Goal: Task Accomplishment & Management: Use online tool/utility

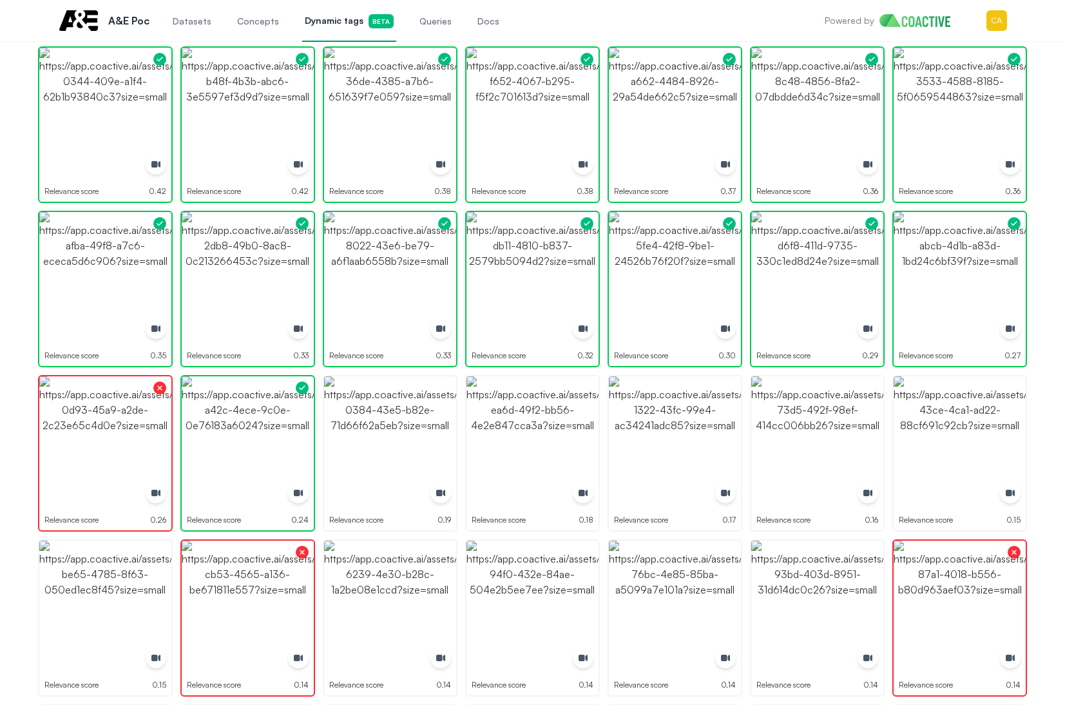
scroll to position [193, 0]
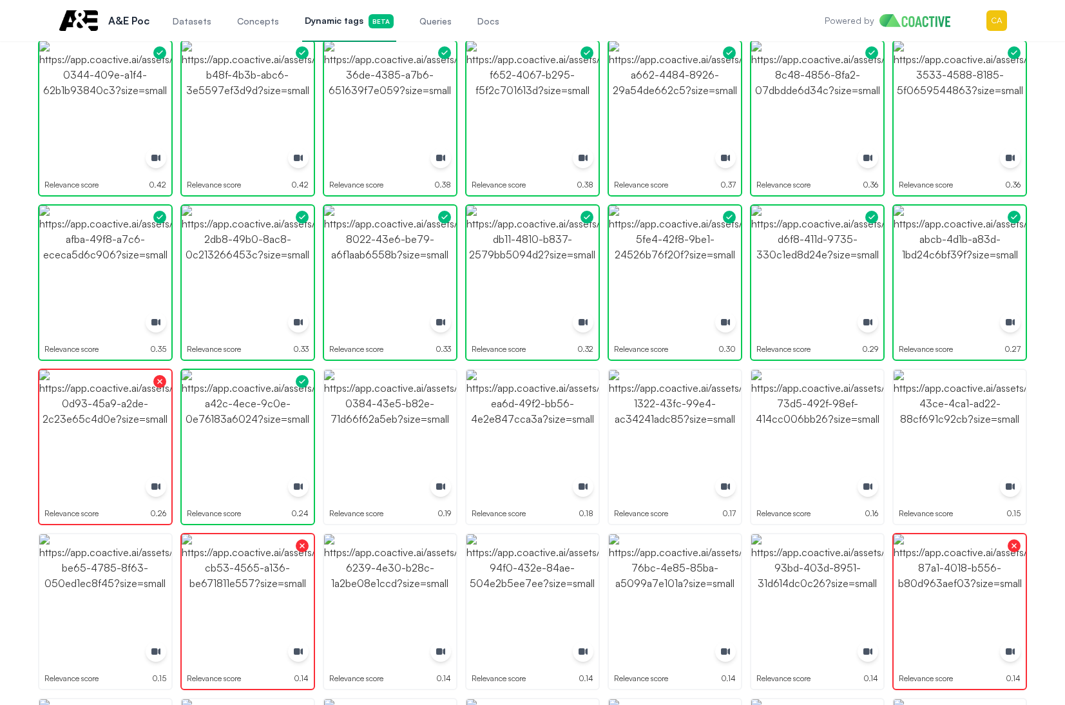
click at [405, 392] on img "button" at bounding box center [390, 436] width 132 height 132
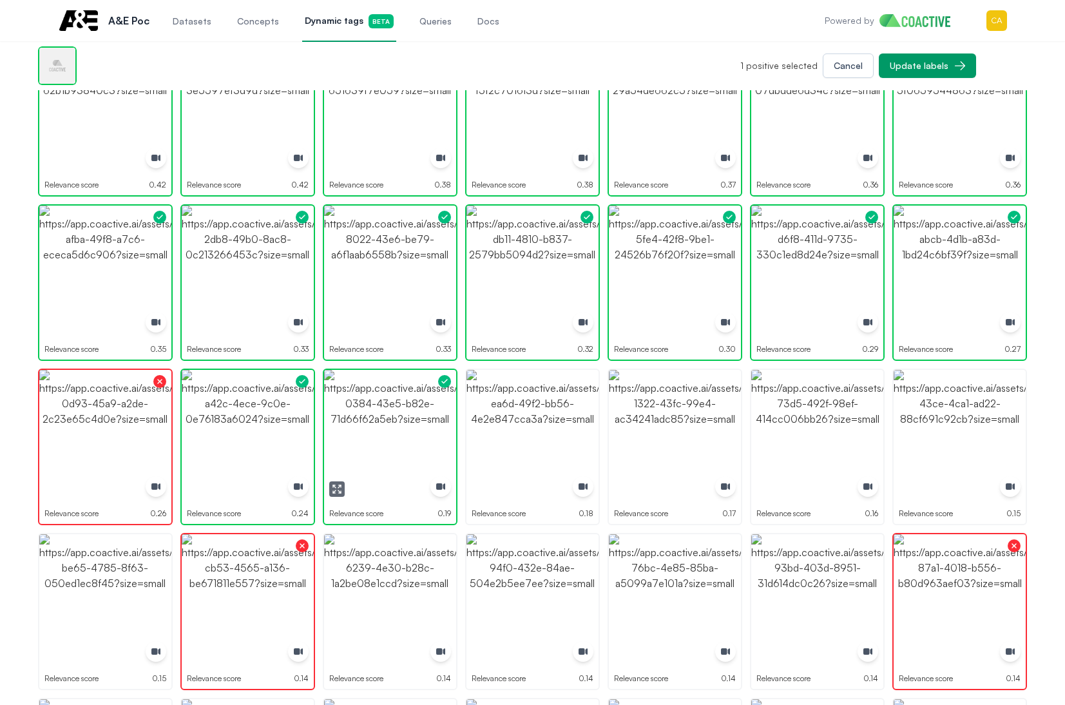
click at [405, 392] on img "button" at bounding box center [390, 436] width 132 height 132
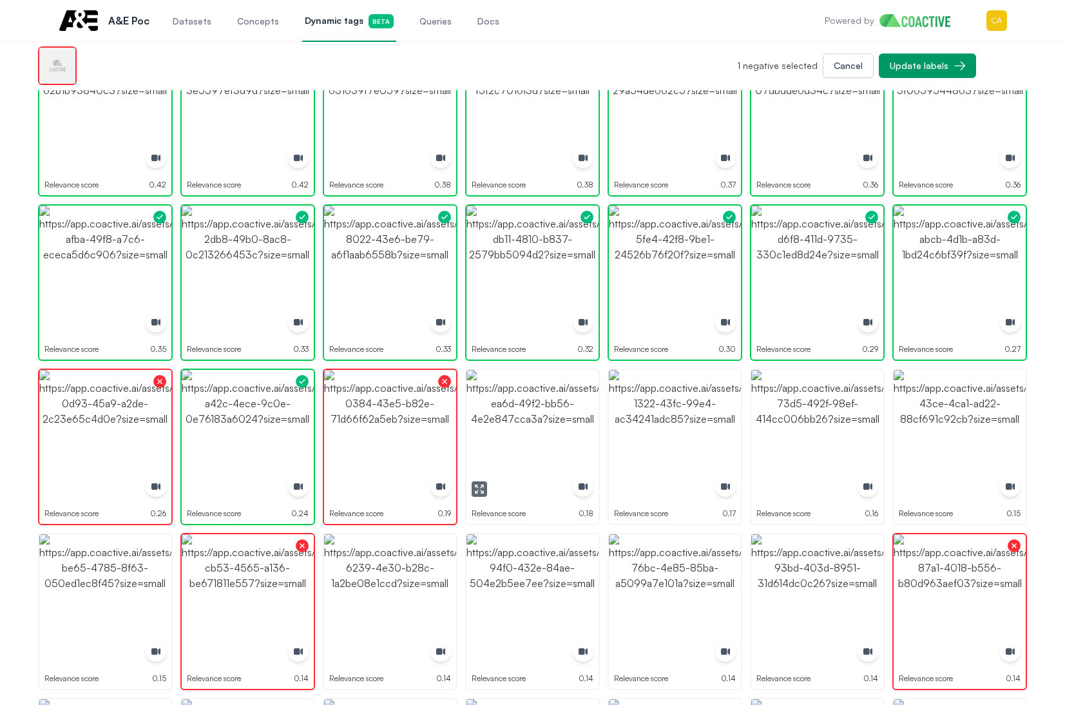
click at [538, 411] on img "button" at bounding box center [532, 436] width 132 height 132
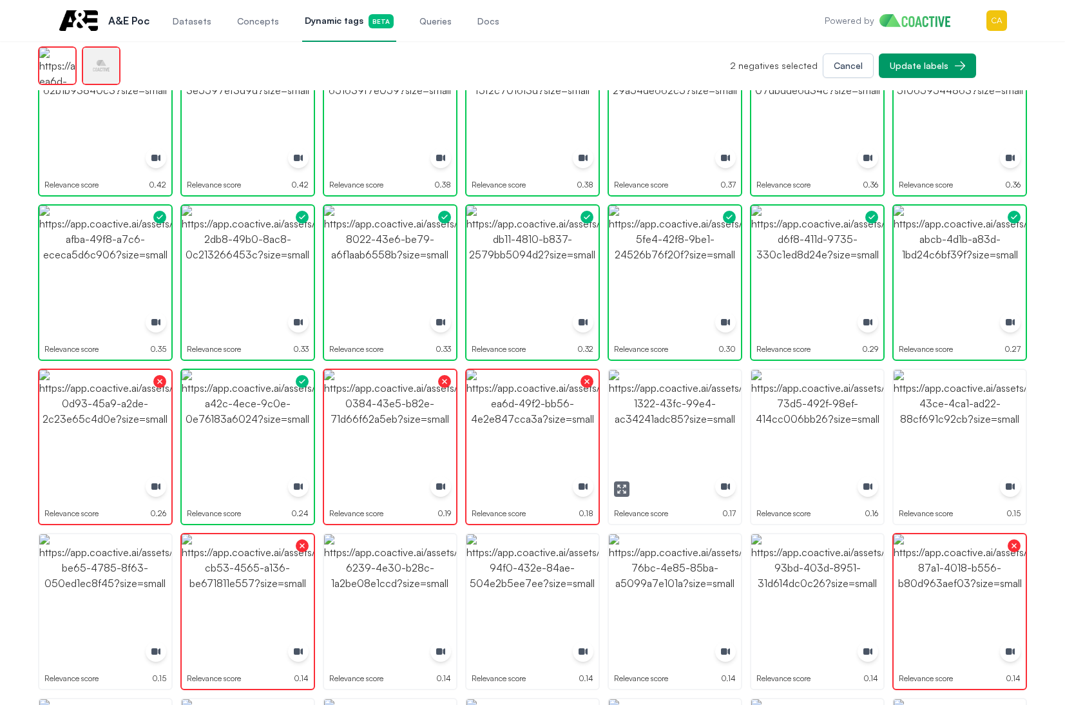
click at [658, 411] on img "button" at bounding box center [675, 436] width 132 height 132
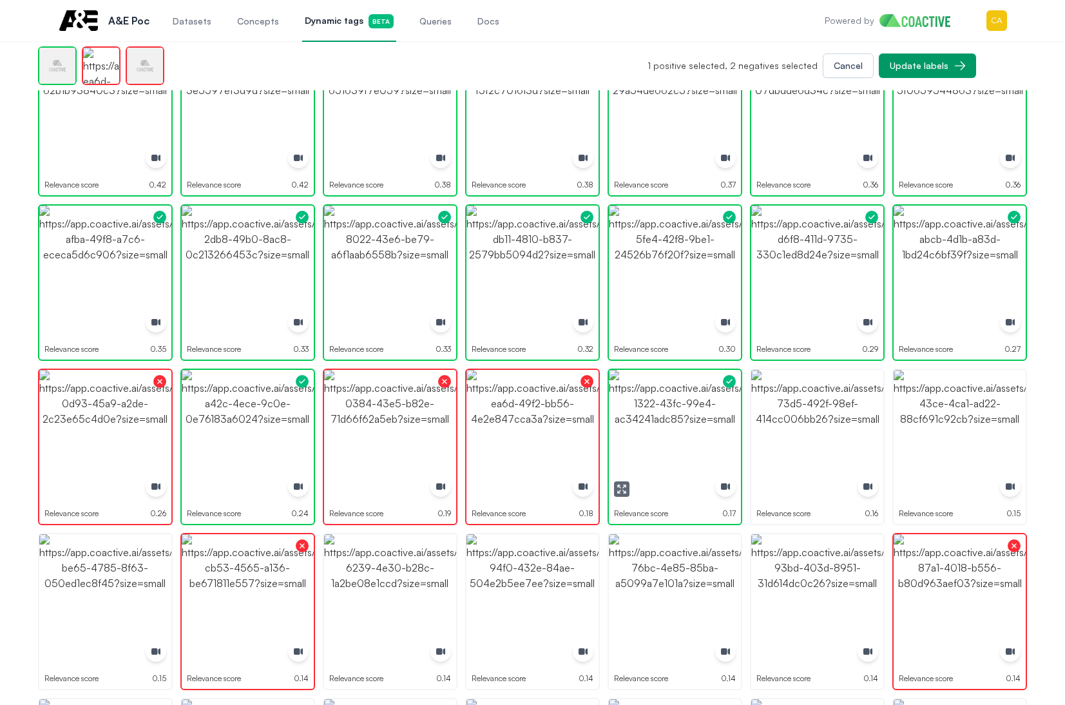
click at [658, 411] on img "button" at bounding box center [675, 436] width 132 height 132
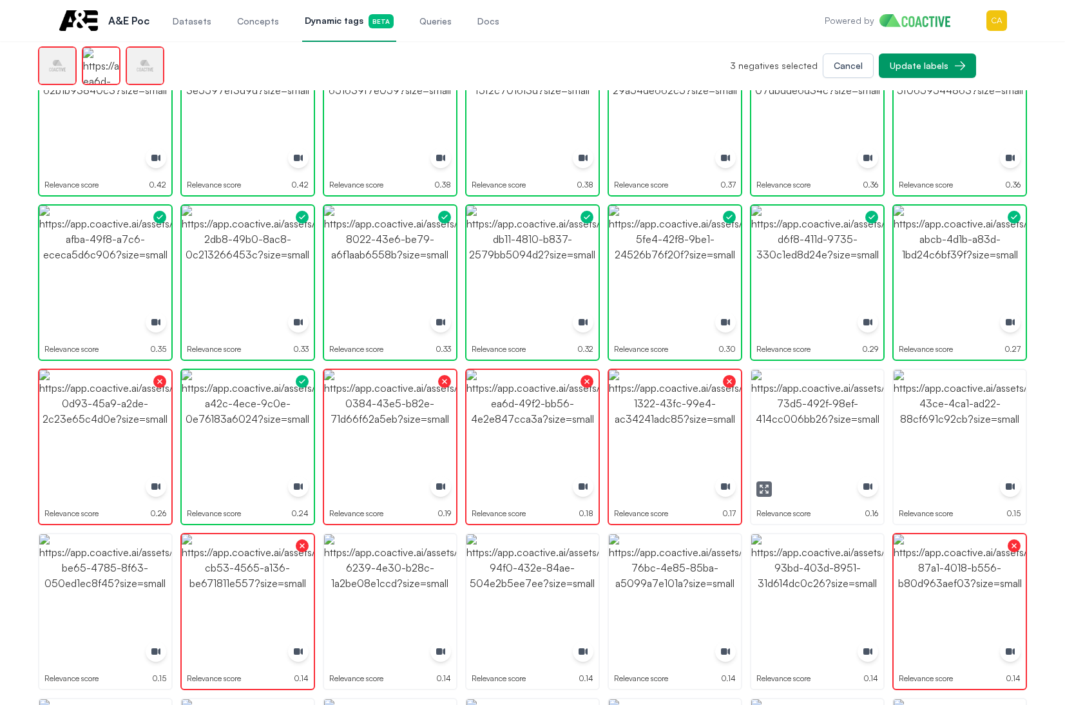
click at [768, 411] on img "button" at bounding box center [817, 436] width 132 height 132
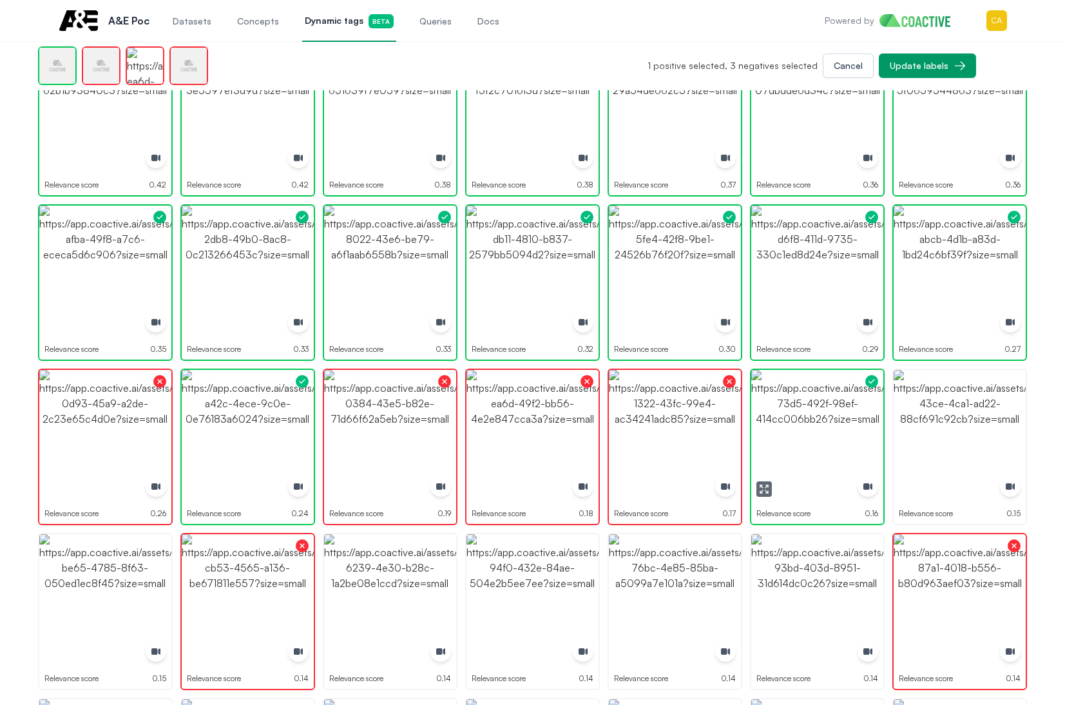
click at [768, 411] on img "button" at bounding box center [817, 436] width 132 height 132
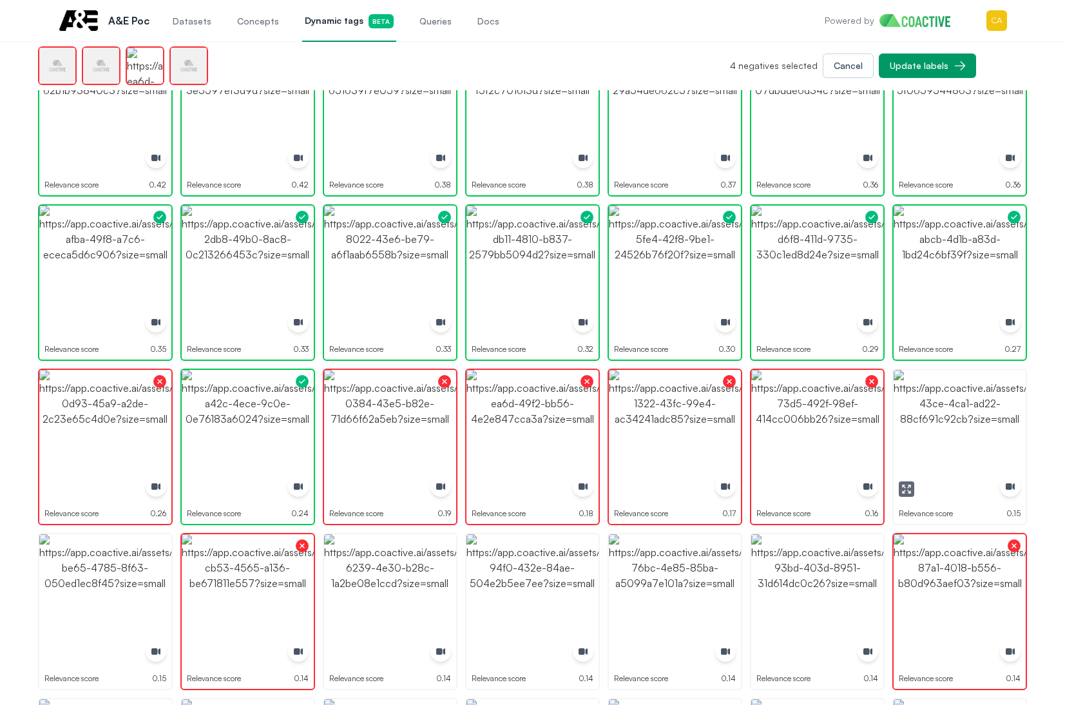
click at [967, 417] on img "button" at bounding box center [959, 436] width 132 height 132
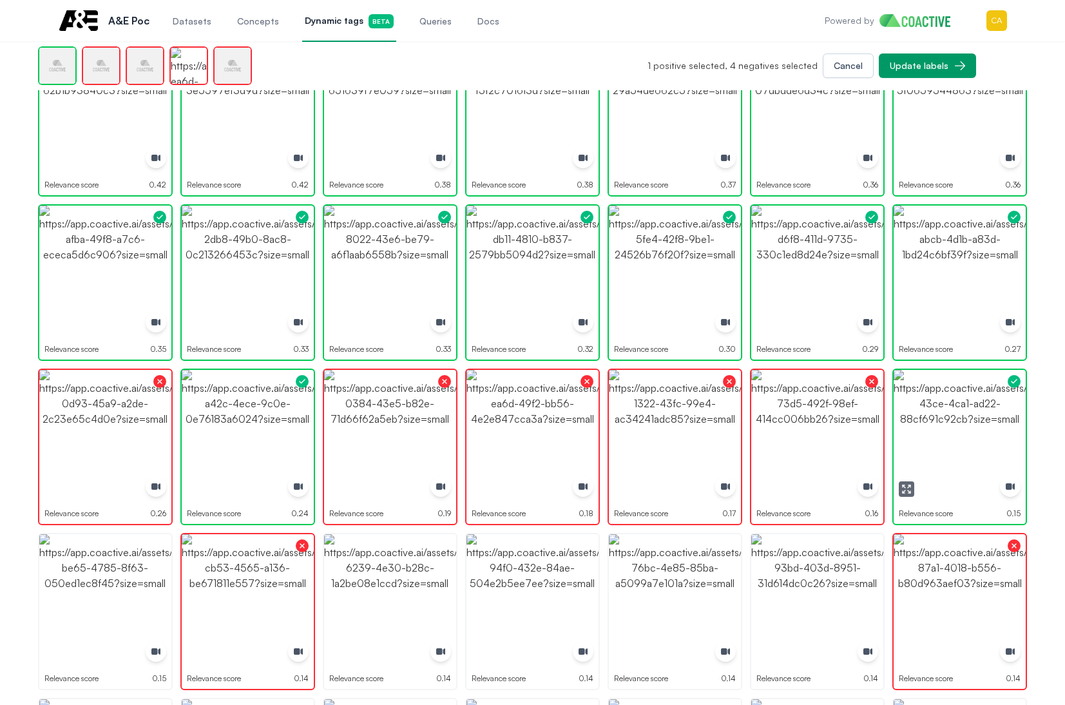
click at [967, 417] on img "button" at bounding box center [959, 436] width 132 height 132
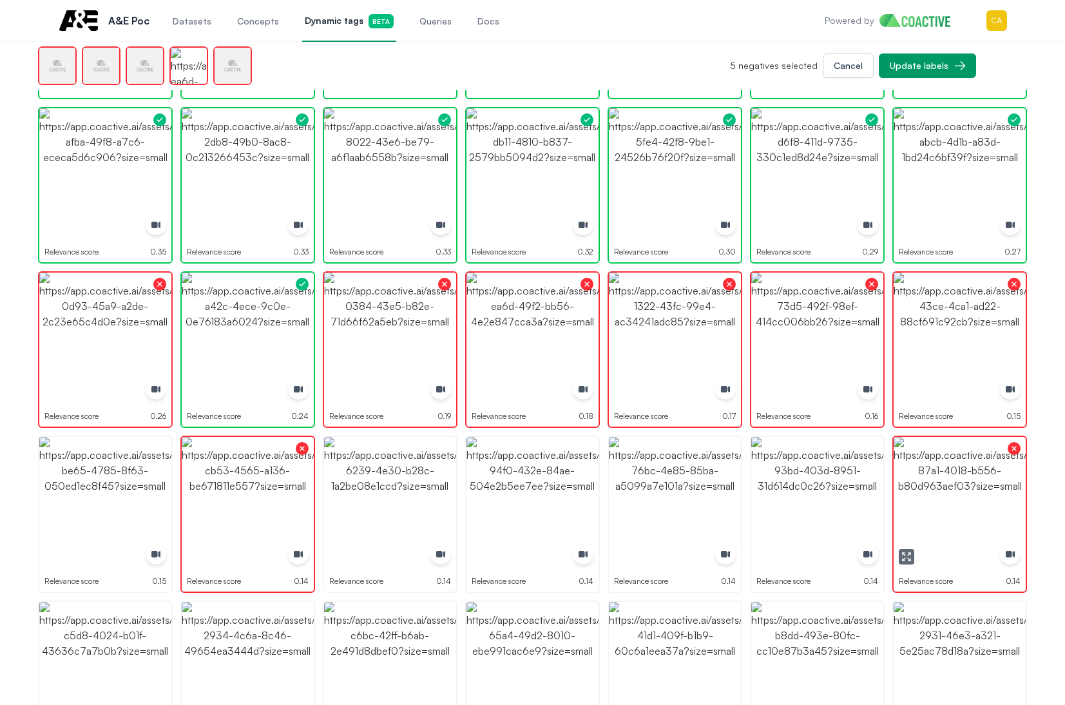
scroll to position [451, 0]
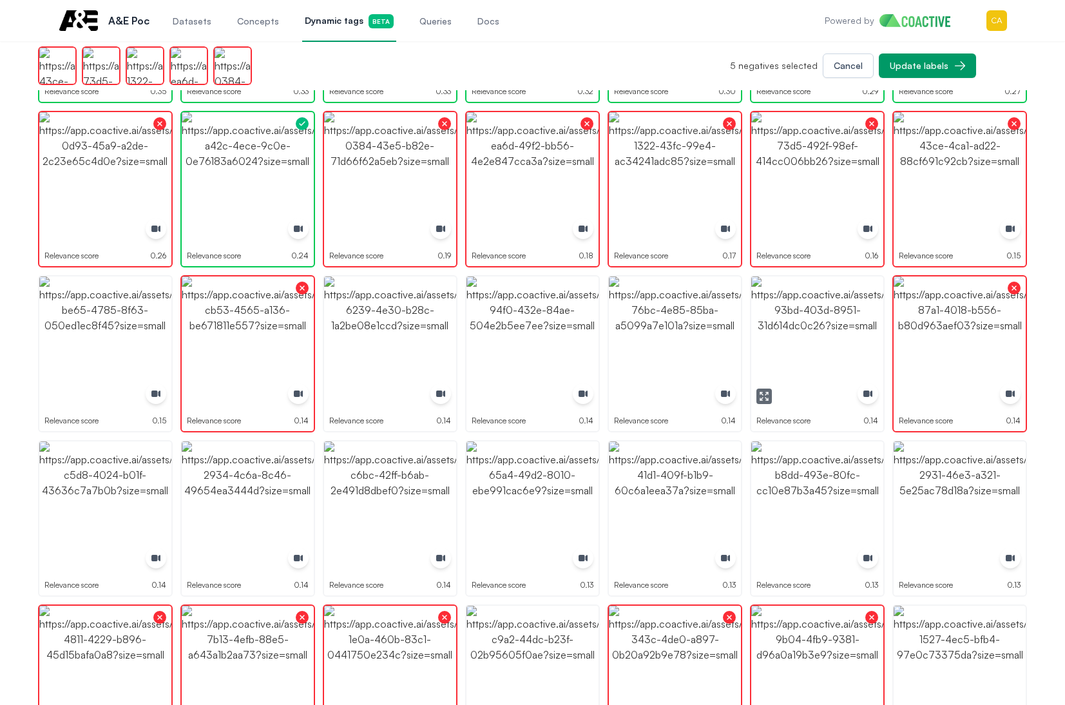
click at [855, 338] on img "button" at bounding box center [817, 342] width 132 height 132
click at [696, 336] on img "button" at bounding box center [675, 342] width 132 height 132
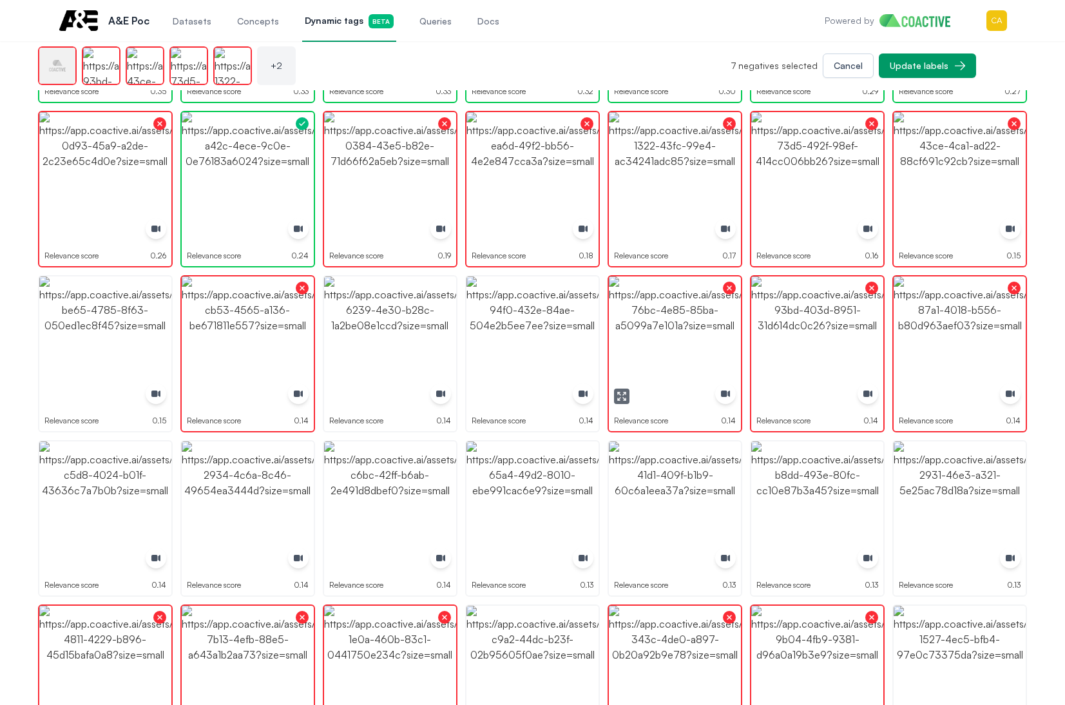
click at [552, 336] on img "button" at bounding box center [532, 342] width 132 height 132
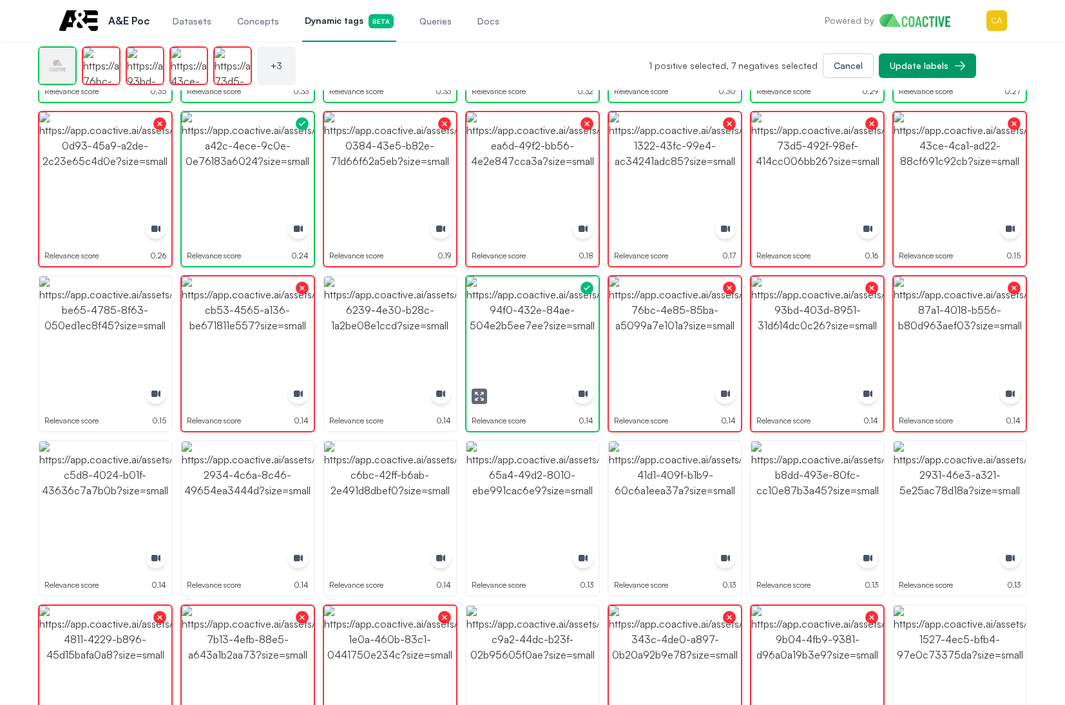
click at [552, 336] on img "button" at bounding box center [532, 342] width 132 height 132
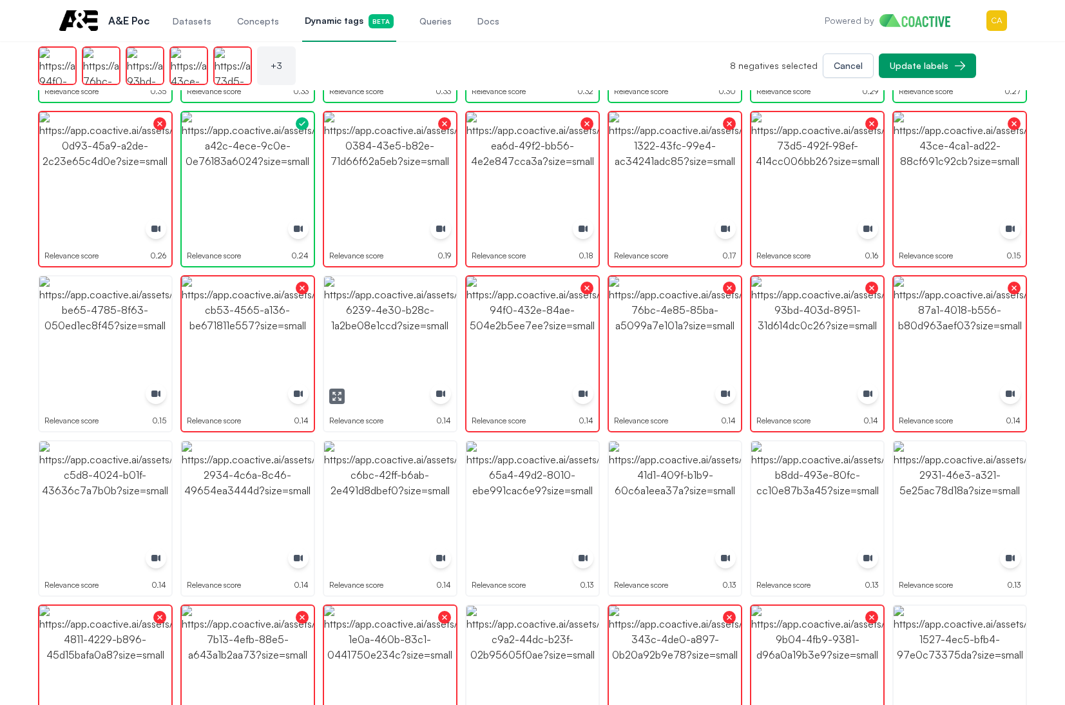
click at [415, 347] on img "button" at bounding box center [390, 342] width 132 height 132
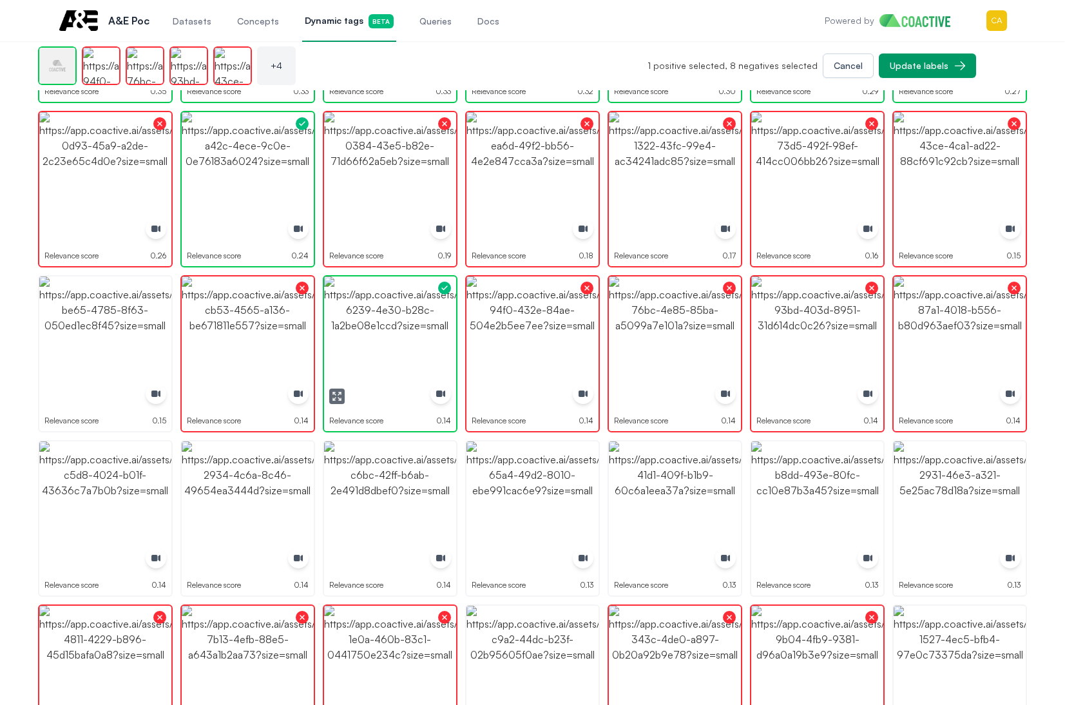
click at [415, 347] on img "button" at bounding box center [390, 342] width 132 height 132
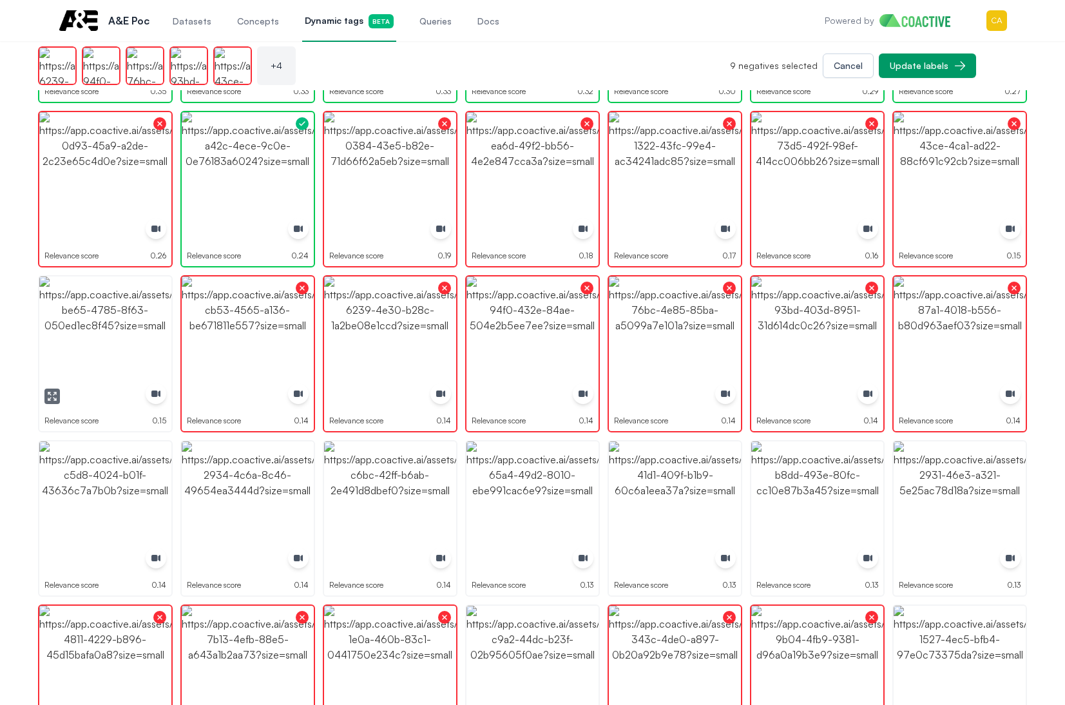
click at [90, 363] on img "button" at bounding box center [105, 342] width 132 height 132
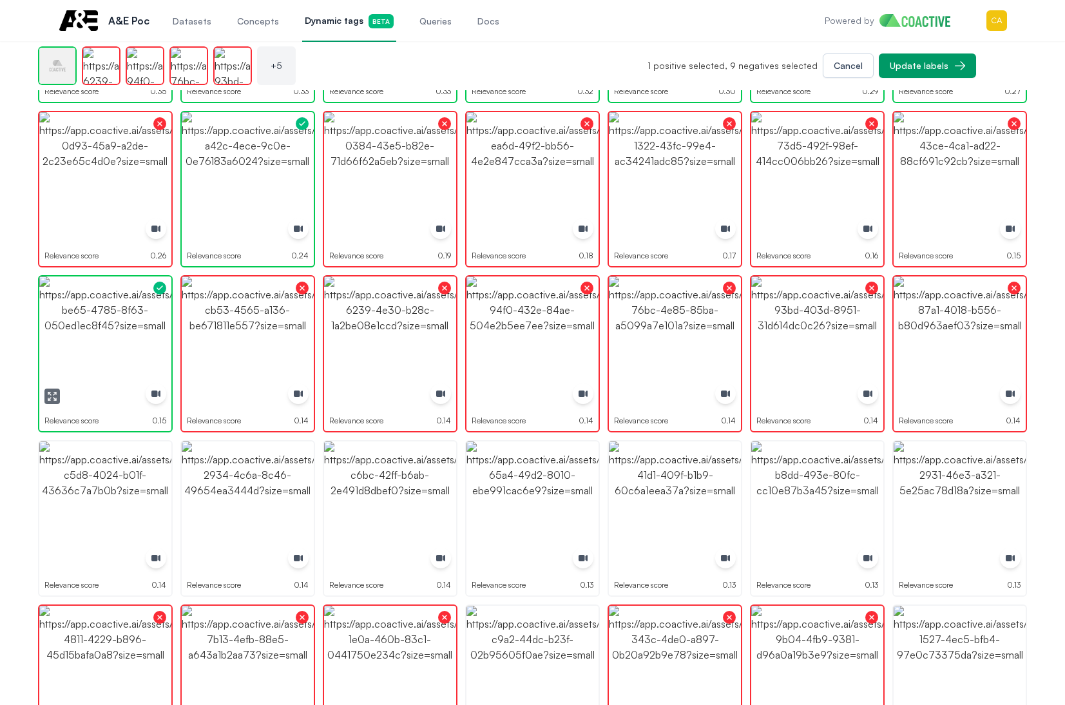
click at [90, 363] on img "button" at bounding box center [105, 342] width 132 height 132
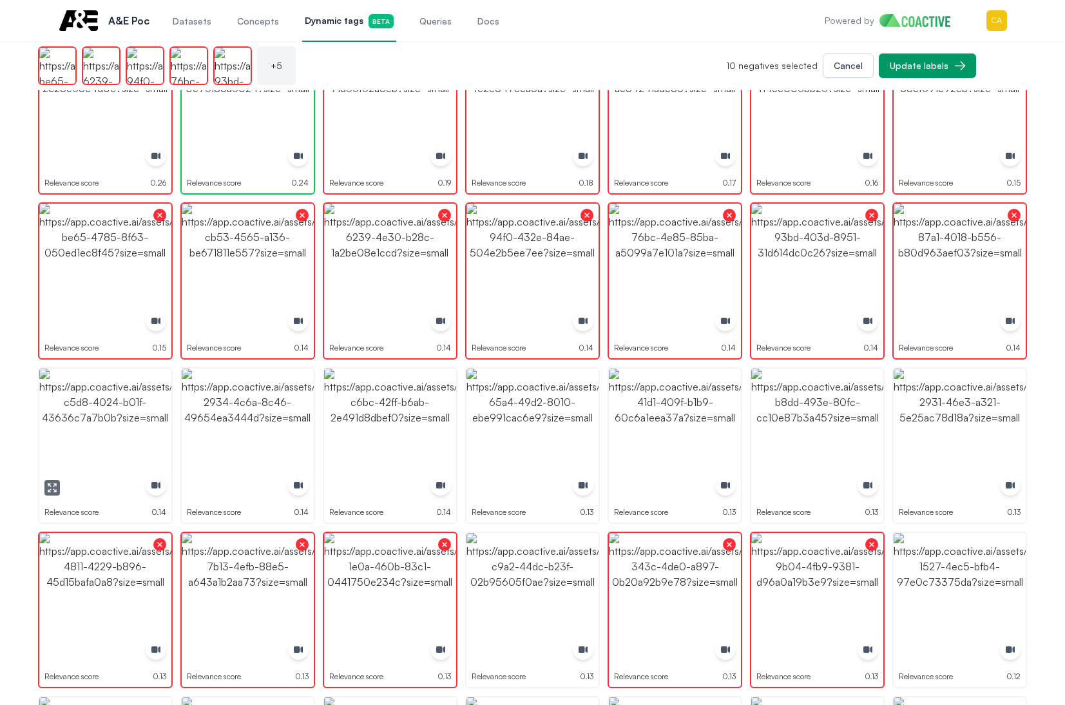
scroll to position [580, 0]
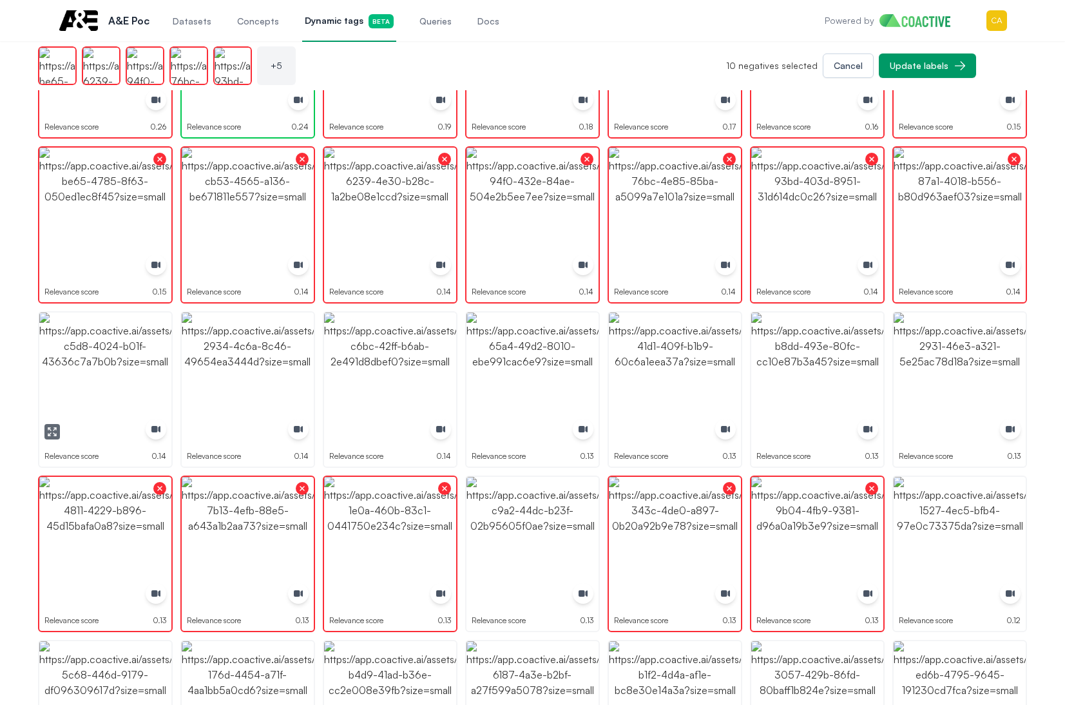
click at [73, 384] on img "button" at bounding box center [105, 378] width 132 height 132
click at [301, 373] on img "button" at bounding box center [248, 378] width 132 height 132
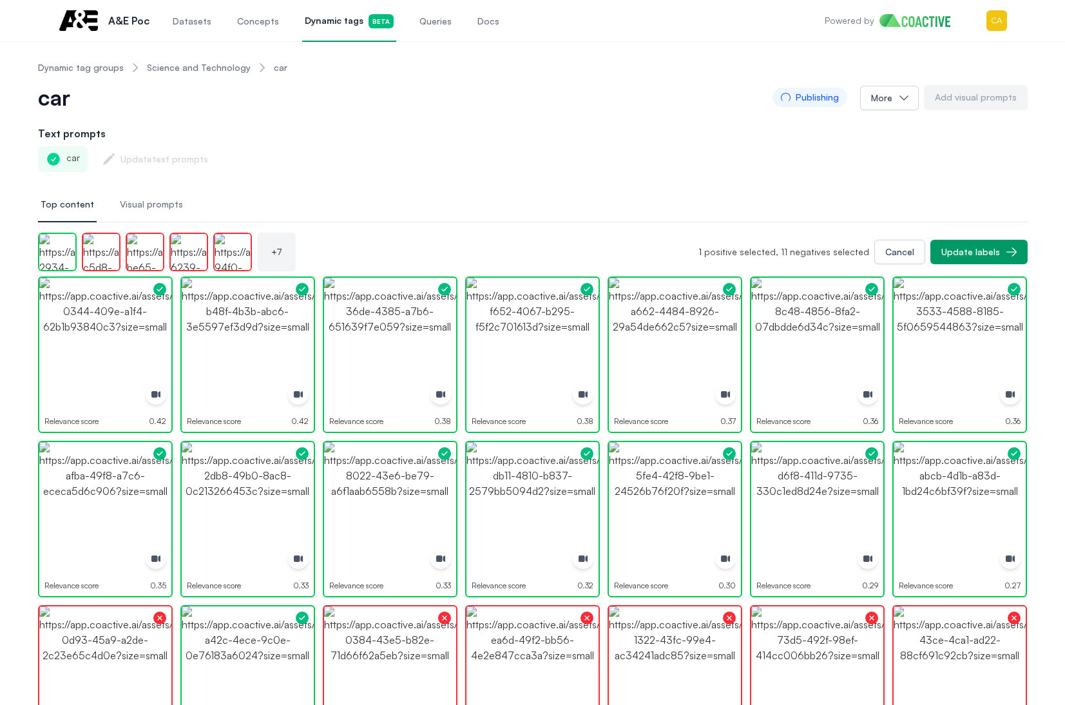
scroll to position [0, 0]
click at [196, 68] on link "Science and Technology" at bounding box center [199, 68] width 104 height 13
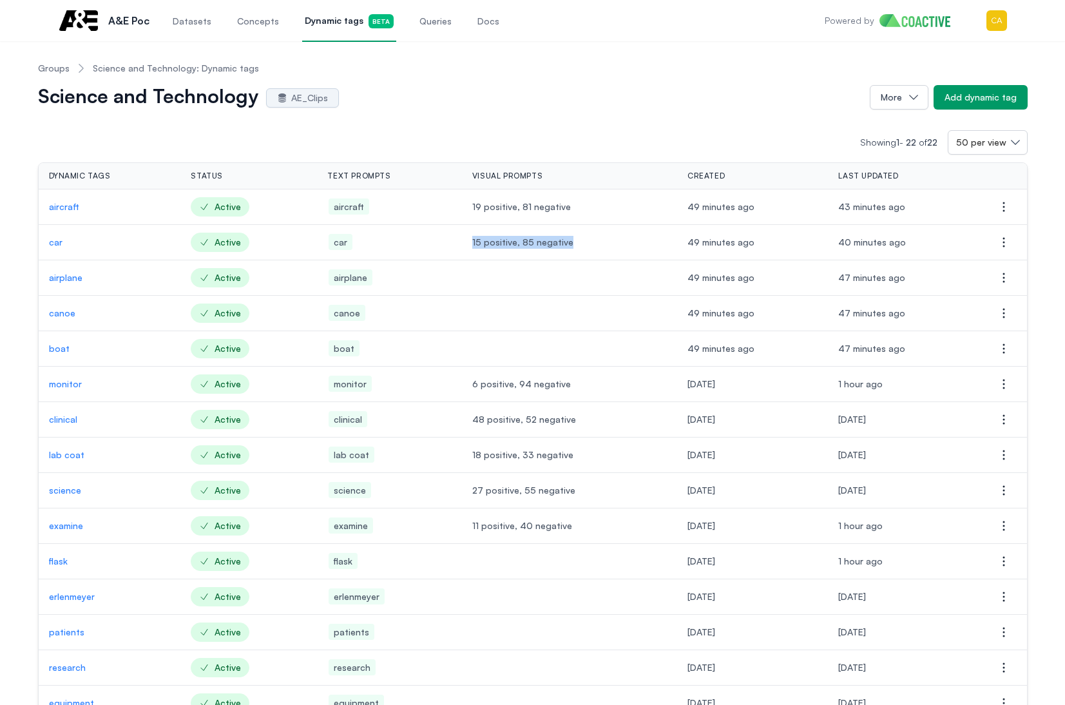
drag, startPoint x: 511, startPoint y: 248, endPoint x: 473, endPoint y: 252, distance: 38.2
click at [473, 252] on td "15 positive, 85 negative" at bounding box center [569, 242] width 215 height 35
copy span "15 positive, 85 negative"
drag, startPoint x: 573, startPoint y: 119, endPoint x: 410, endPoint y: 131, distance: 163.5
click at [572, 116] on div "Showing 1 - 22 of 22 50 per view Dynamic tags Status Text prompts Visual prompt…" at bounding box center [532, 559] width 989 height 900
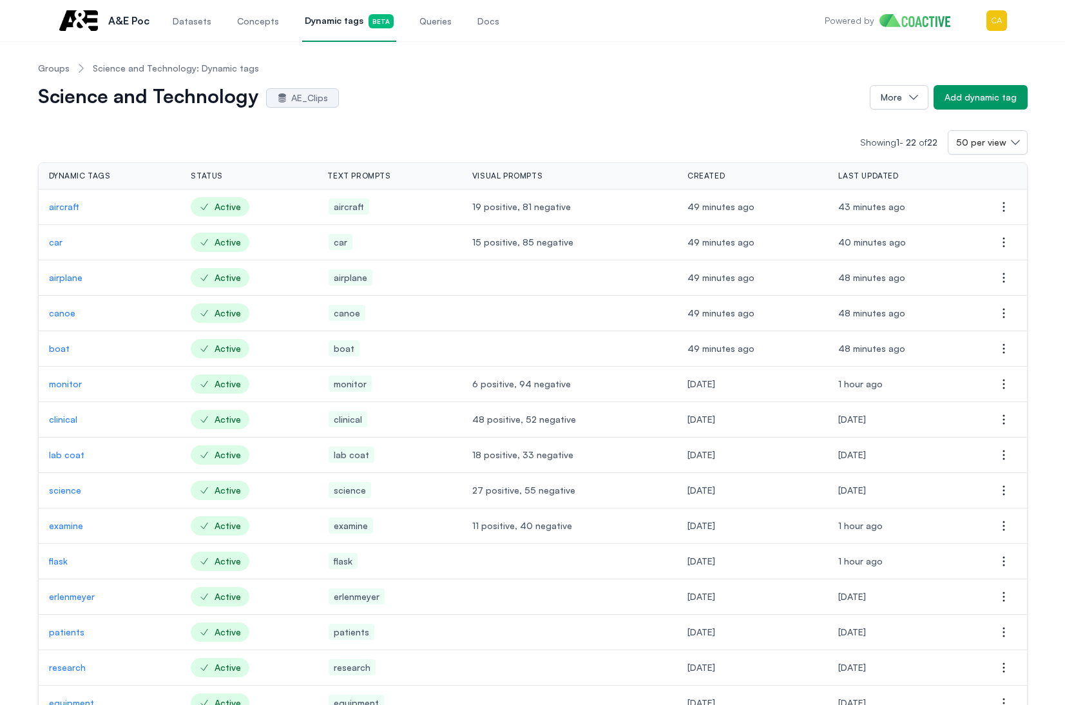
click at [53, 280] on p "airplane" at bounding box center [110, 277] width 122 height 13
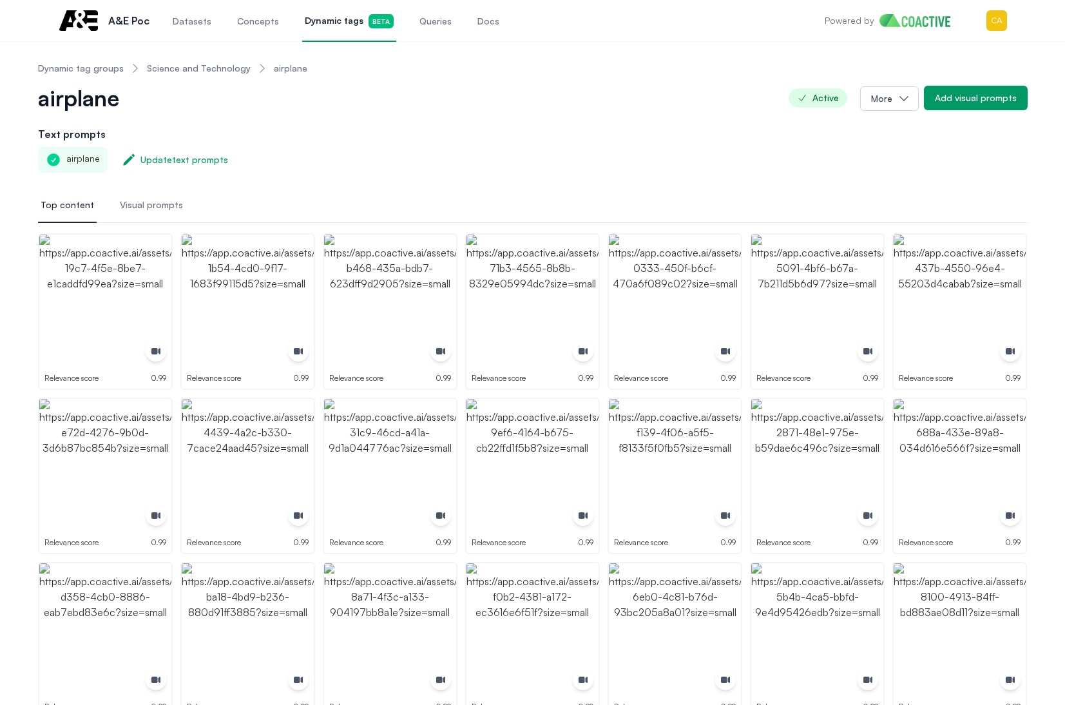
click at [636, 98] on div "airplane Active More Add visual prompts" at bounding box center [532, 98] width 989 height 26
click at [77, 298] on img "button" at bounding box center [105, 300] width 132 height 132
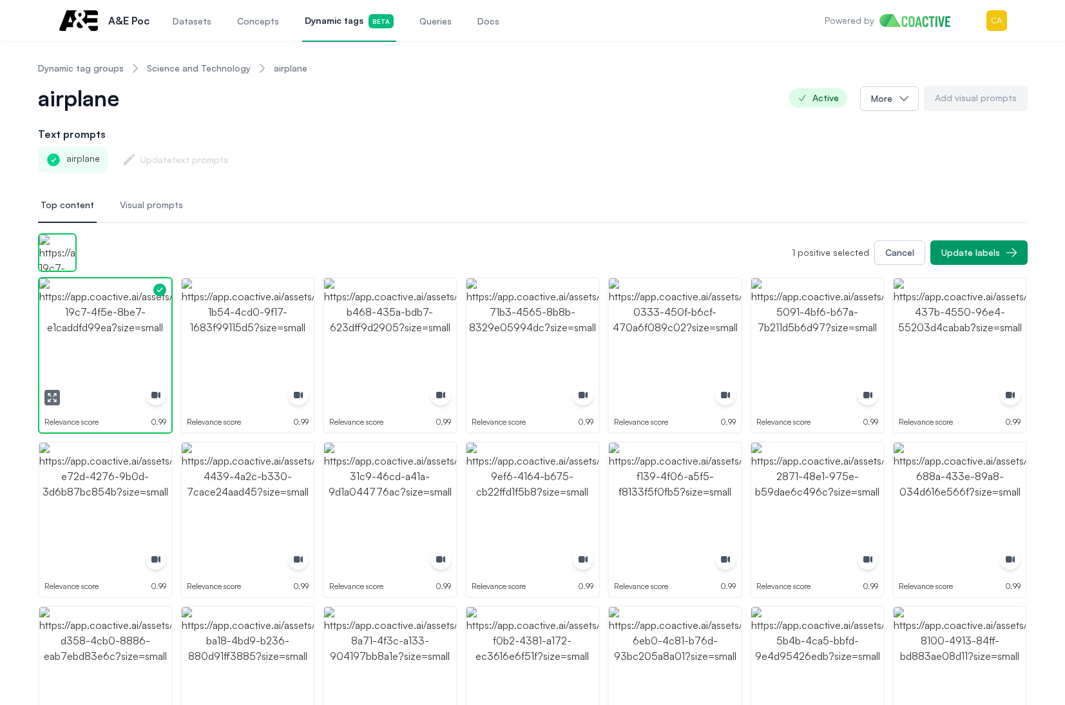
click at [77, 298] on img "button" at bounding box center [105, 344] width 132 height 132
click at [236, 321] on img "button" at bounding box center [248, 344] width 132 height 132
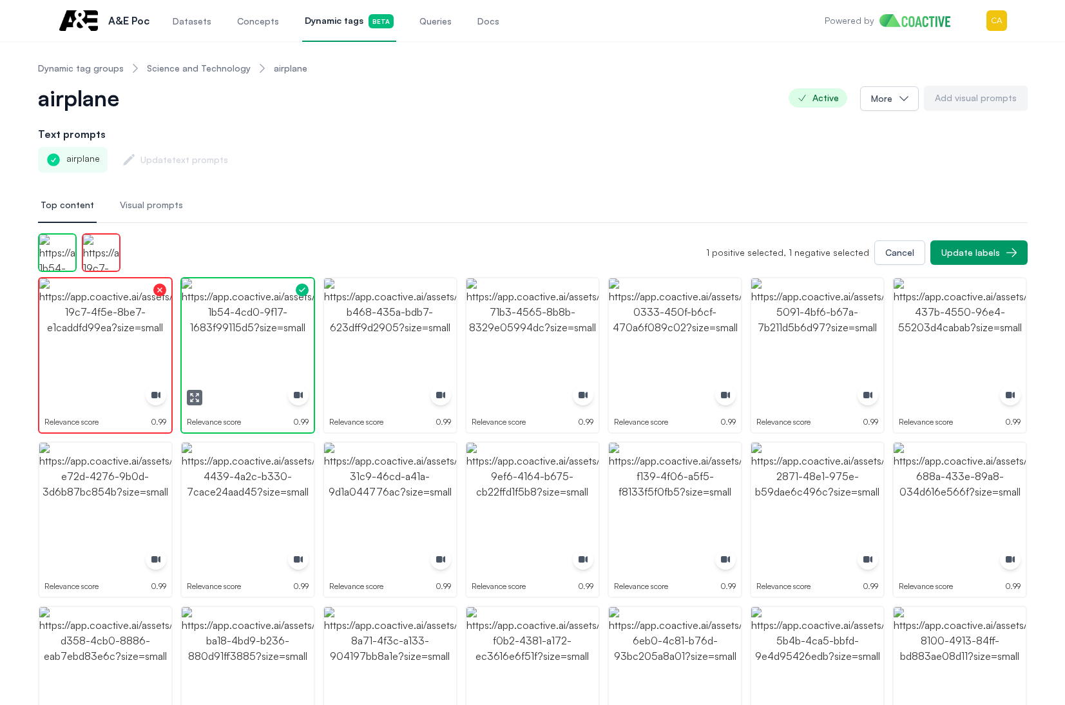
click at [236, 321] on img "button" at bounding box center [248, 344] width 132 height 132
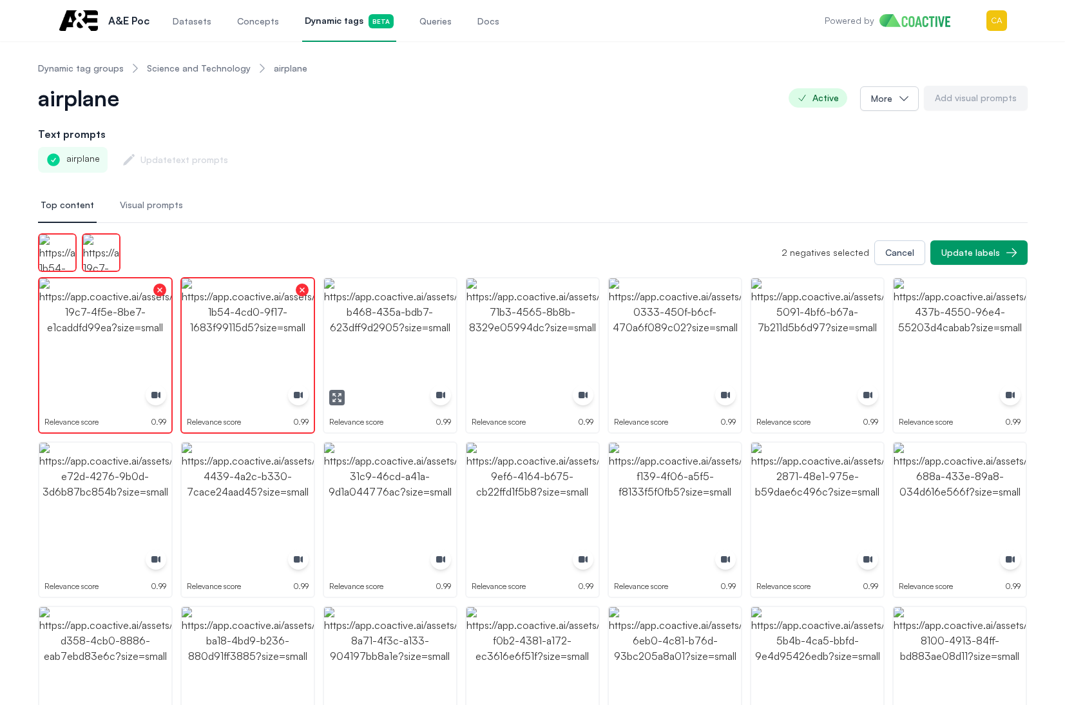
click at [394, 325] on img "button" at bounding box center [390, 344] width 132 height 132
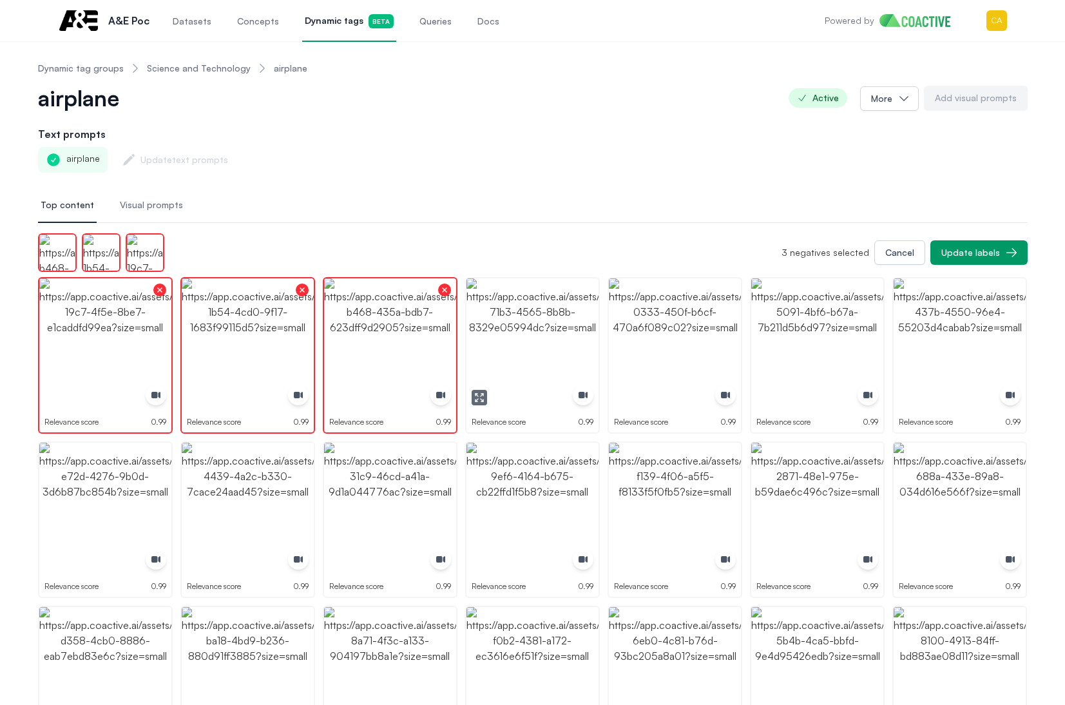
click at [546, 328] on img "button" at bounding box center [532, 344] width 132 height 132
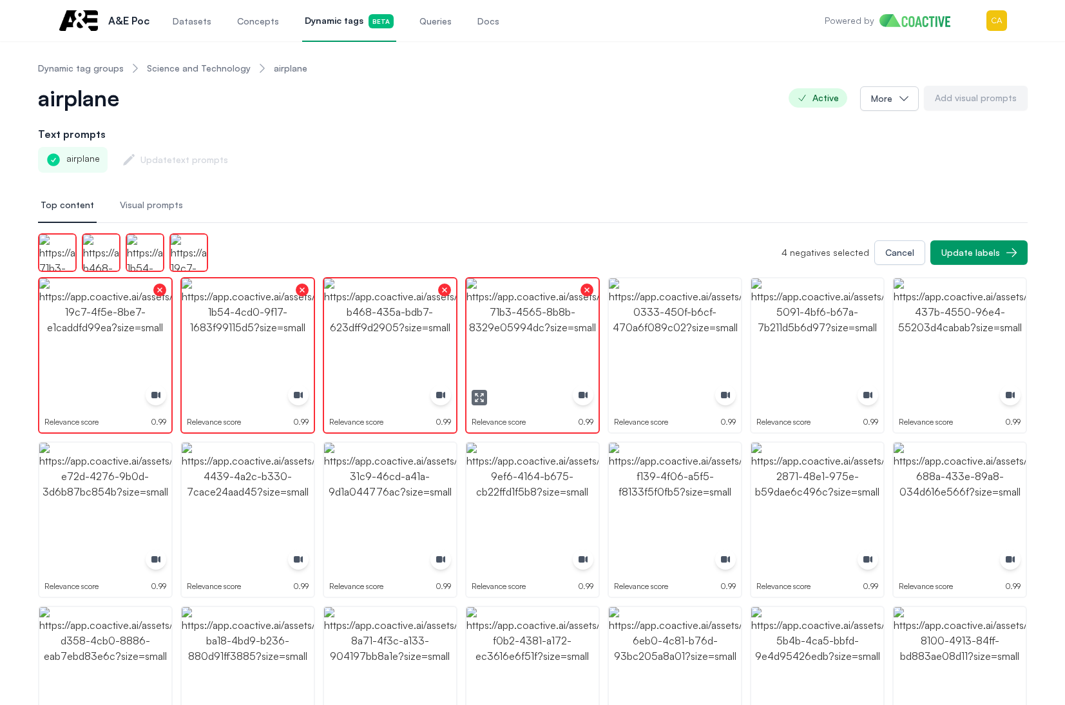
click at [683, 332] on img "button" at bounding box center [675, 344] width 132 height 132
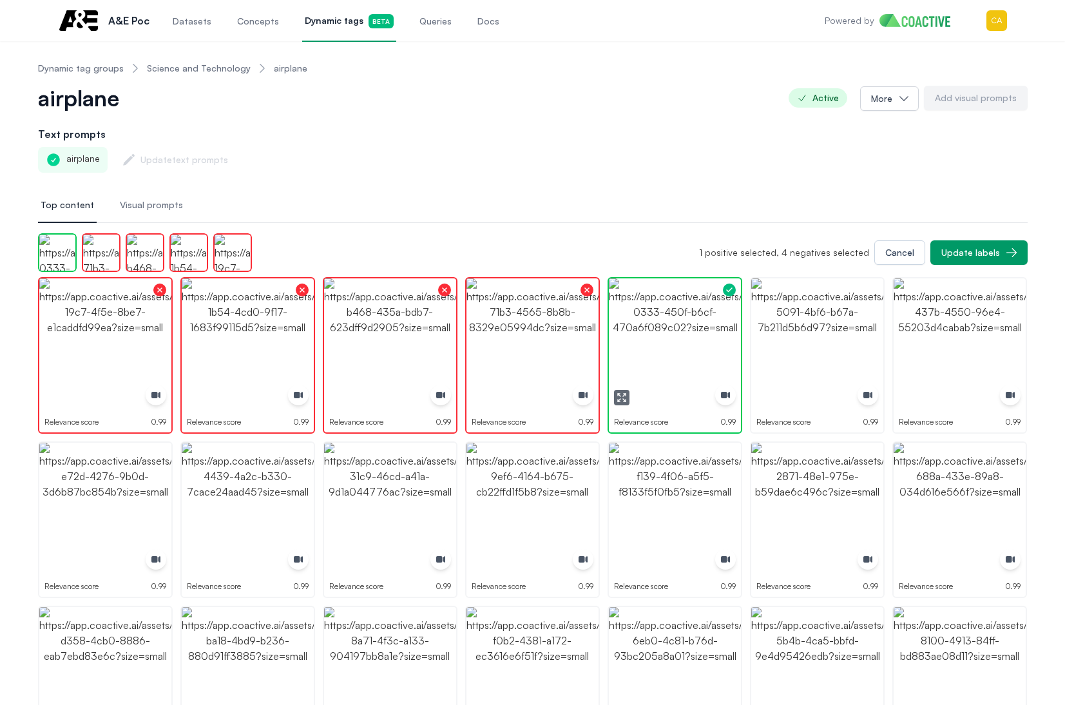
click at [683, 332] on img "button" at bounding box center [675, 344] width 132 height 132
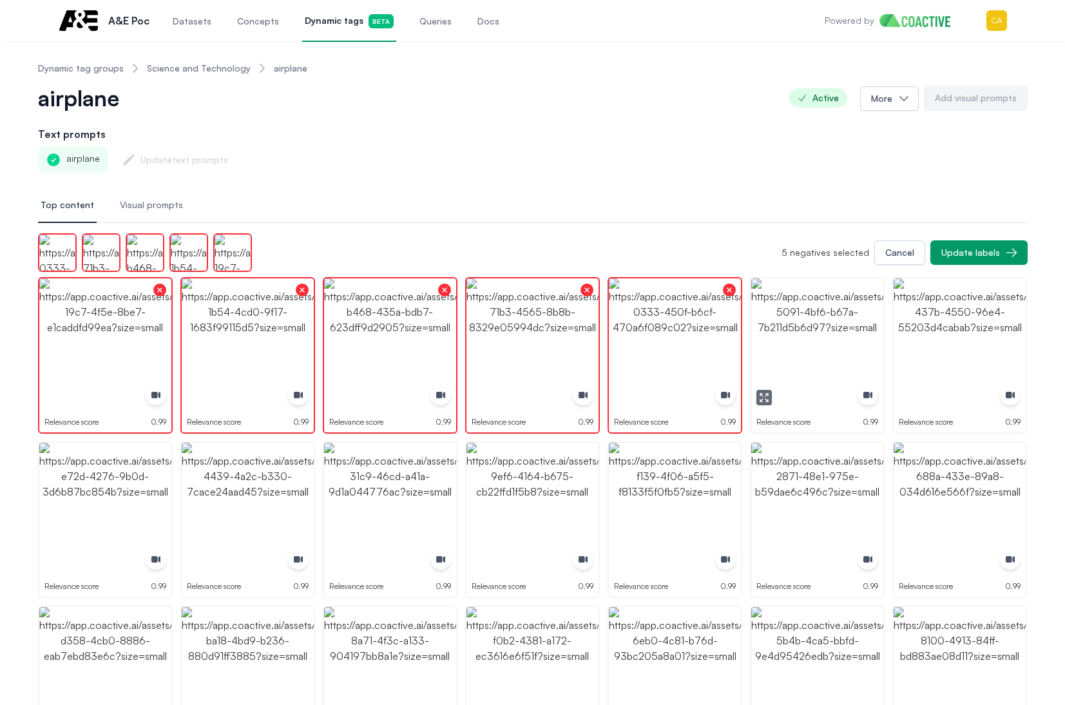
click at [813, 331] on img "button" at bounding box center [817, 344] width 132 height 132
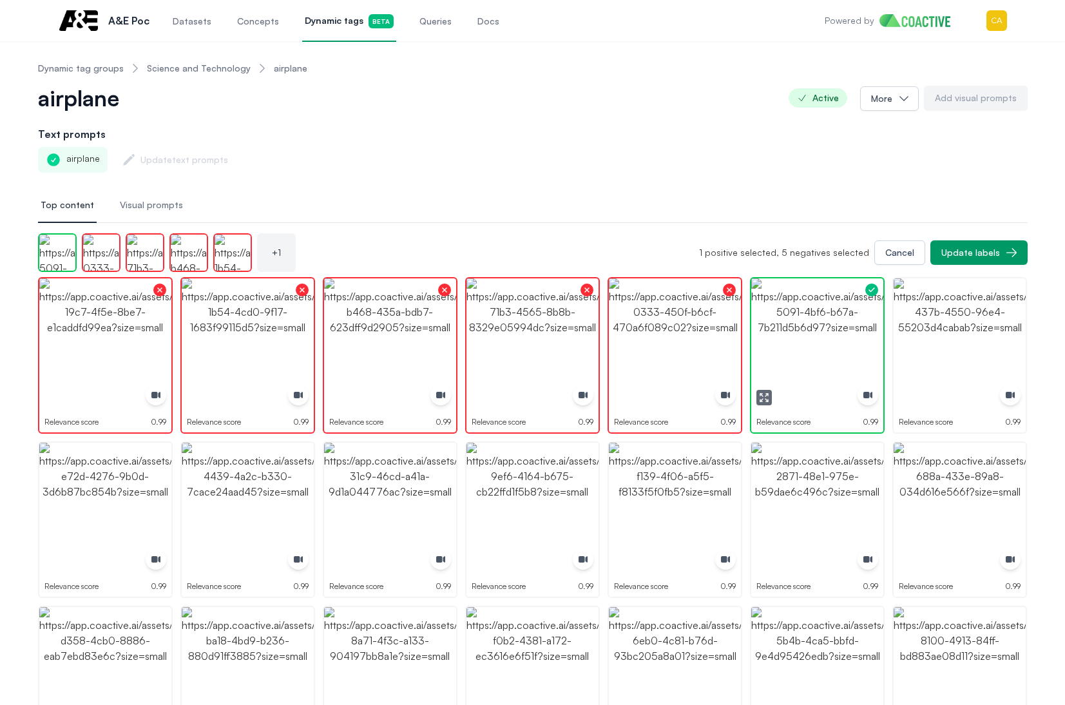
click at [813, 331] on img "button" at bounding box center [817, 344] width 132 height 132
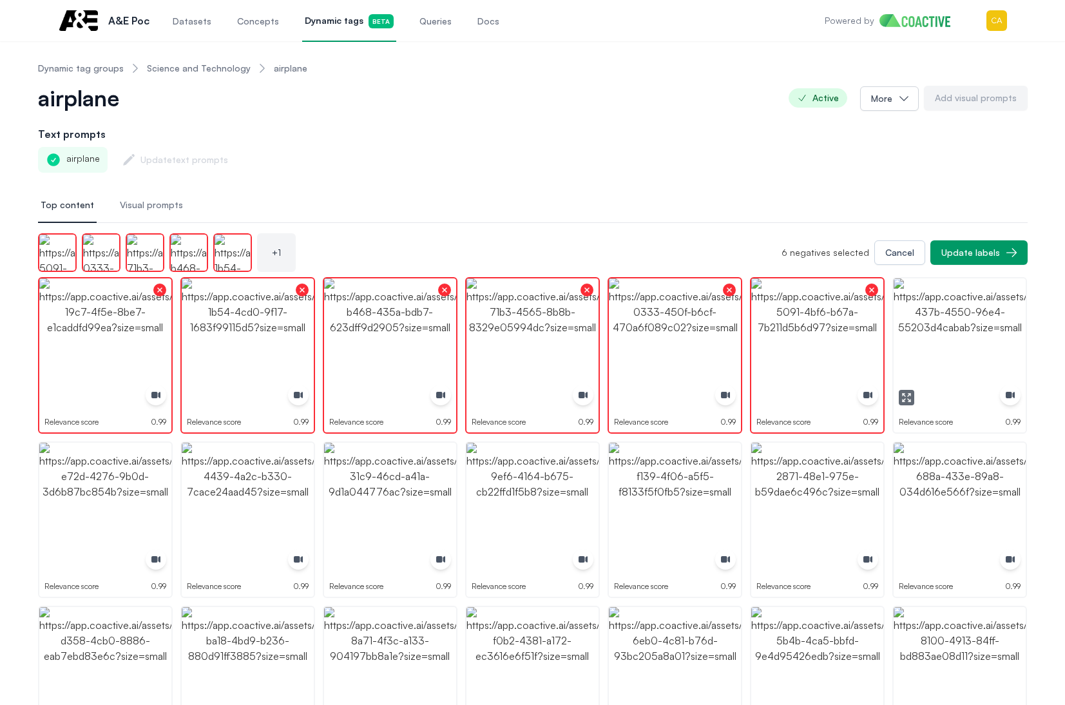
click at [992, 321] on img "button" at bounding box center [959, 344] width 132 height 132
click at [907, 565] on icon "button" at bounding box center [906, 562] width 10 height 10
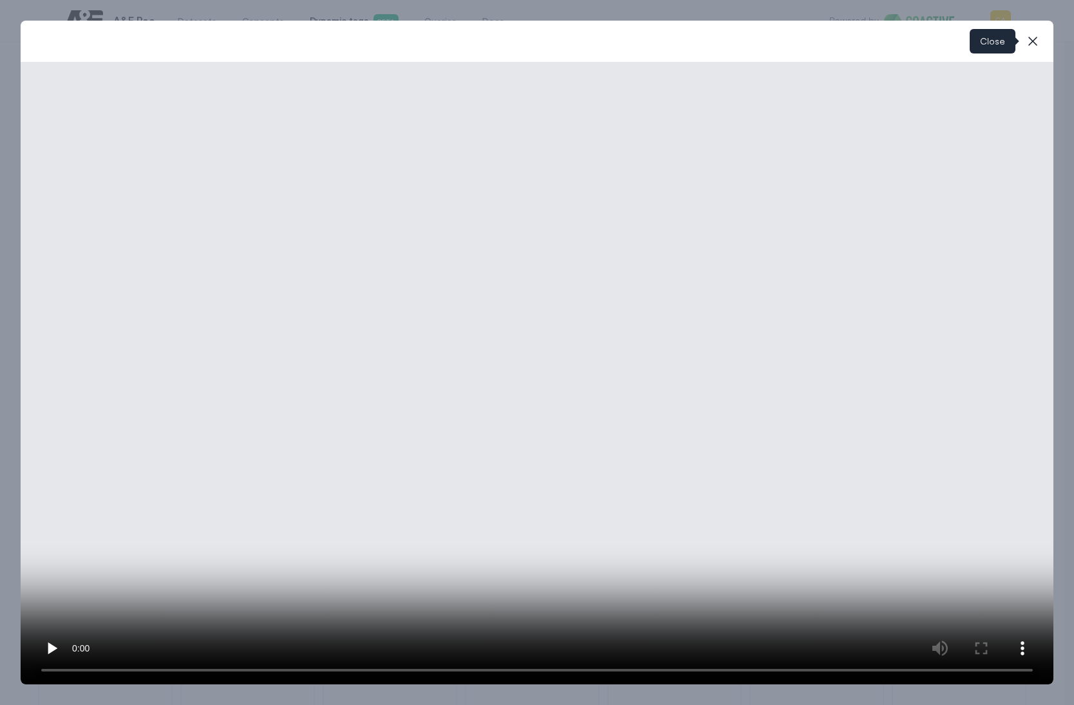
click at [1038, 40] on icon "button" at bounding box center [1032, 40] width 15 height 15
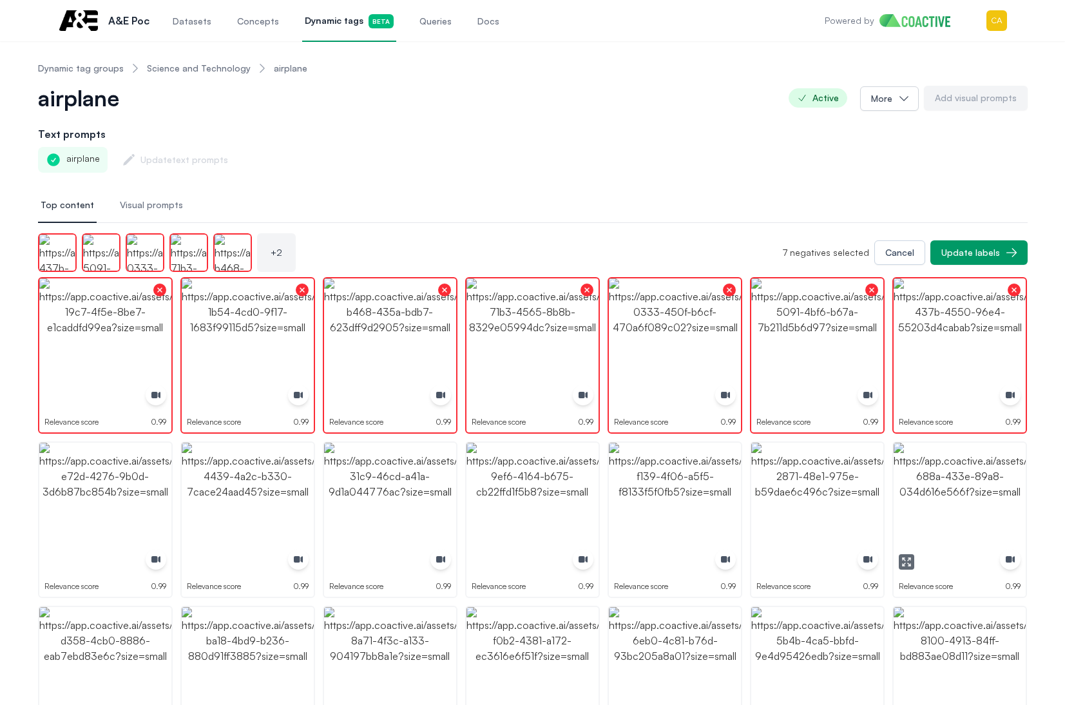
click at [964, 502] on img "button" at bounding box center [959, 509] width 132 height 132
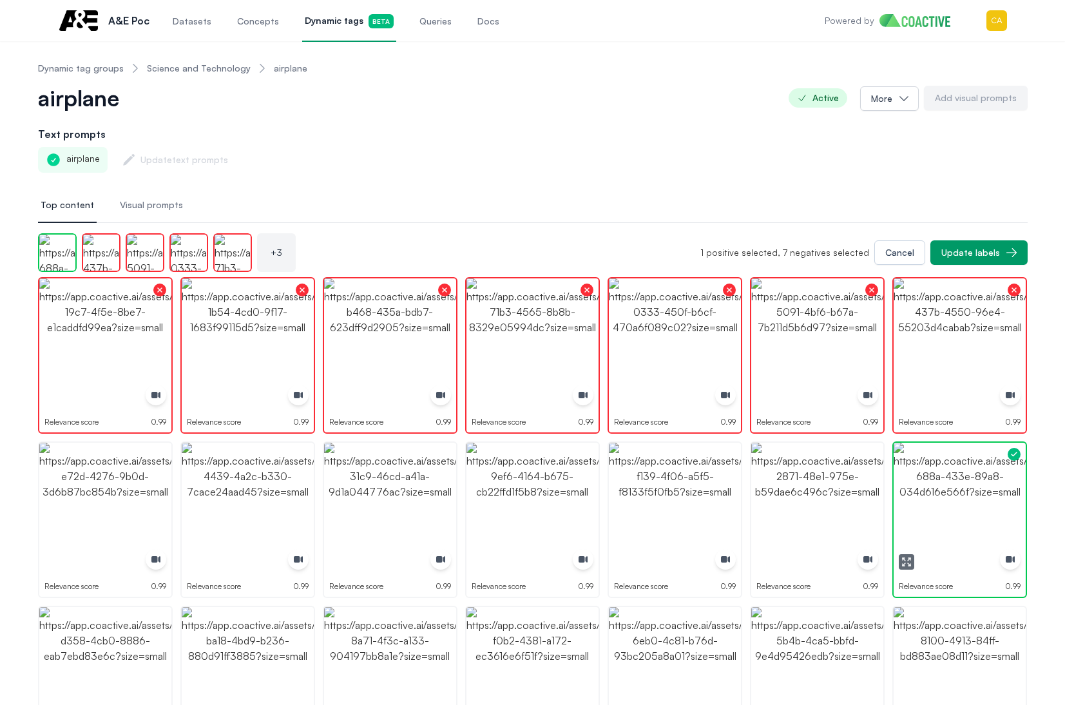
click at [964, 502] on img "button" at bounding box center [959, 509] width 132 height 132
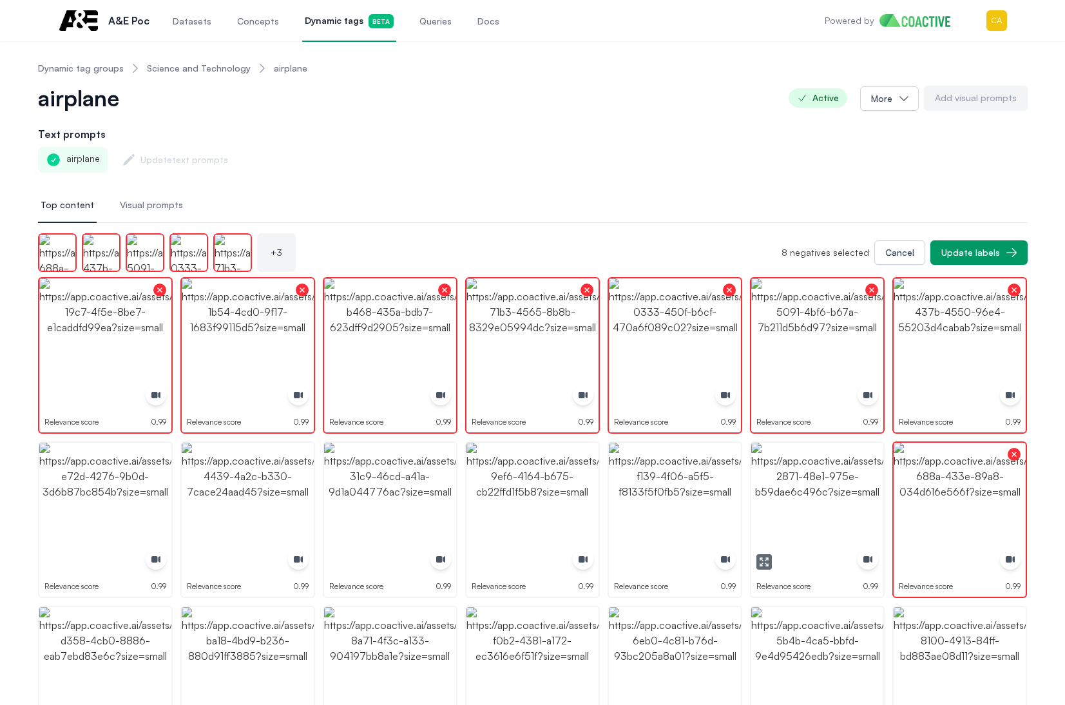
click at [826, 502] on img "button" at bounding box center [817, 509] width 132 height 132
click at [681, 502] on img "button" at bounding box center [675, 509] width 132 height 132
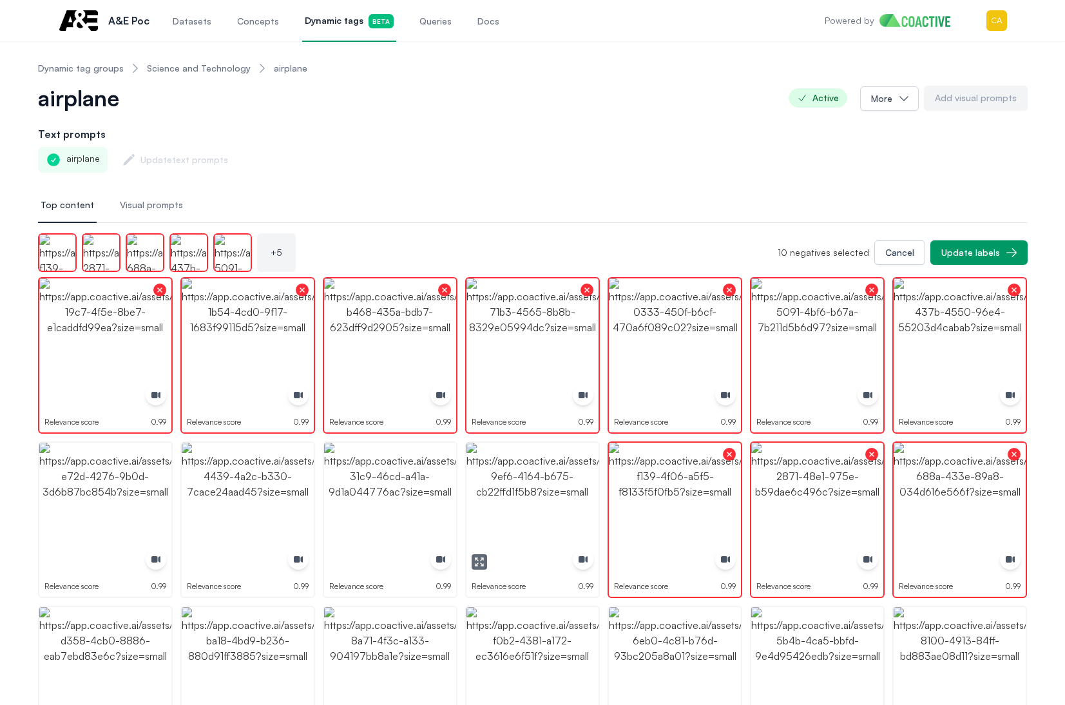
click at [520, 504] on img "button" at bounding box center [532, 509] width 132 height 132
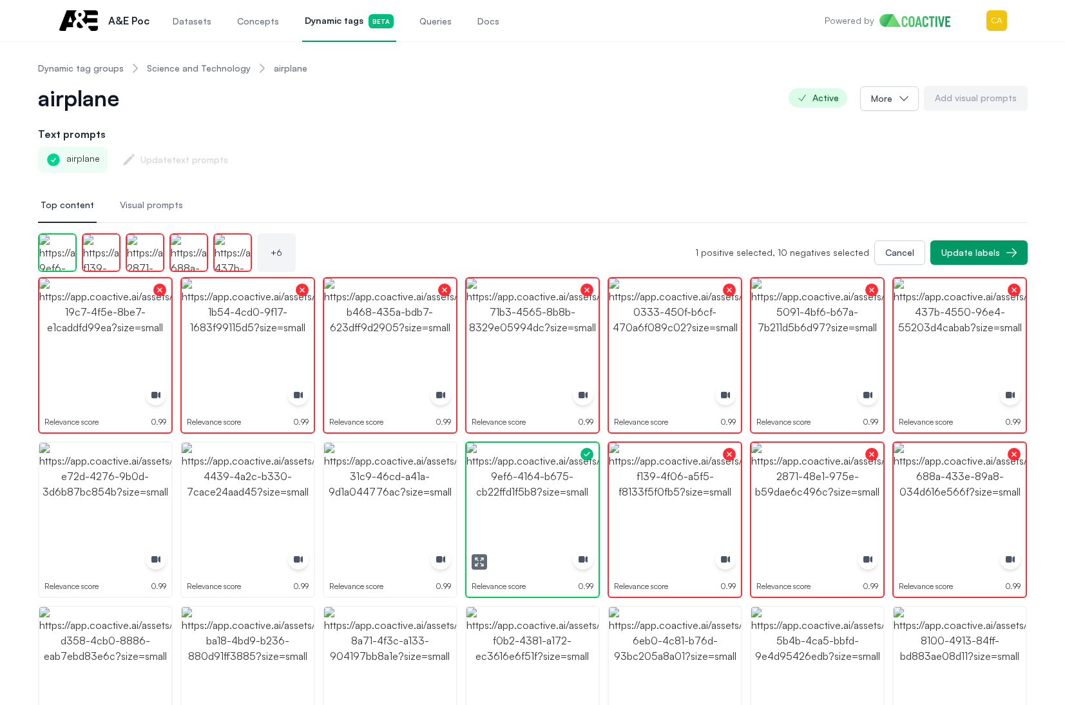
click at [520, 504] on img "button" at bounding box center [532, 509] width 132 height 132
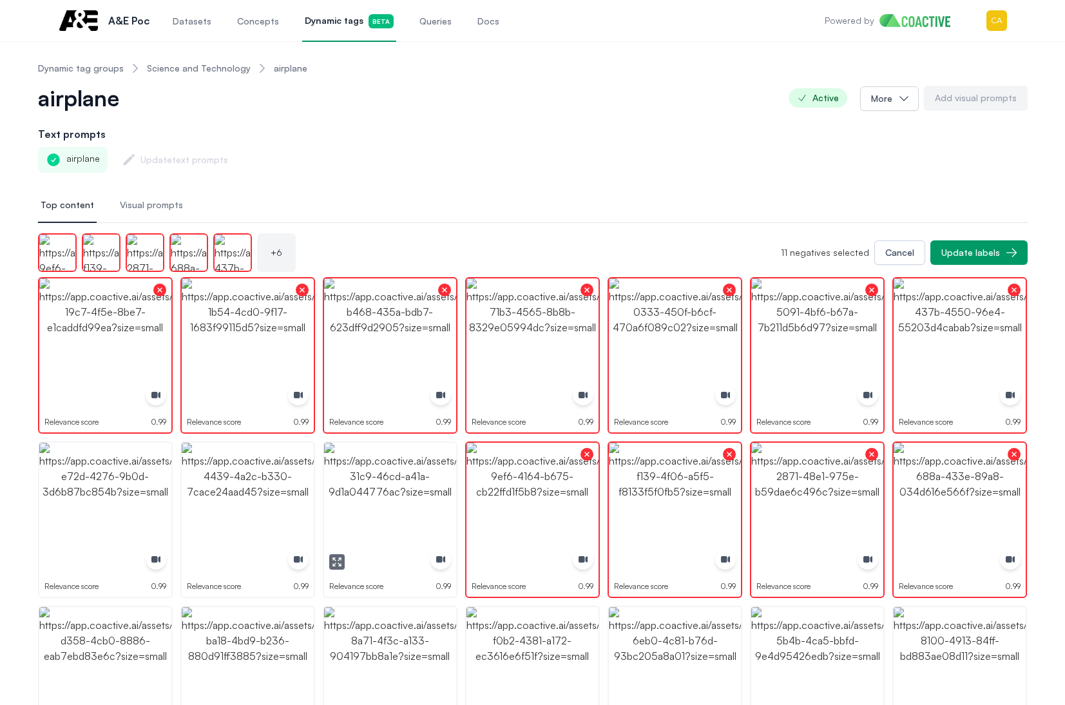
click at [404, 511] on img "button" at bounding box center [390, 509] width 132 height 132
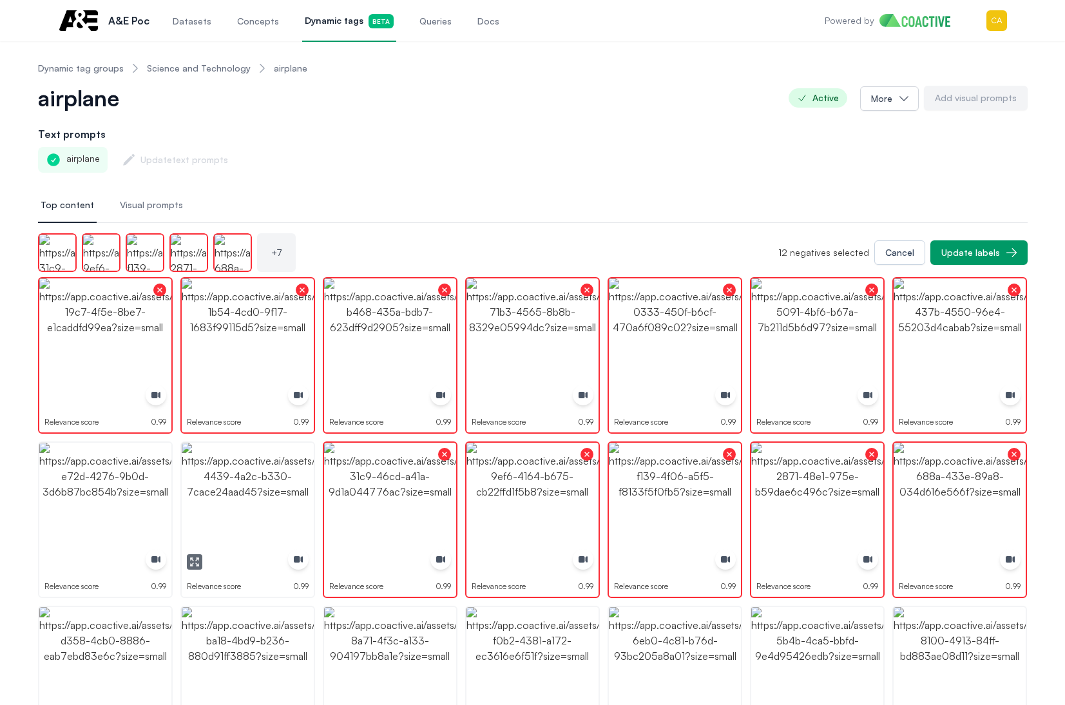
click at [239, 519] on img "button" at bounding box center [248, 509] width 132 height 132
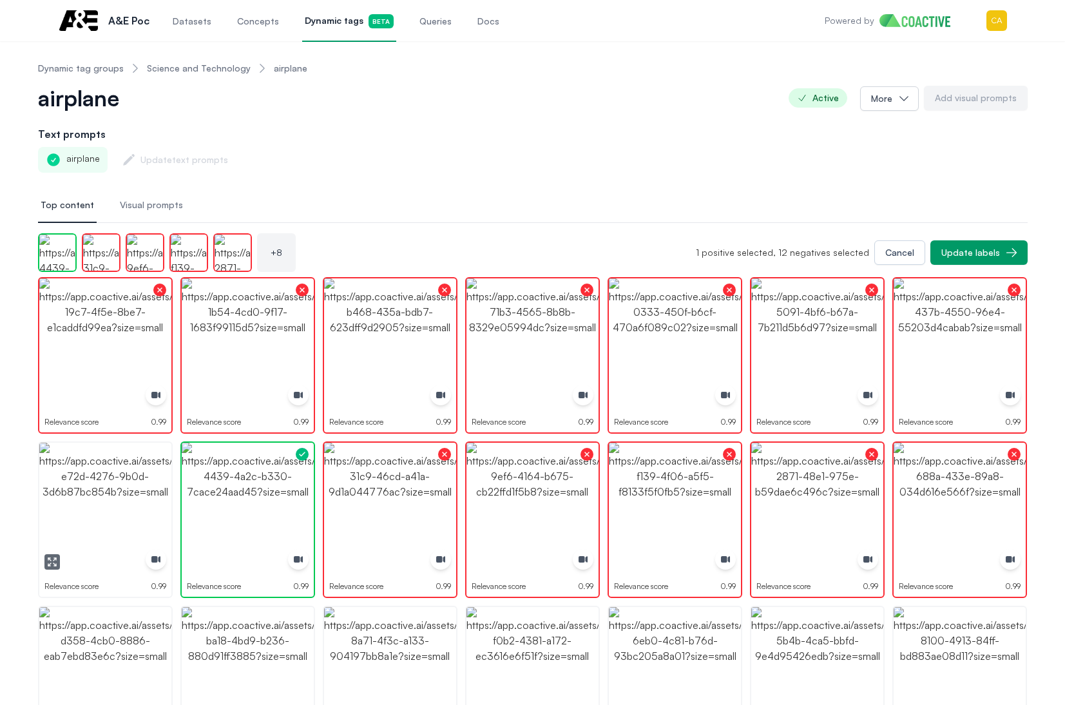
click at [74, 491] on img "button" at bounding box center [105, 509] width 132 height 132
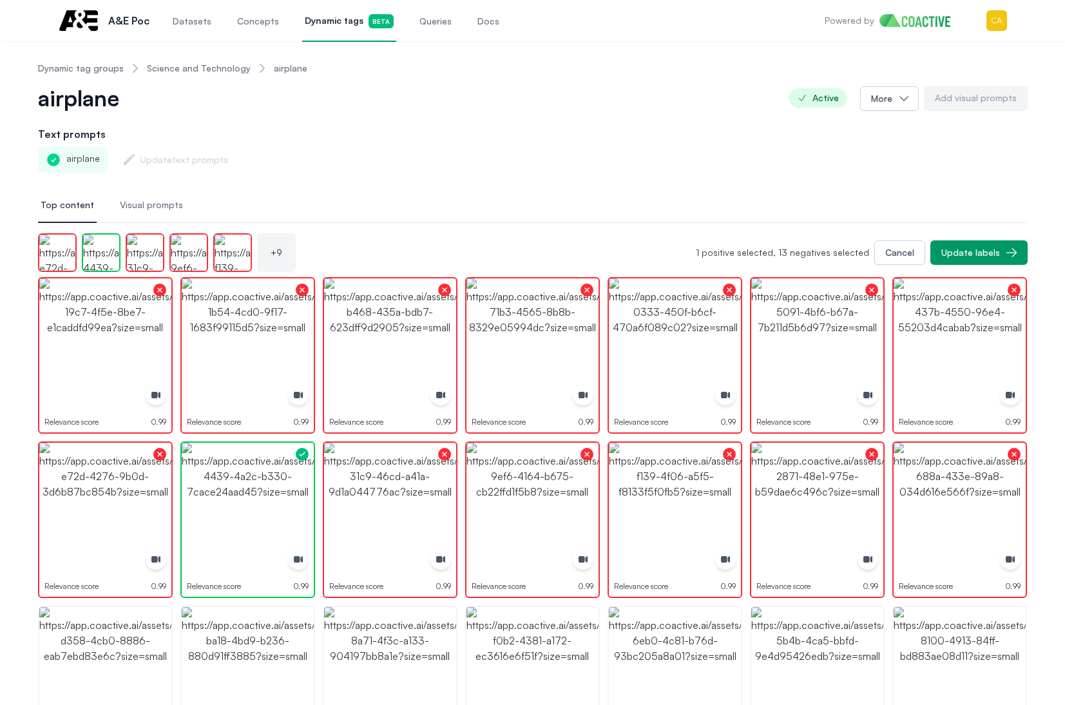
click at [594, 89] on div "airplane Active More Add visual prompts" at bounding box center [532, 98] width 989 height 26
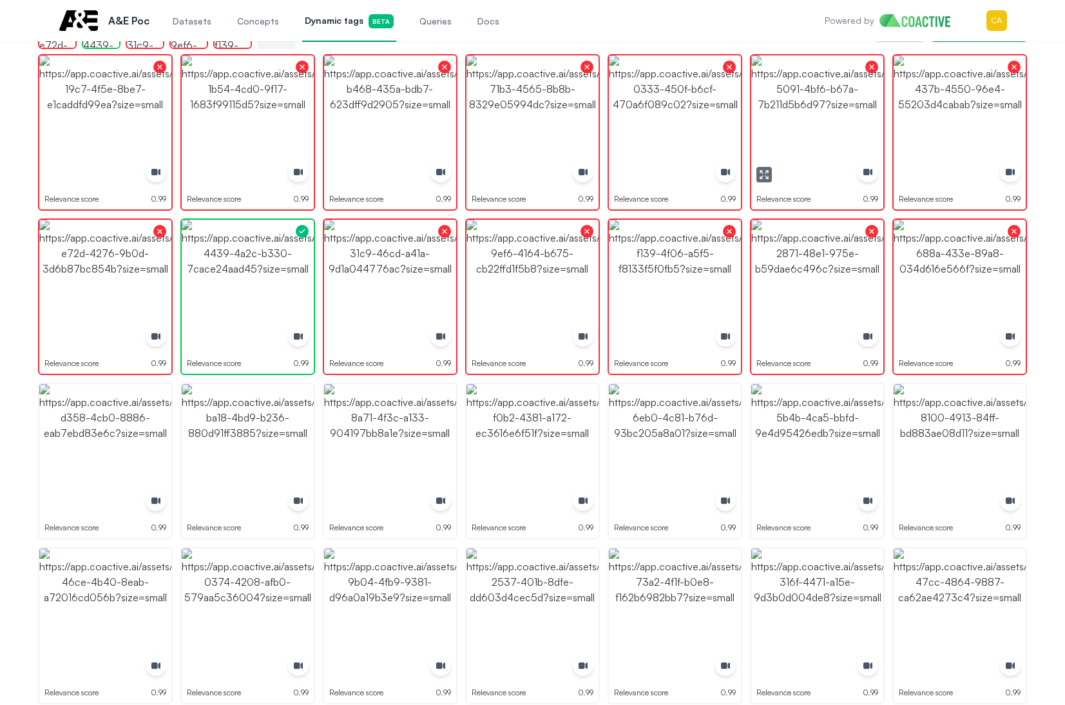
scroll to position [322, 0]
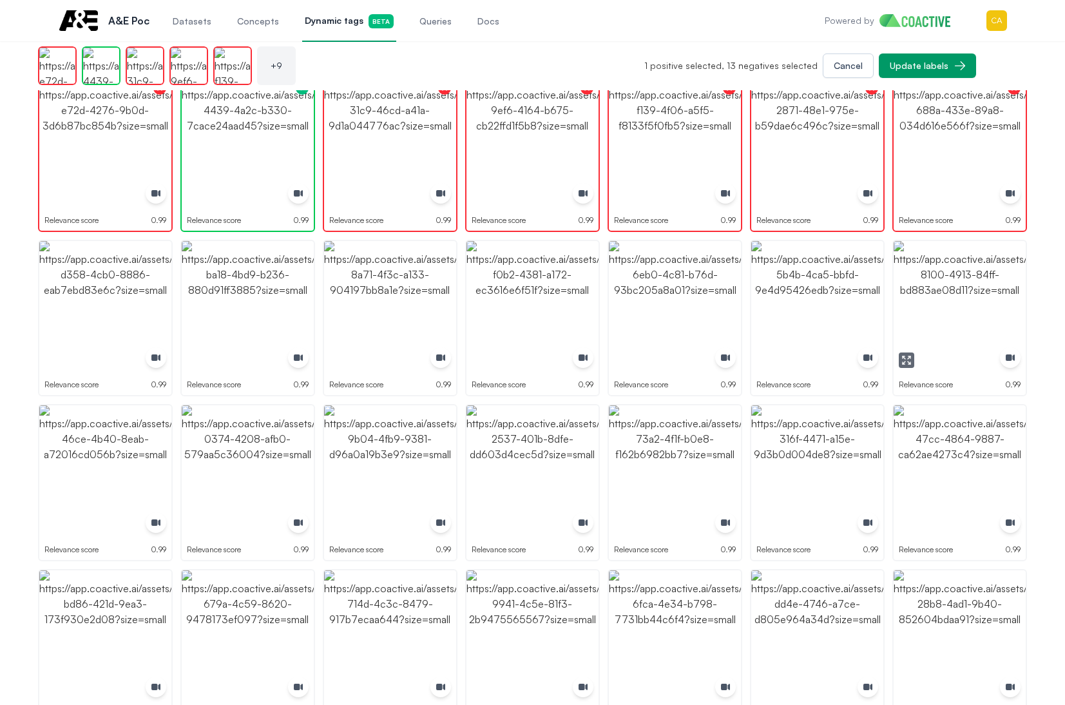
click at [976, 281] on img "button" at bounding box center [959, 307] width 132 height 132
click at [787, 274] on img "button" at bounding box center [817, 307] width 132 height 132
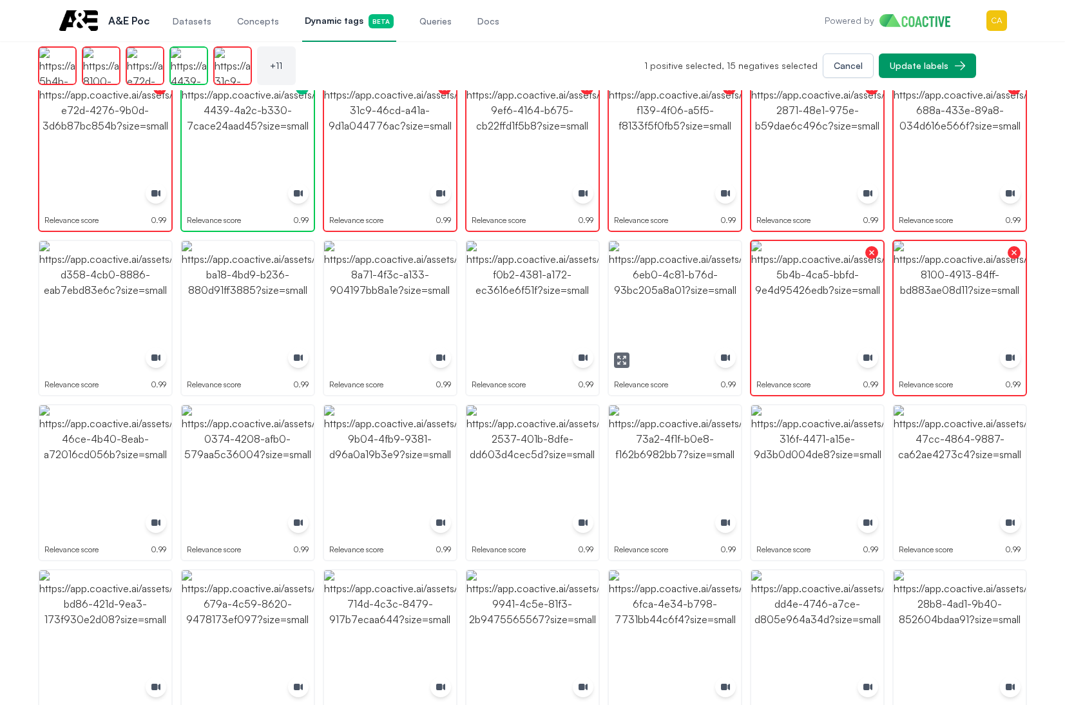
click at [658, 275] on img "button" at bounding box center [675, 307] width 132 height 132
click at [537, 279] on img "button" at bounding box center [532, 307] width 132 height 132
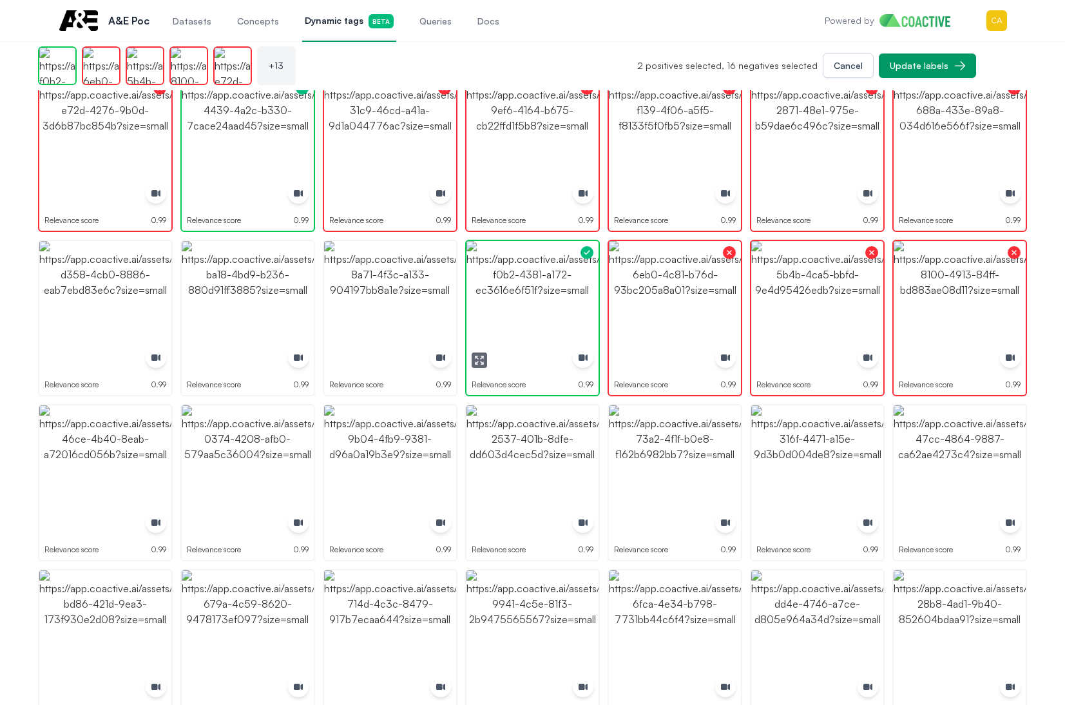
click at [537, 279] on img "button" at bounding box center [532, 307] width 132 height 132
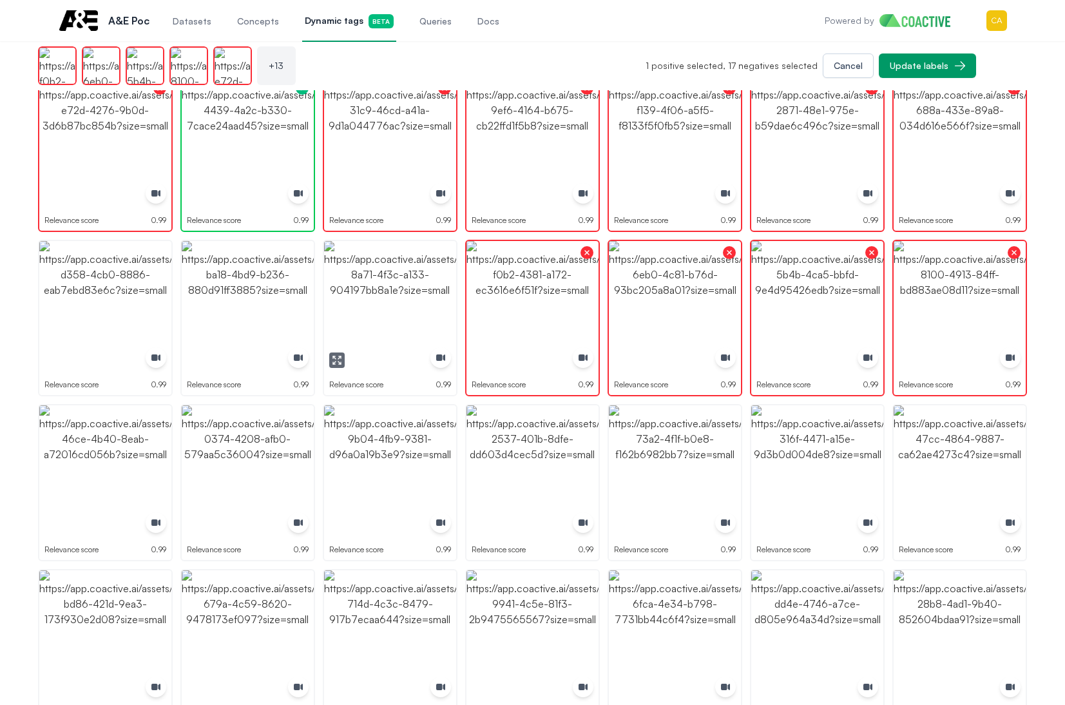
click at [400, 290] on img "button" at bounding box center [390, 307] width 132 height 132
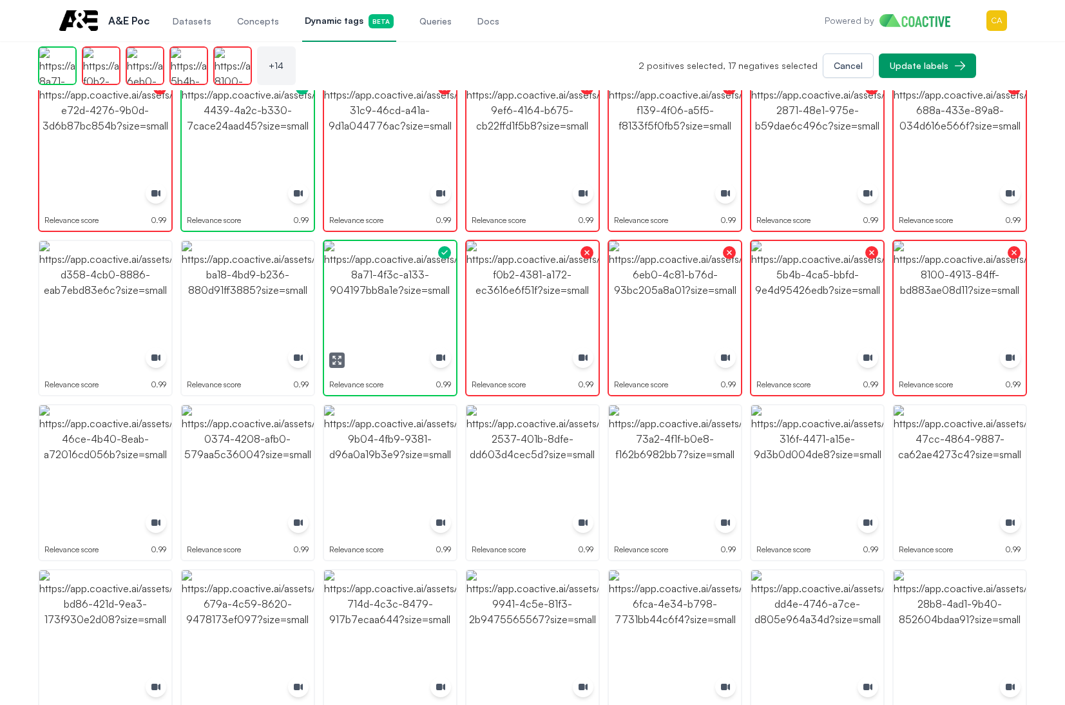
click at [400, 290] on img "button" at bounding box center [390, 307] width 132 height 132
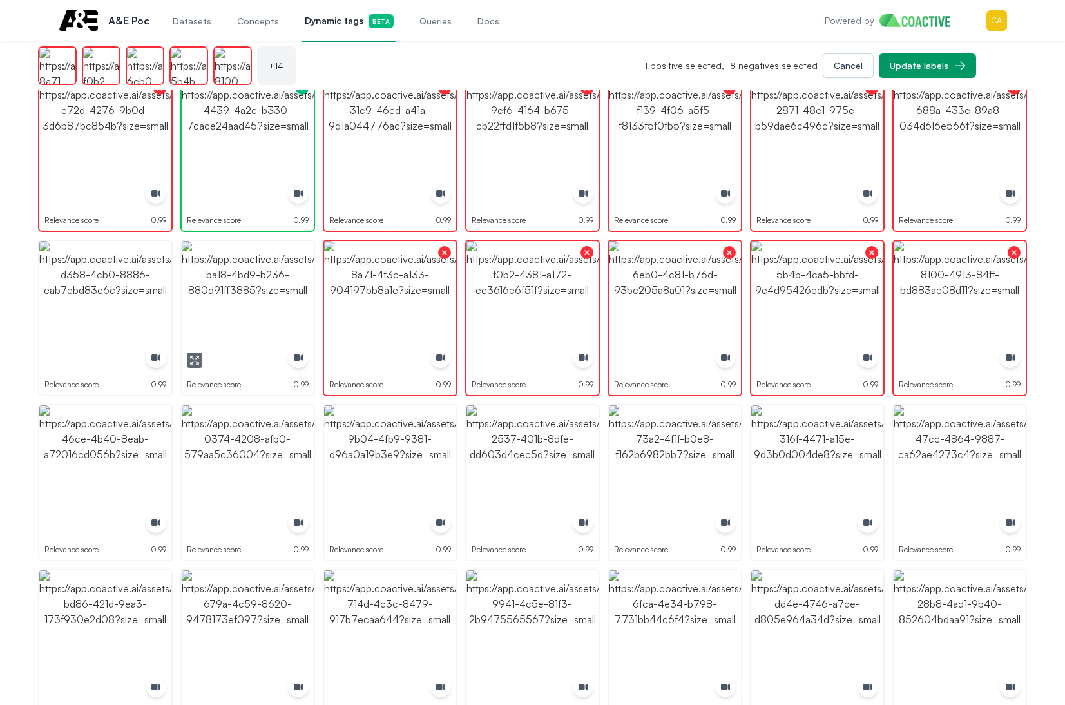
click at [261, 290] on img "button" at bounding box center [248, 307] width 132 height 132
click at [99, 290] on img "button" at bounding box center [105, 307] width 132 height 132
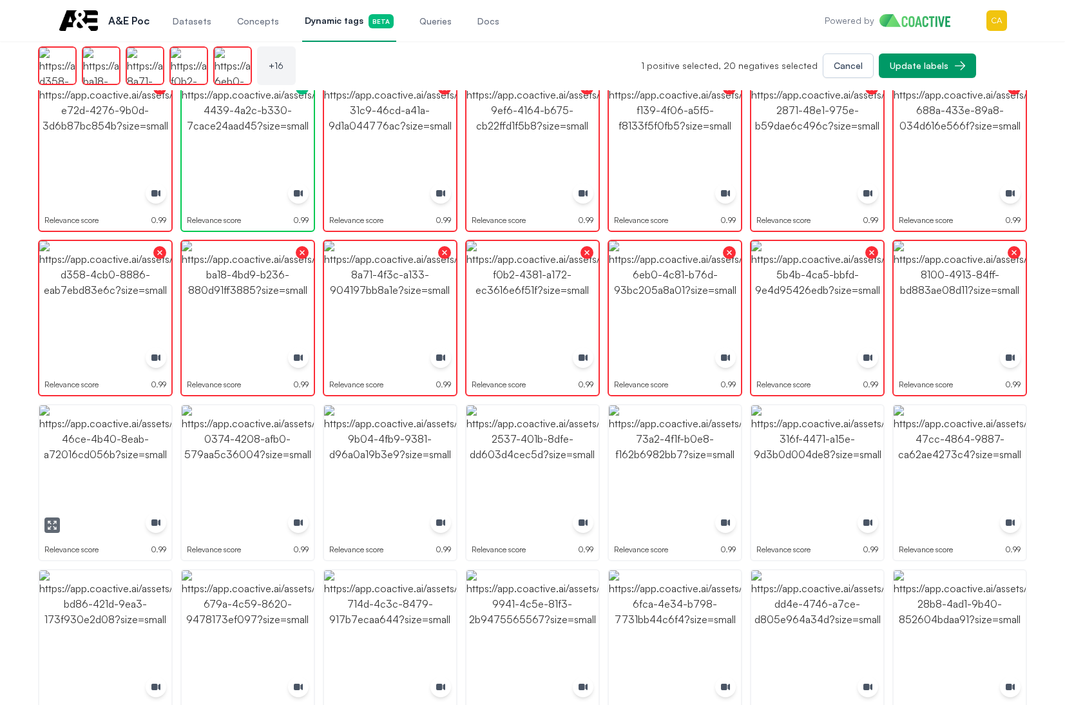
click at [97, 452] on img "button" at bounding box center [105, 471] width 132 height 132
click at [293, 449] on img "button" at bounding box center [248, 471] width 132 height 132
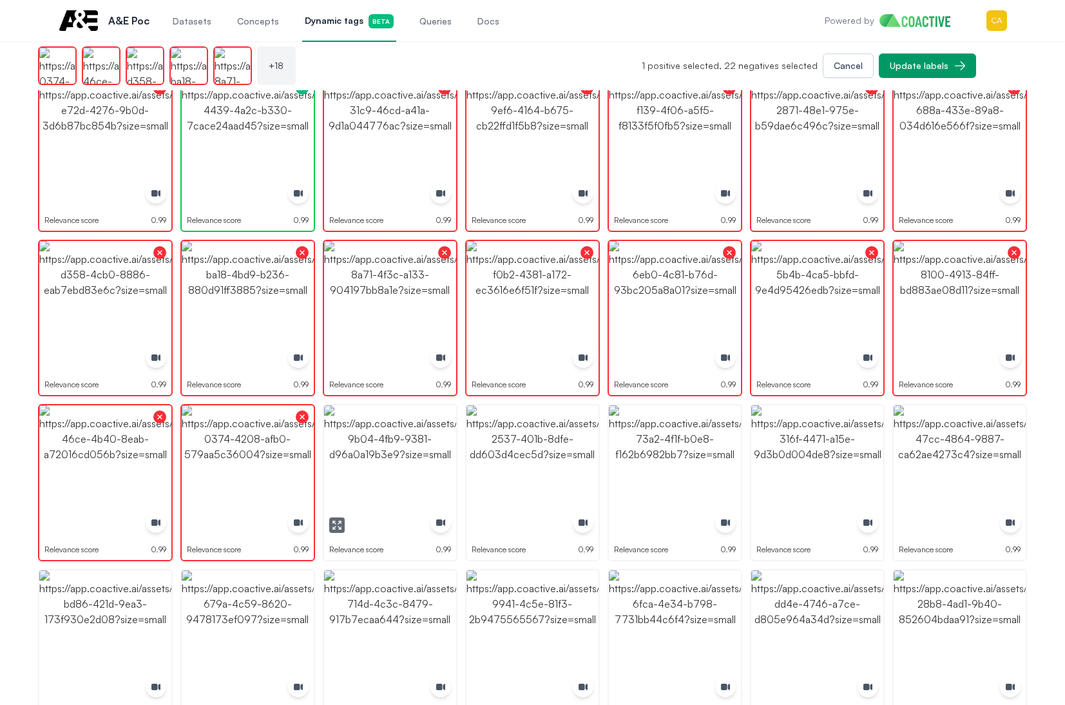
click at [409, 455] on img "button" at bounding box center [390, 471] width 132 height 132
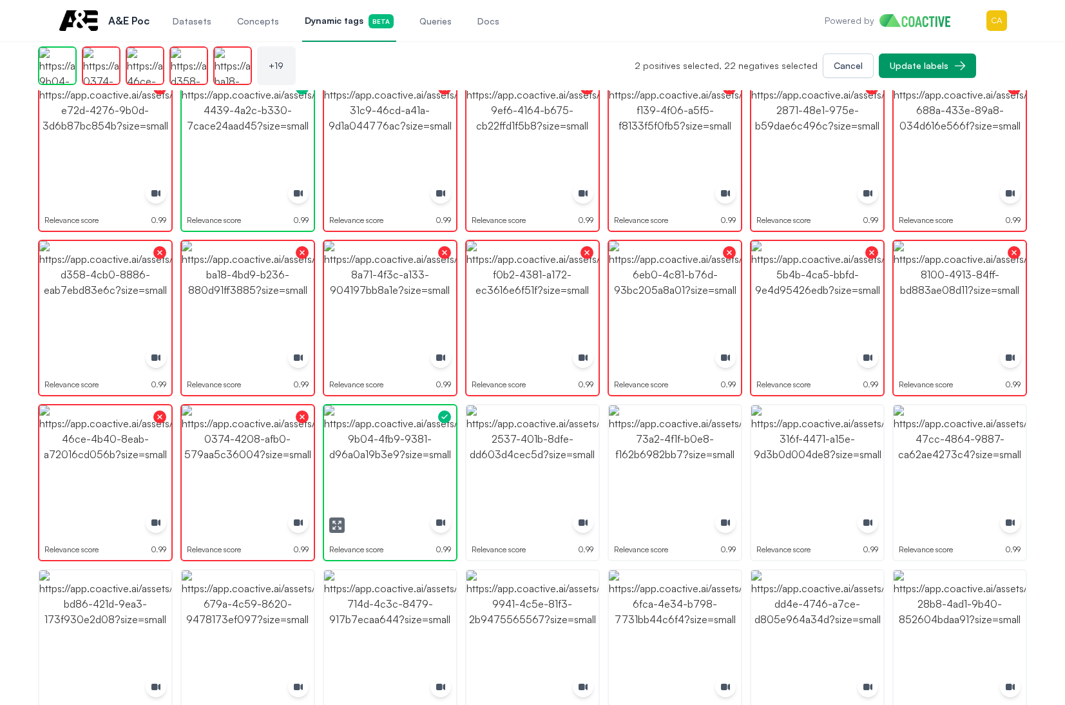
click at [409, 455] on img "button" at bounding box center [390, 471] width 132 height 132
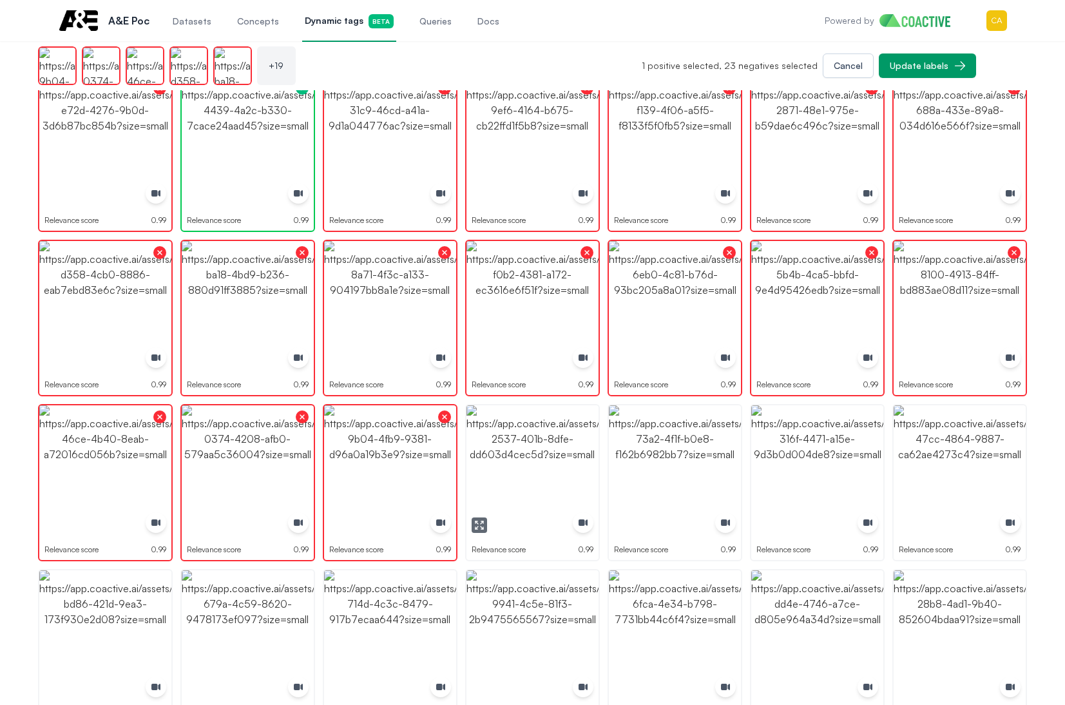
click at [542, 456] on img "button" at bounding box center [532, 471] width 132 height 132
click at [669, 456] on img "button" at bounding box center [675, 471] width 132 height 132
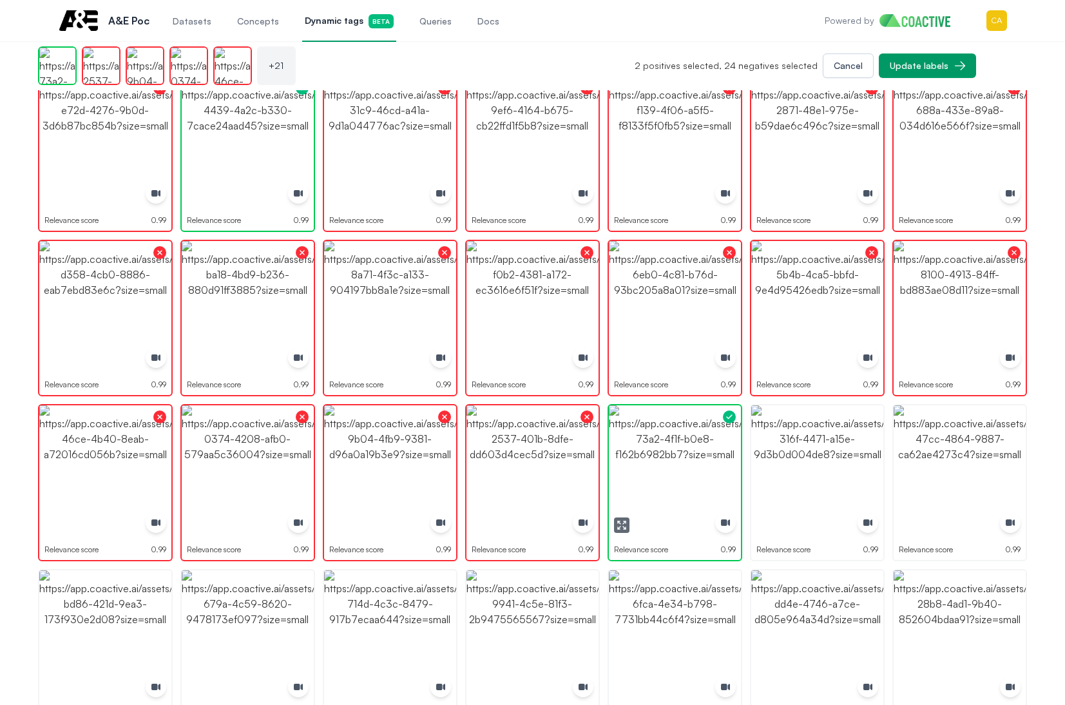
click at [669, 456] on img "button" at bounding box center [675, 471] width 132 height 132
click at [856, 456] on img "button" at bounding box center [817, 471] width 132 height 132
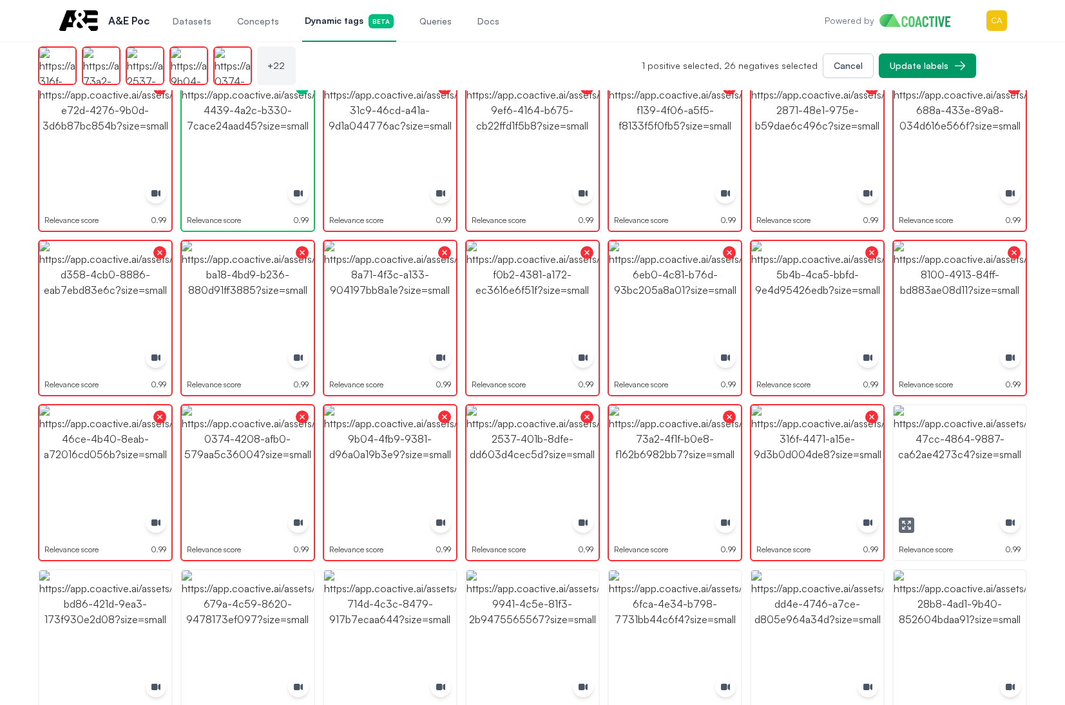
click at [955, 450] on img "button" at bounding box center [959, 471] width 132 height 132
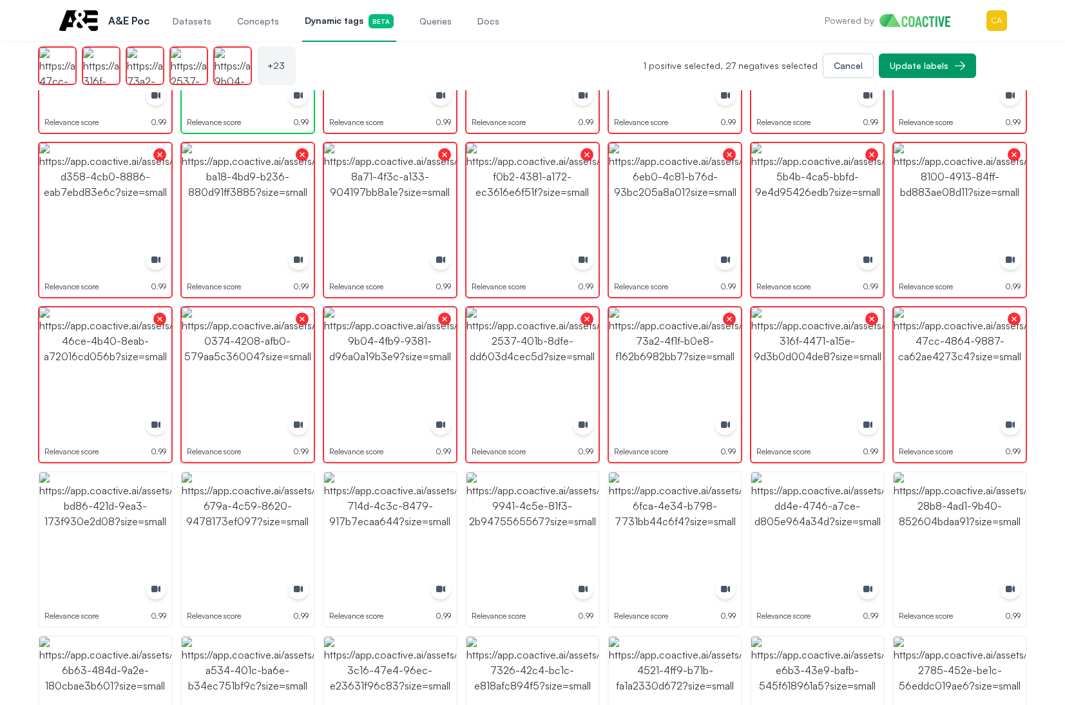
scroll to position [644, 0]
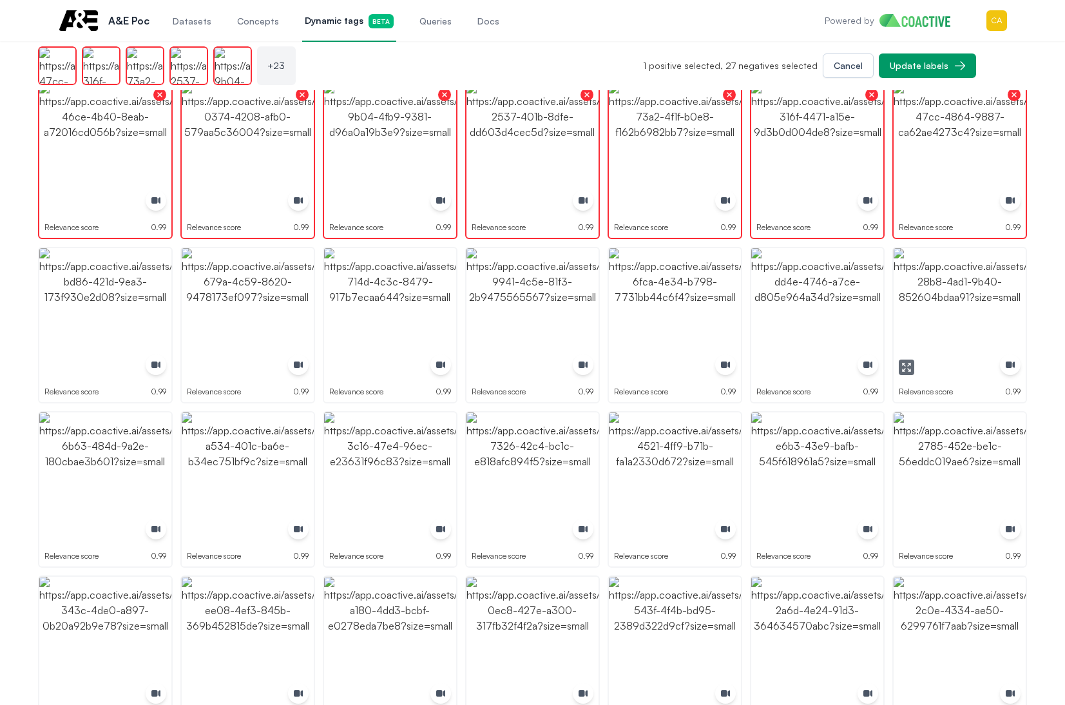
click at [904, 369] on icon "button" at bounding box center [906, 367] width 10 height 10
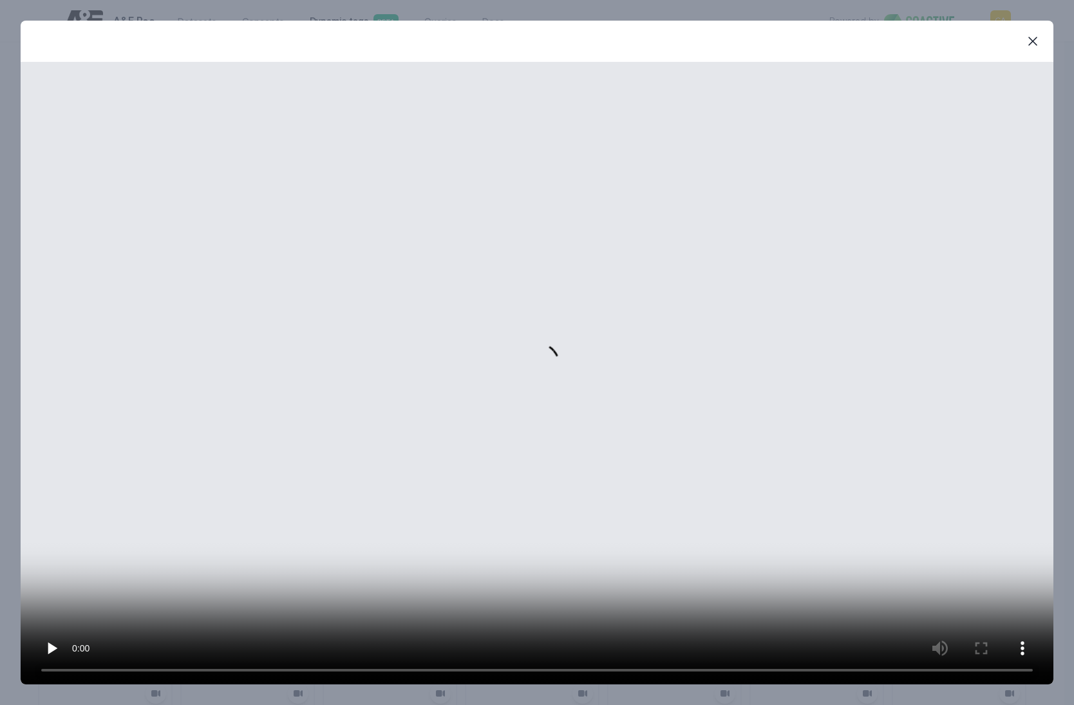
click at [81, 633] on video at bounding box center [537, 373] width 1033 height 622
click at [1044, 39] on button "close-modal" at bounding box center [1033, 41] width 26 height 26
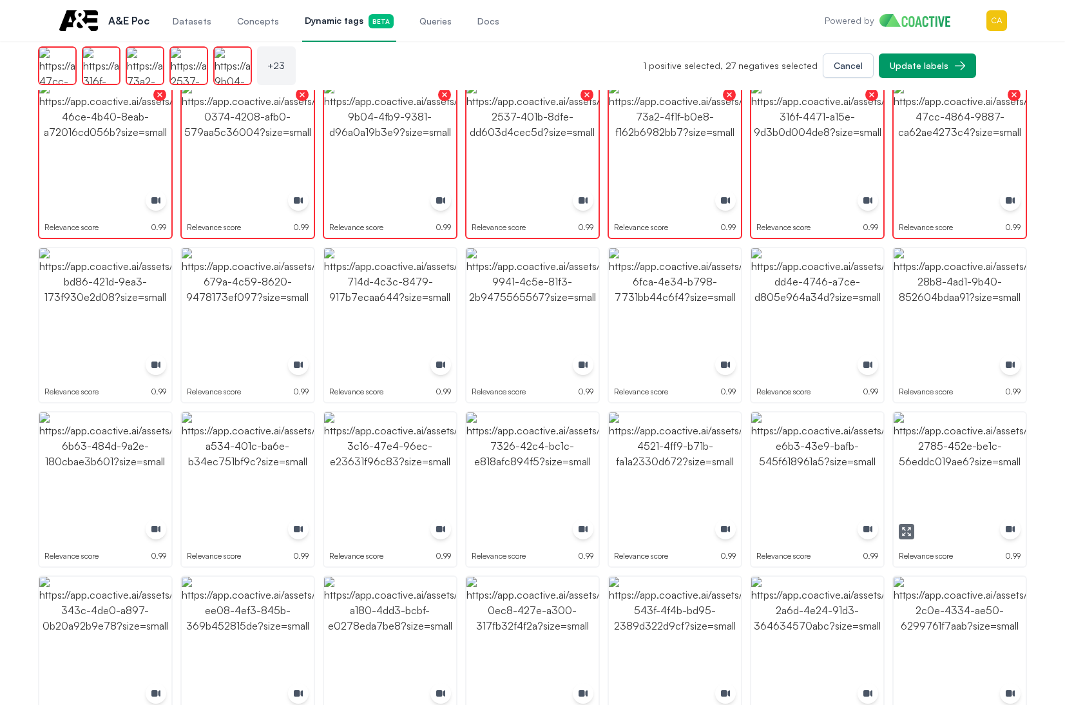
click at [925, 450] on img "button" at bounding box center [959, 478] width 132 height 132
click at [971, 330] on img "button" at bounding box center [959, 314] width 132 height 132
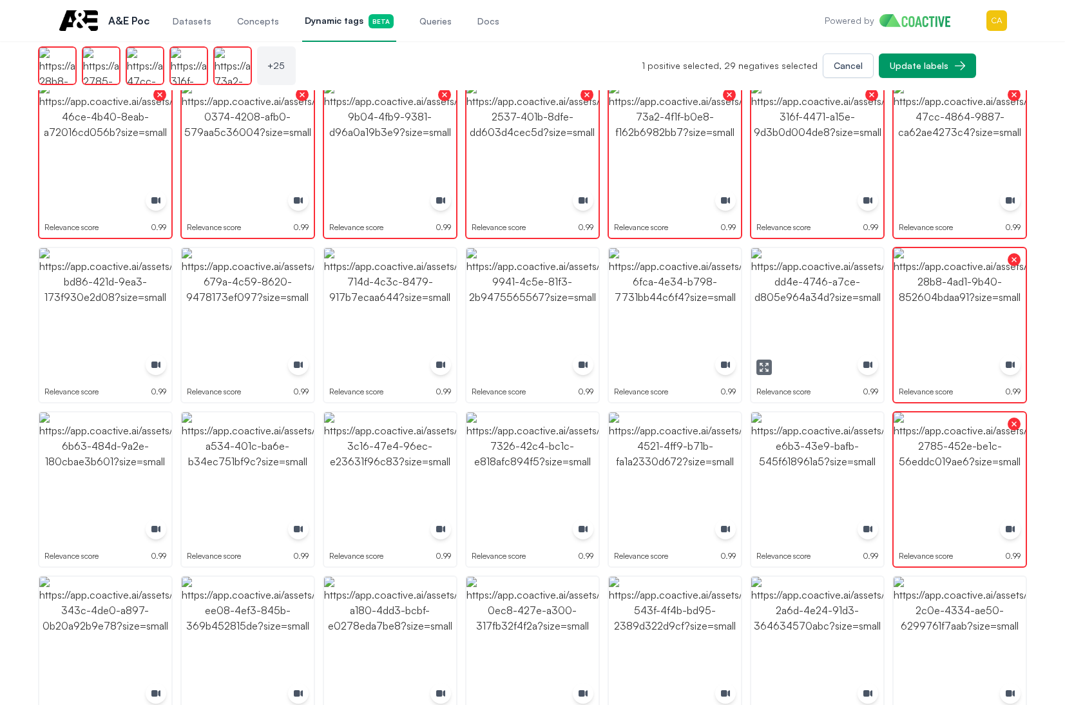
click at [843, 321] on img "button" at bounding box center [817, 314] width 132 height 132
click at [691, 307] on img "button" at bounding box center [675, 314] width 132 height 132
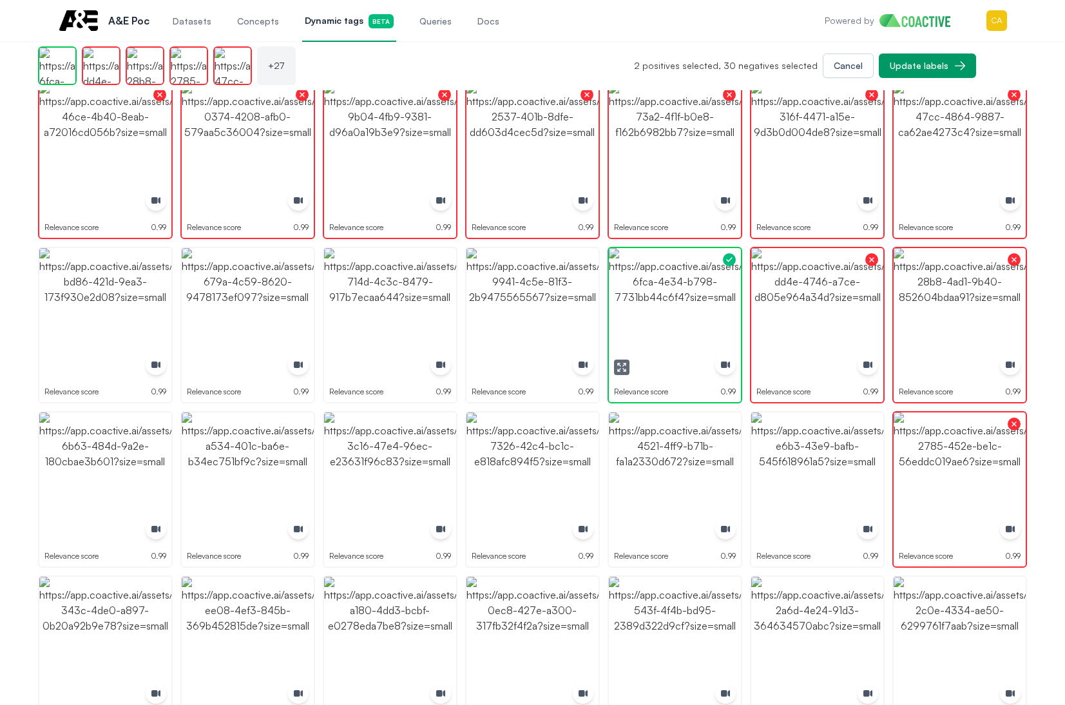
click at [691, 307] on img "button" at bounding box center [675, 314] width 132 height 132
click at [537, 305] on img "button" at bounding box center [532, 314] width 132 height 132
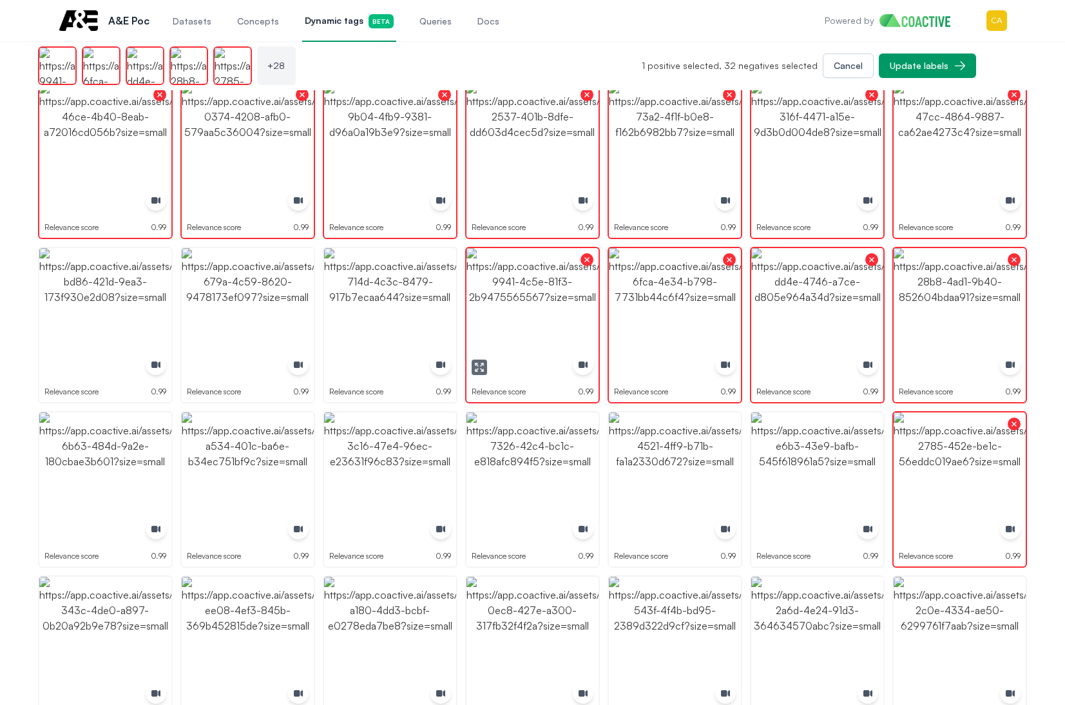
click at [420, 305] on img "button" at bounding box center [390, 314] width 132 height 132
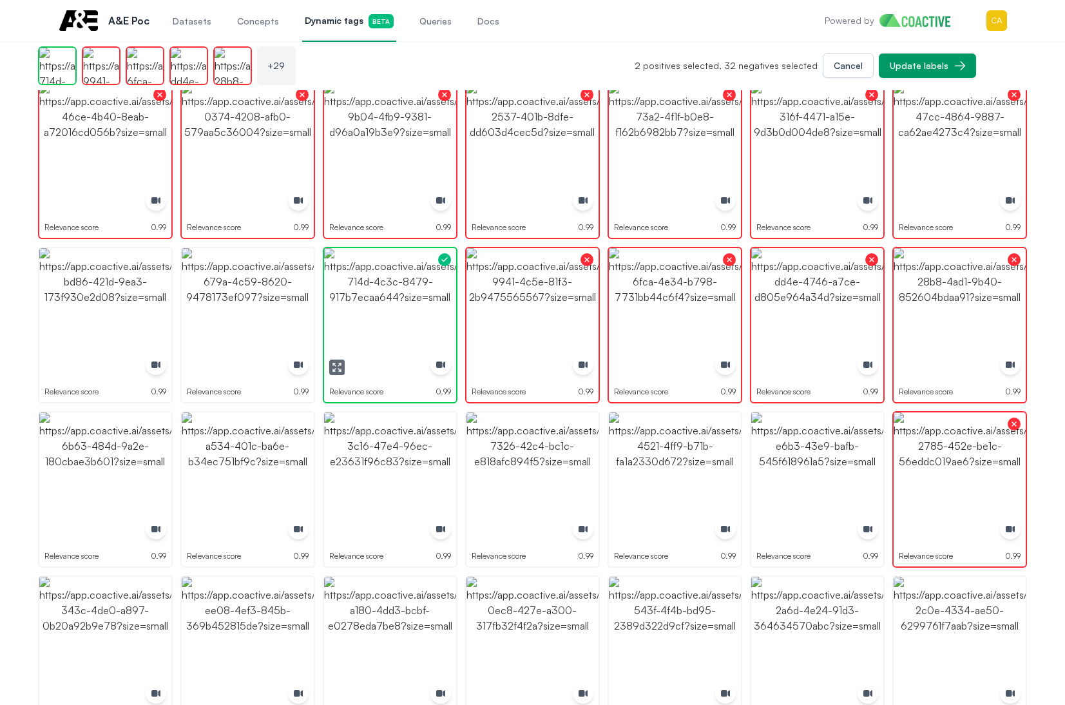
click at [420, 305] on img "button" at bounding box center [390, 314] width 132 height 132
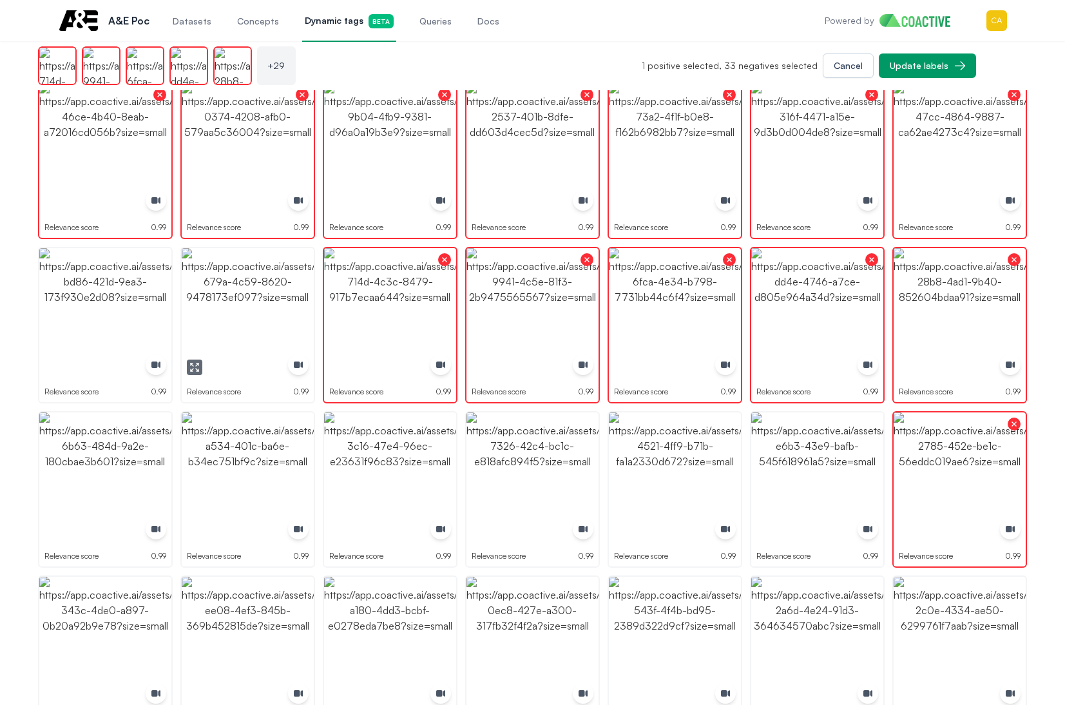
click at [300, 294] on img "button" at bounding box center [248, 314] width 132 height 132
click at [92, 299] on img "button" at bounding box center [105, 314] width 132 height 132
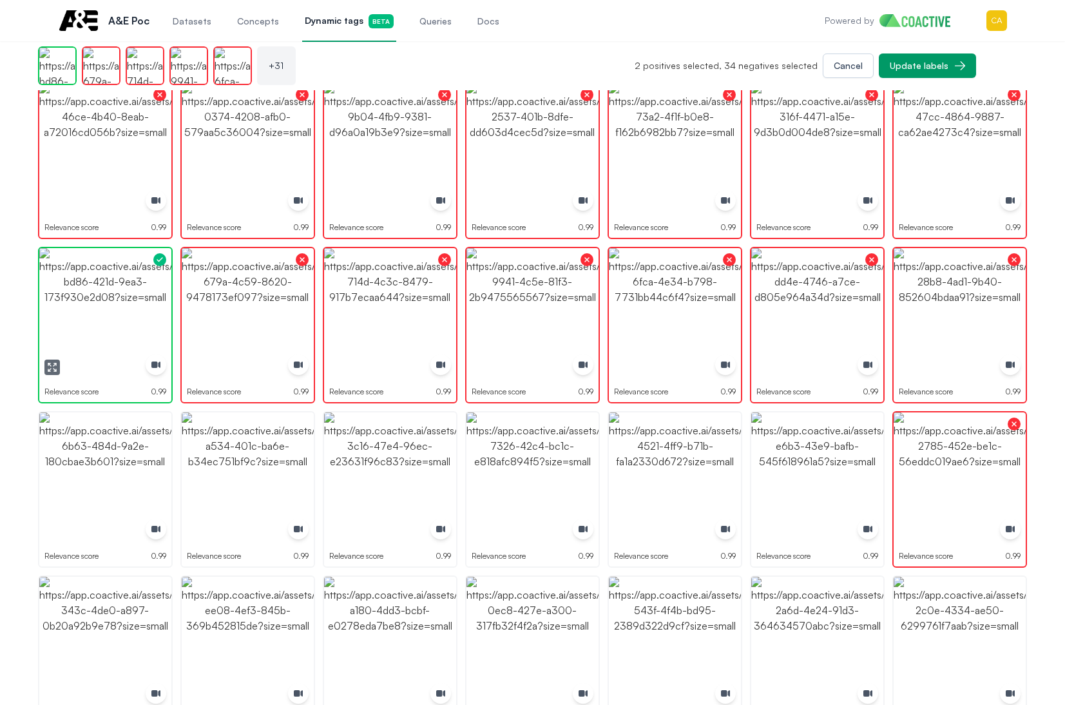
click at [92, 299] on img "button" at bounding box center [105, 314] width 132 height 132
click at [348, 480] on img "button" at bounding box center [390, 478] width 132 height 132
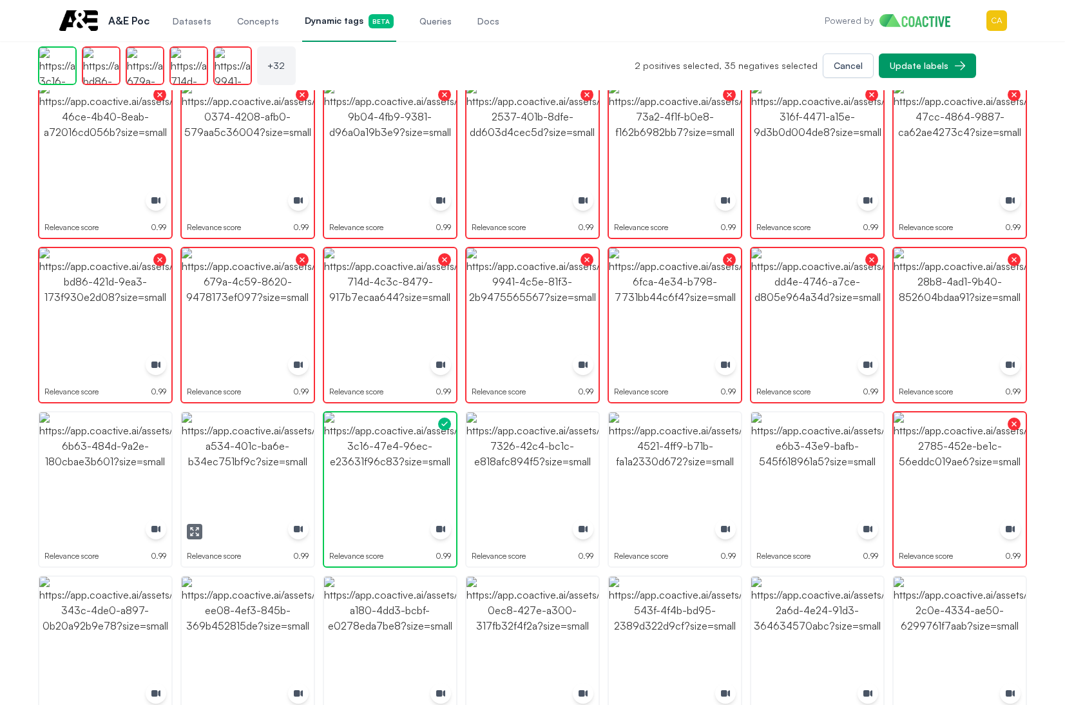
click at [299, 477] on img "button" at bounding box center [248, 478] width 132 height 132
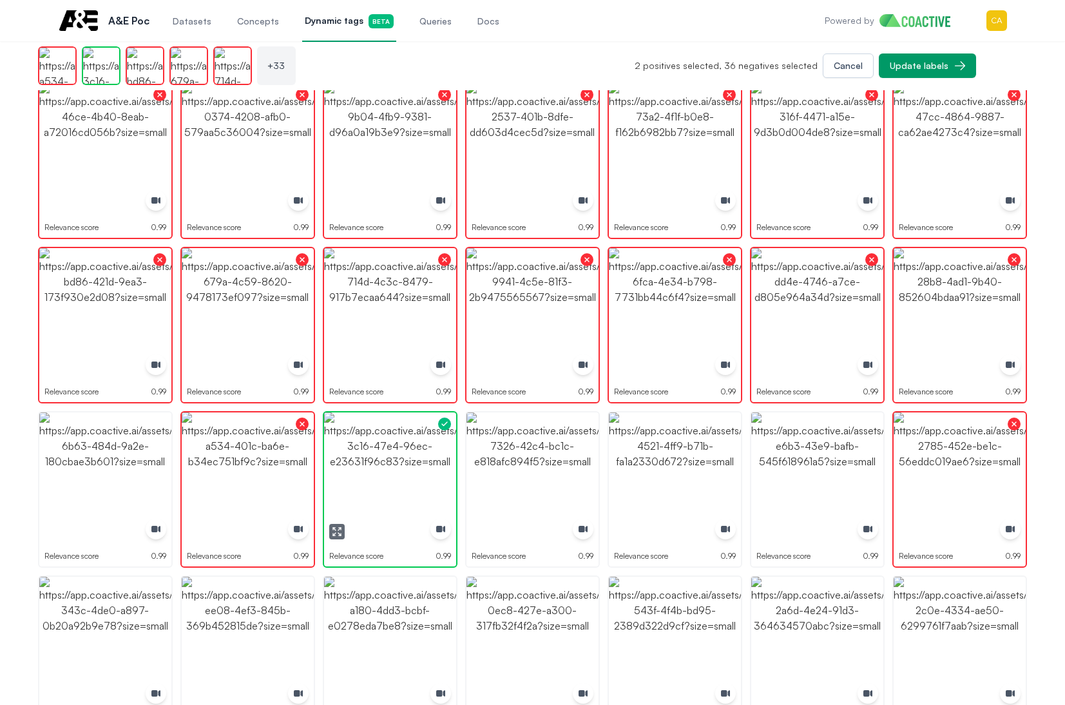
click at [447, 464] on img "button" at bounding box center [390, 478] width 132 height 132
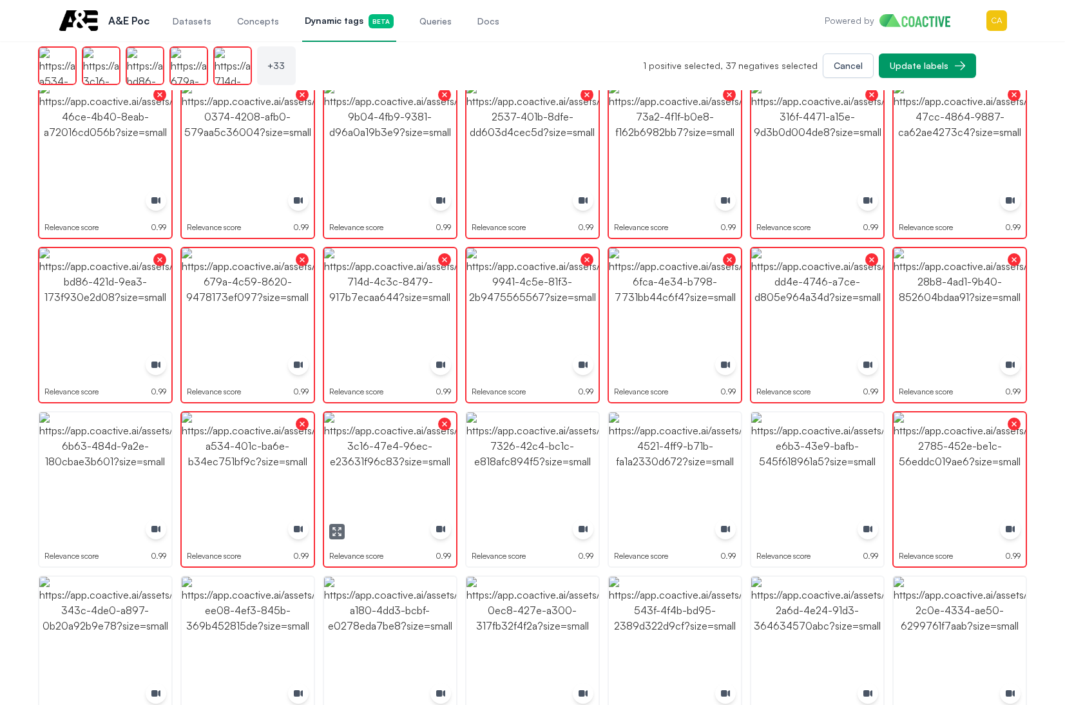
click at [447, 464] on img "button" at bounding box center [390, 478] width 132 height 132
click at [147, 448] on img "button" at bounding box center [105, 478] width 132 height 132
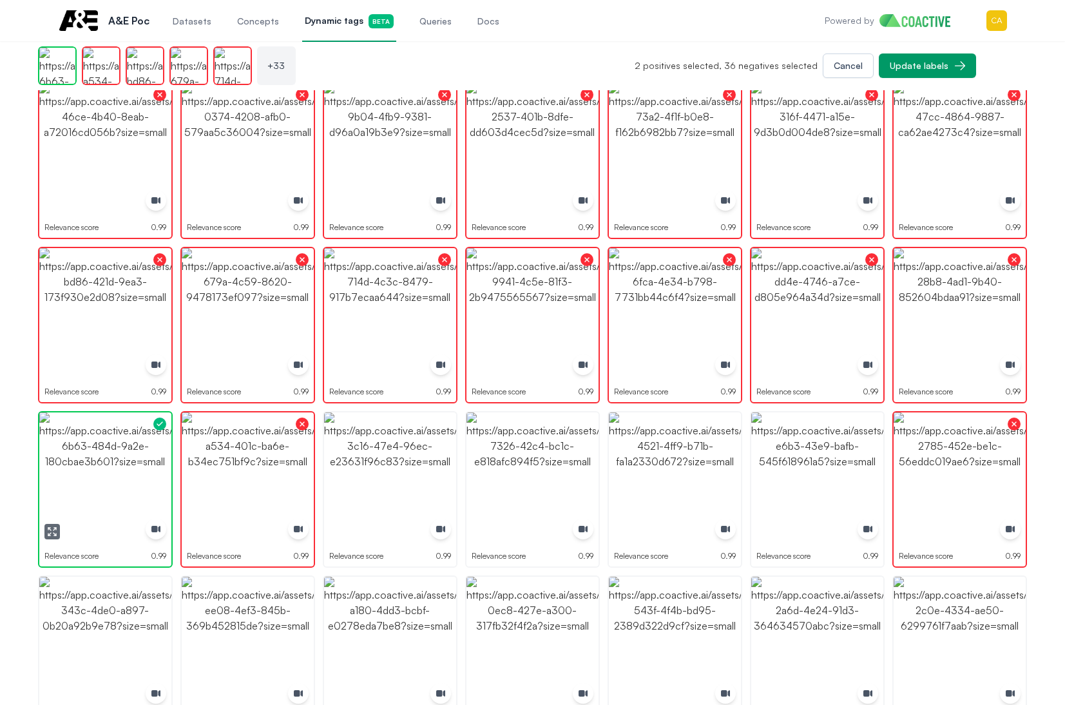
click at [147, 448] on img "button" at bounding box center [105, 478] width 132 height 132
click at [439, 444] on img "button" at bounding box center [390, 478] width 132 height 132
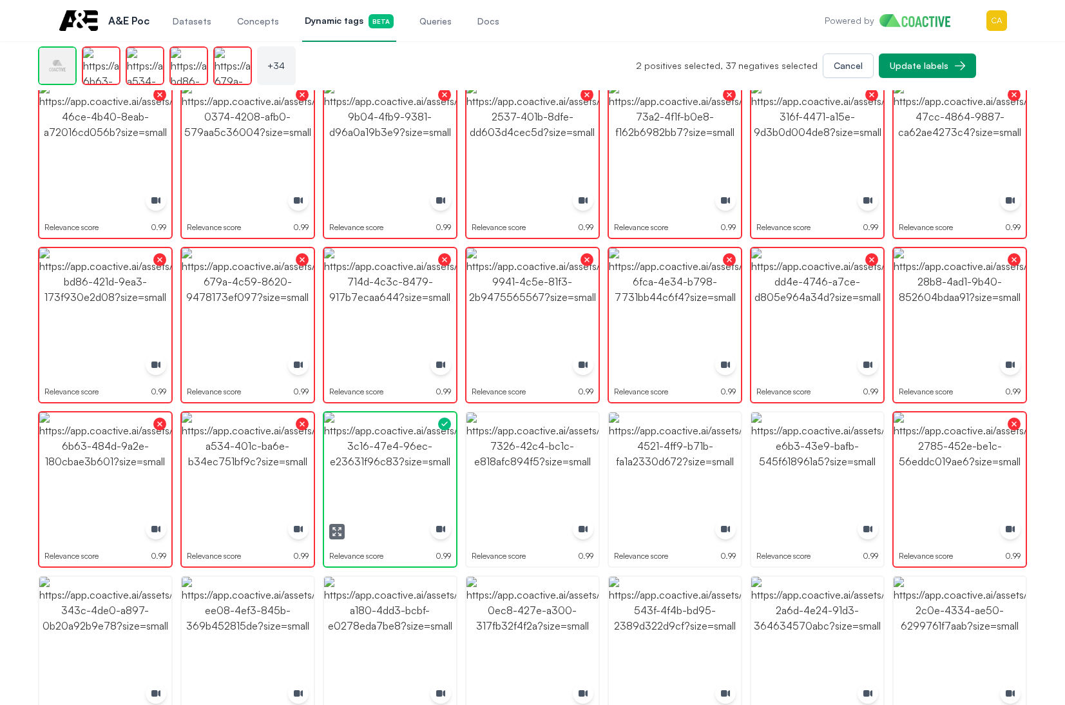
click at [439, 444] on img "button" at bounding box center [390, 478] width 132 height 132
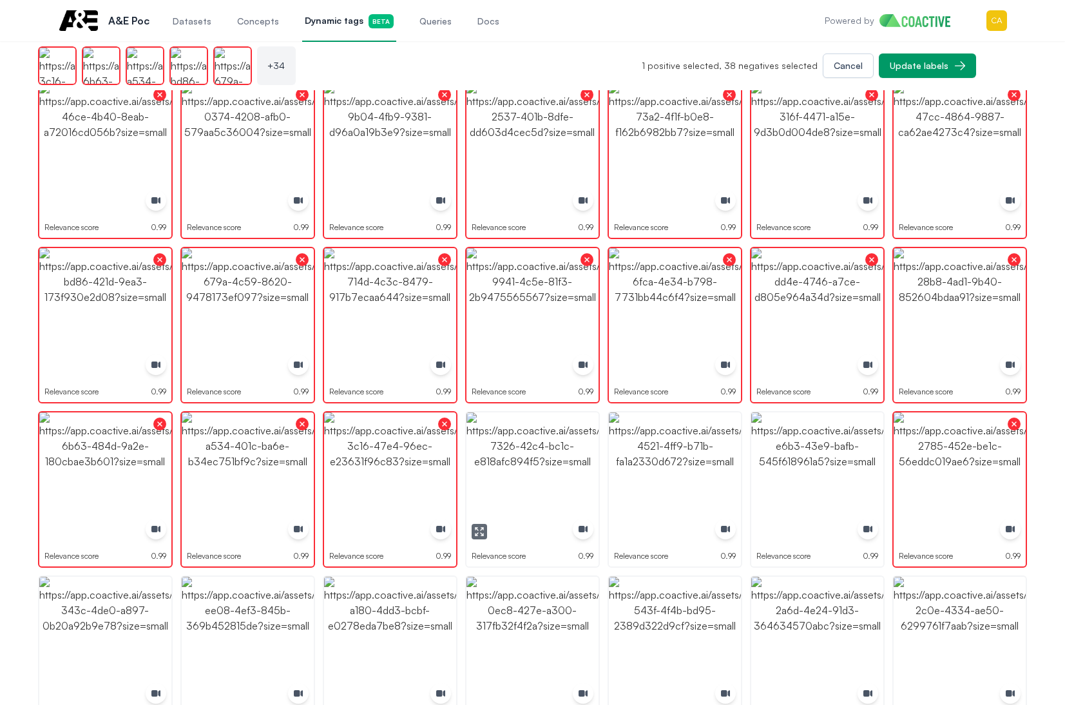
click at [553, 461] on img "button" at bounding box center [532, 478] width 132 height 132
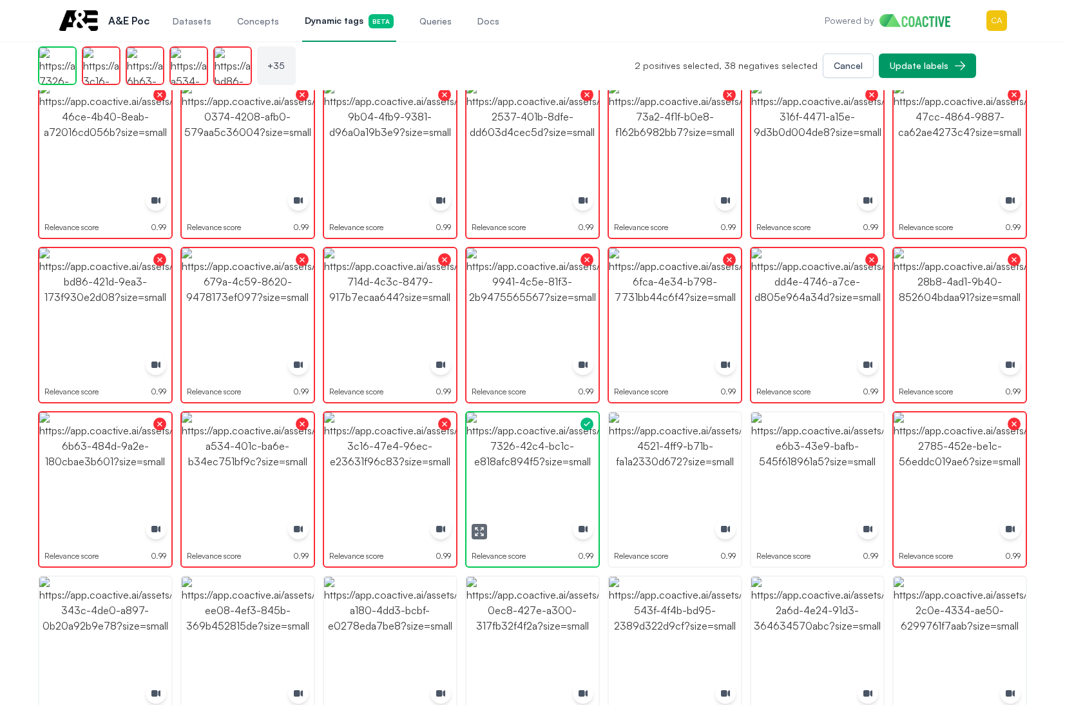
click at [553, 461] on img "button" at bounding box center [532, 478] width 132 height 132
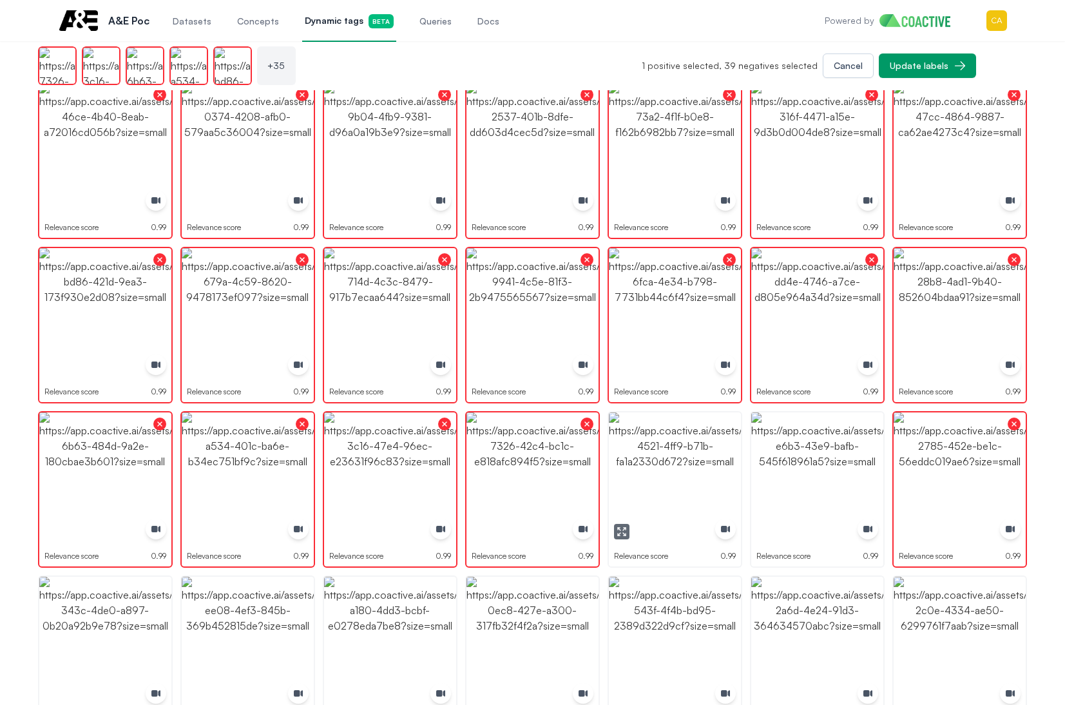
click at [670, 460] on img "button" at bounding box center [675, 478] width 132 height 132
click at [784, 460] on img "button" at bounding box center [817, 478] width 132 height 132
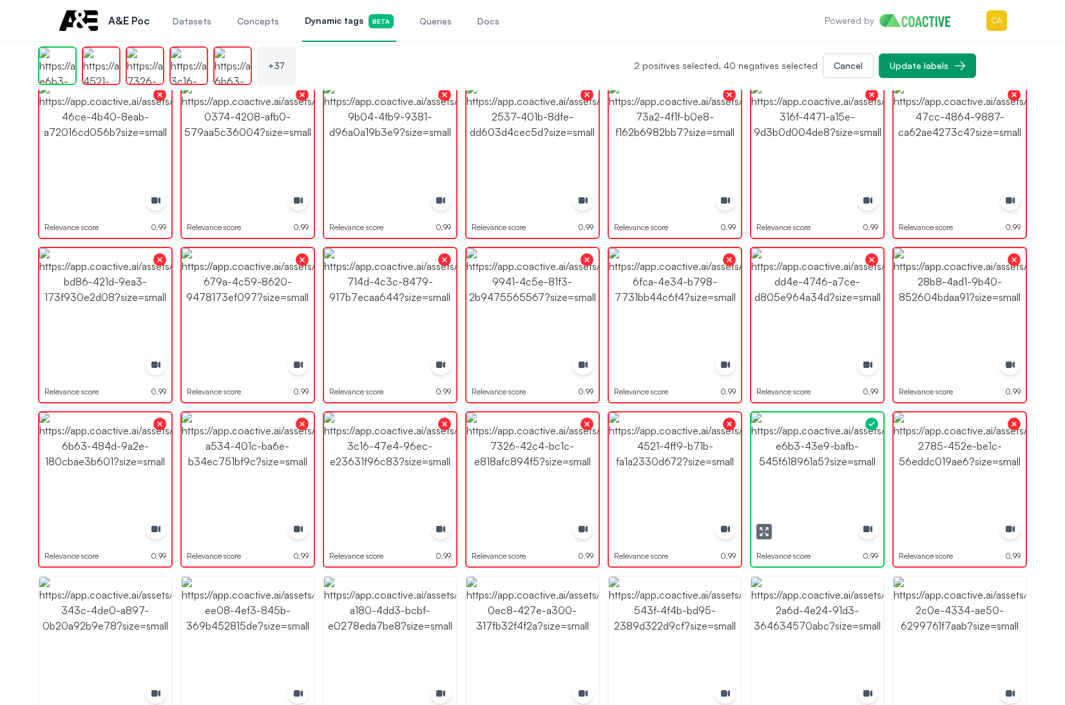
click at [784, 460] on img "button" at bounding box center [817, 478] width 132 height 132
click at [930, 454] on img "button" at bounding box center [959, 478] width 132 height 132
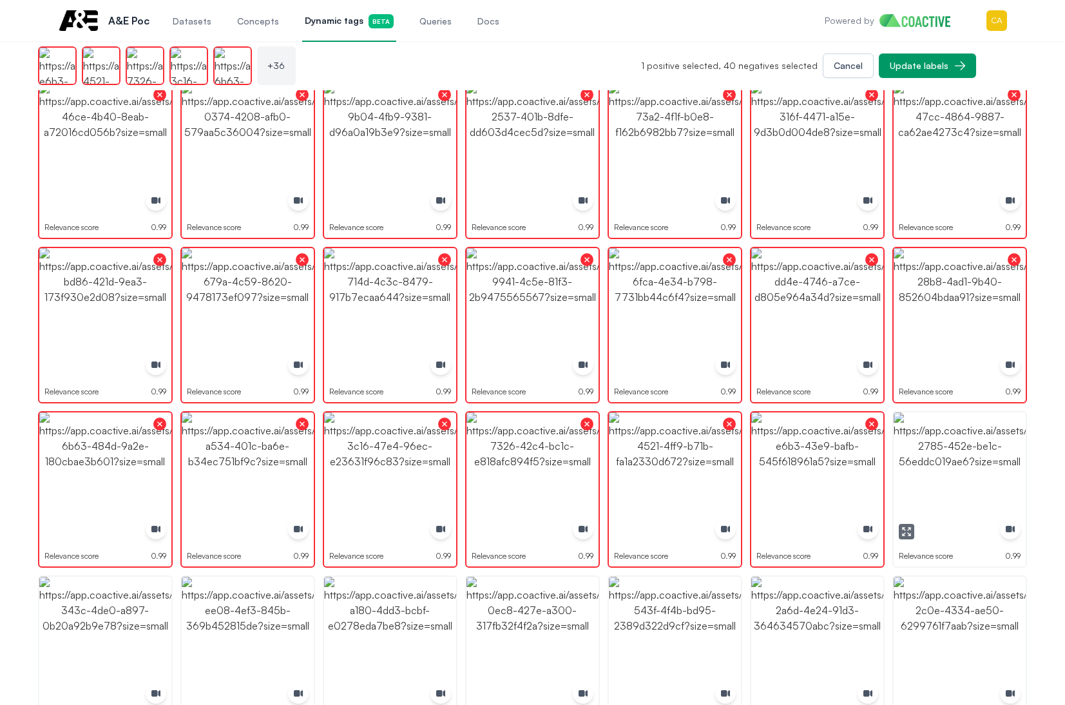
click at [930, 454] on img "button" at bounding box center [959, 478] width 132 height 132
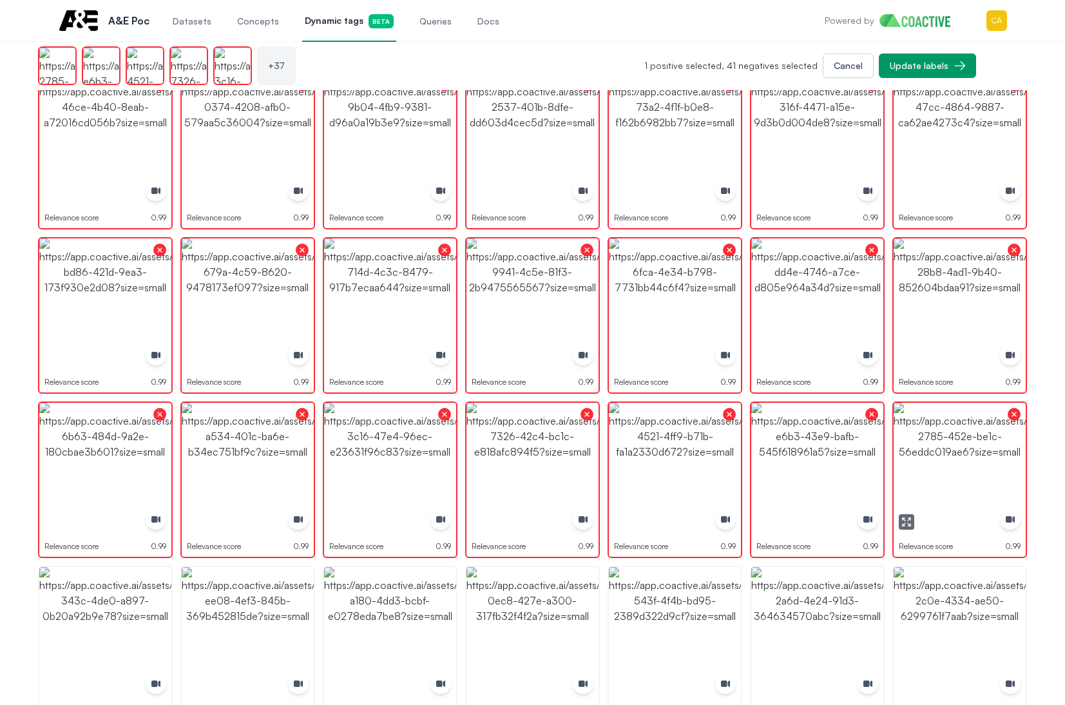
scroll to position [966, 0]
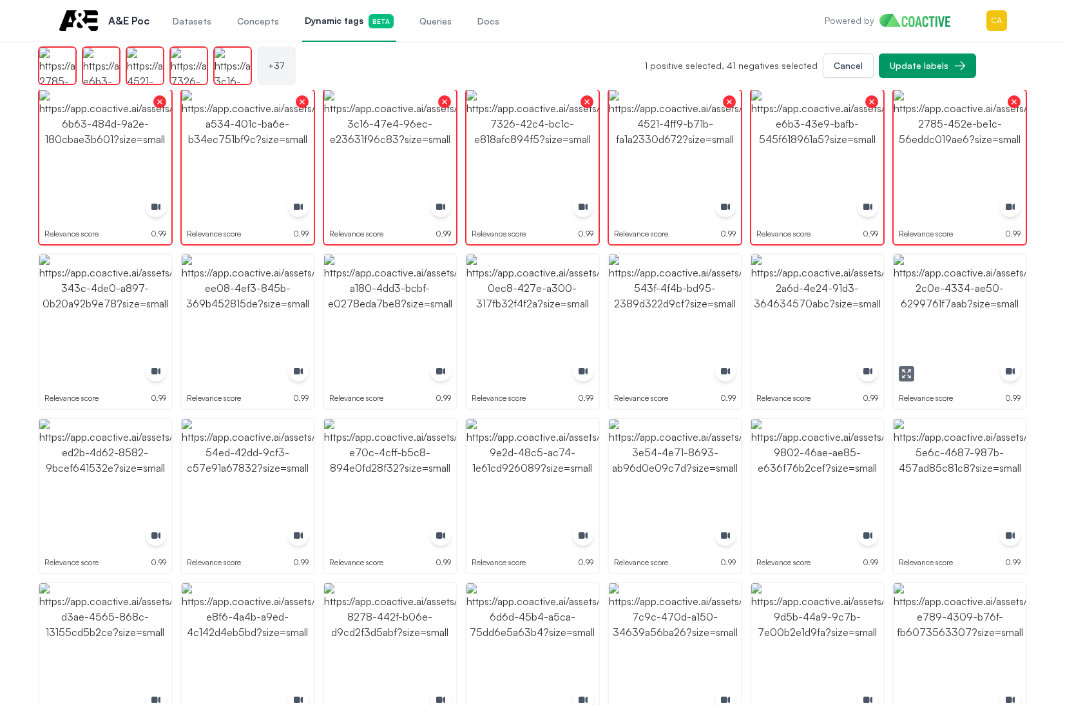
click at [940, 328] on img "button" at bounding box center [959, 320] width 132 height 132
click at [825, 314] on img "button" at bounding box center [817, 320] width 132 height 132
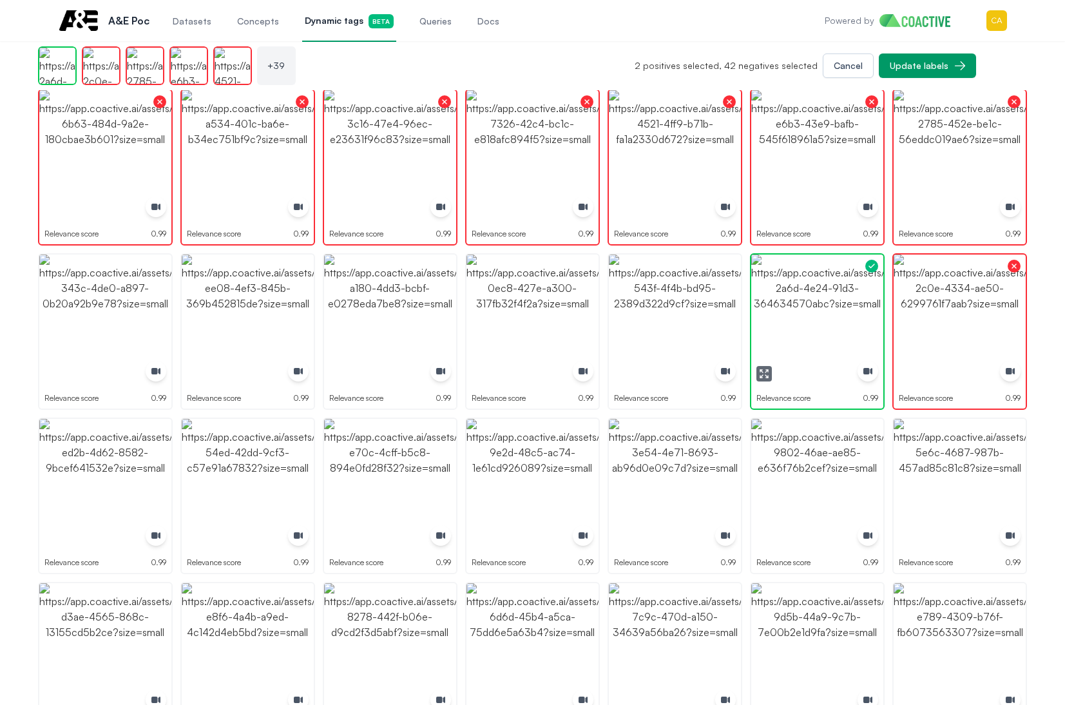
click at [759, 367] on button "button" at bounding box center [763, 373] width 15 height 15
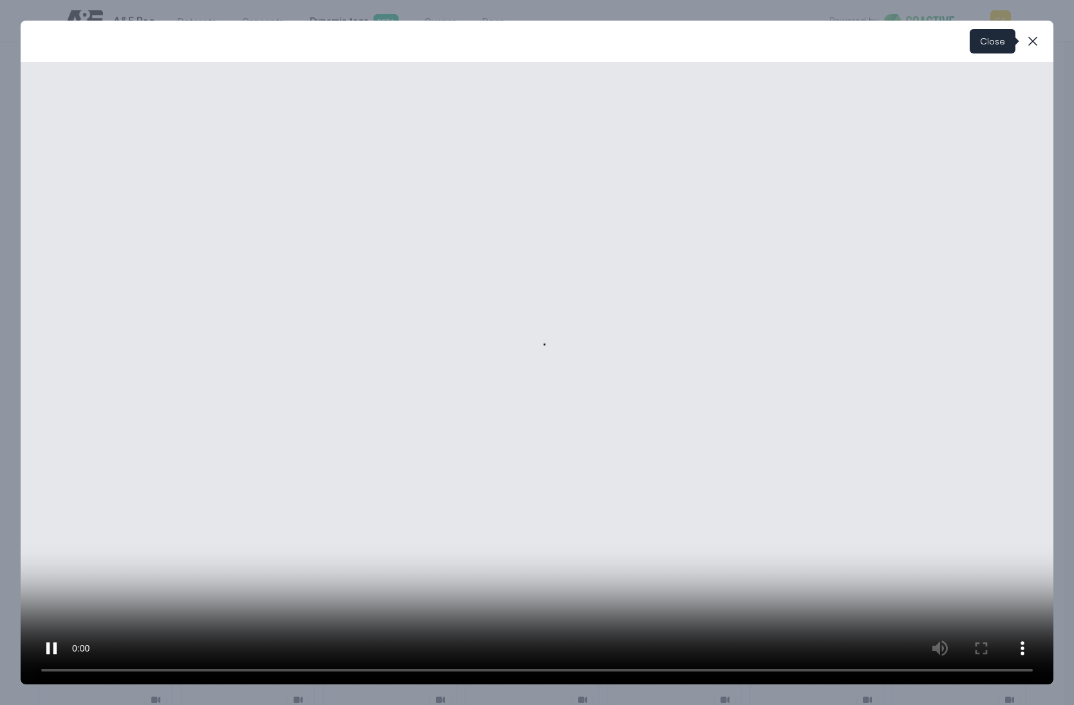
click at [1036, 45] on icon "button" at bounding box center [1032, 40] width 15 height 15
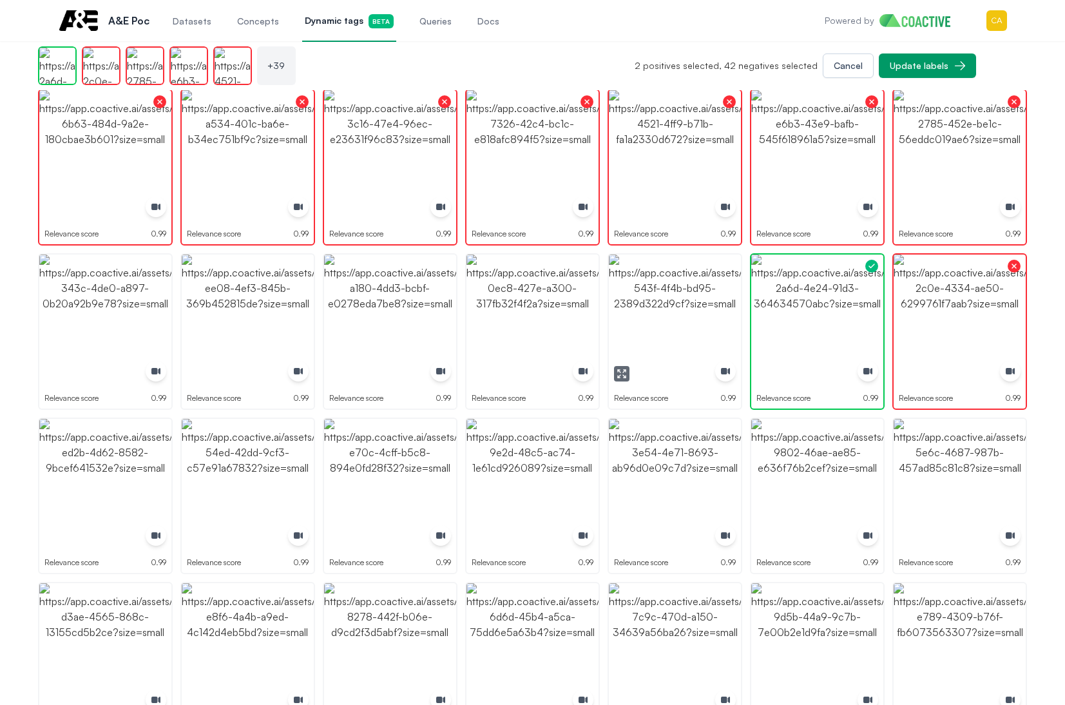
click at [670, 321] on img "button" at bounding box center [675, 320] width 132 height 132
click at [481, 369] on icon "button" at bounding box center [479, 373] width 10 height 10
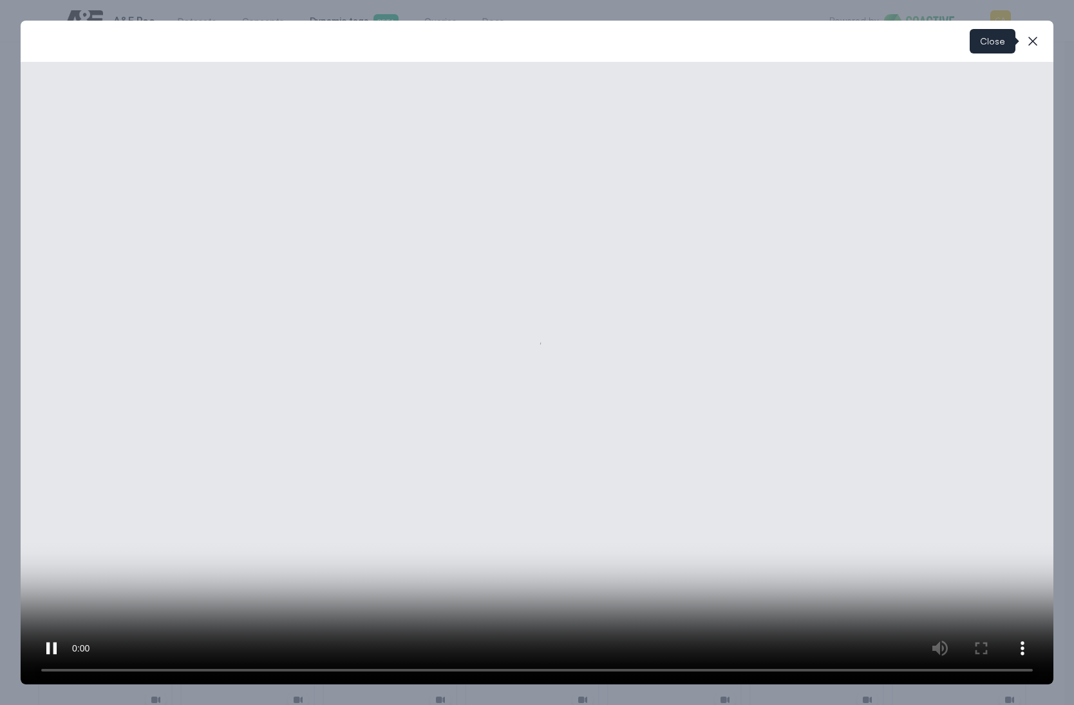
click at [1031, 44] on icon "button" at bounding box center [1032, 40] width 15 height 15
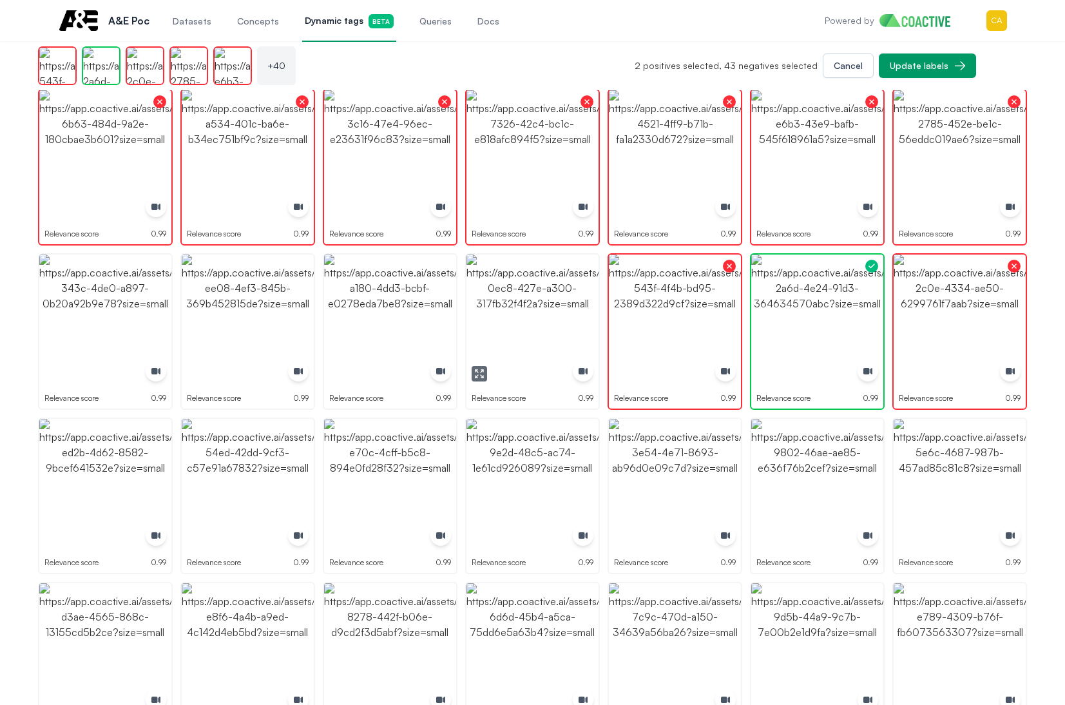
click at [566, 298] on img "button" at bounding box center [532, 320] width 132 height 132
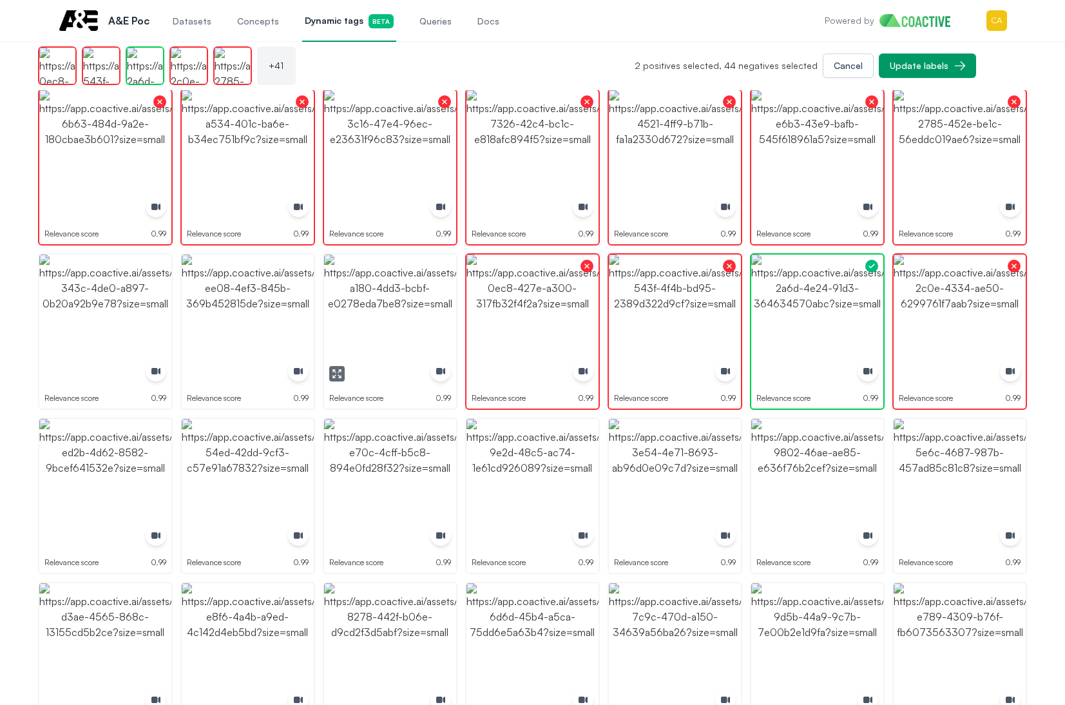
click at [333, 374] on icon "button" at bounding box center [337, 373] width 10 height 10
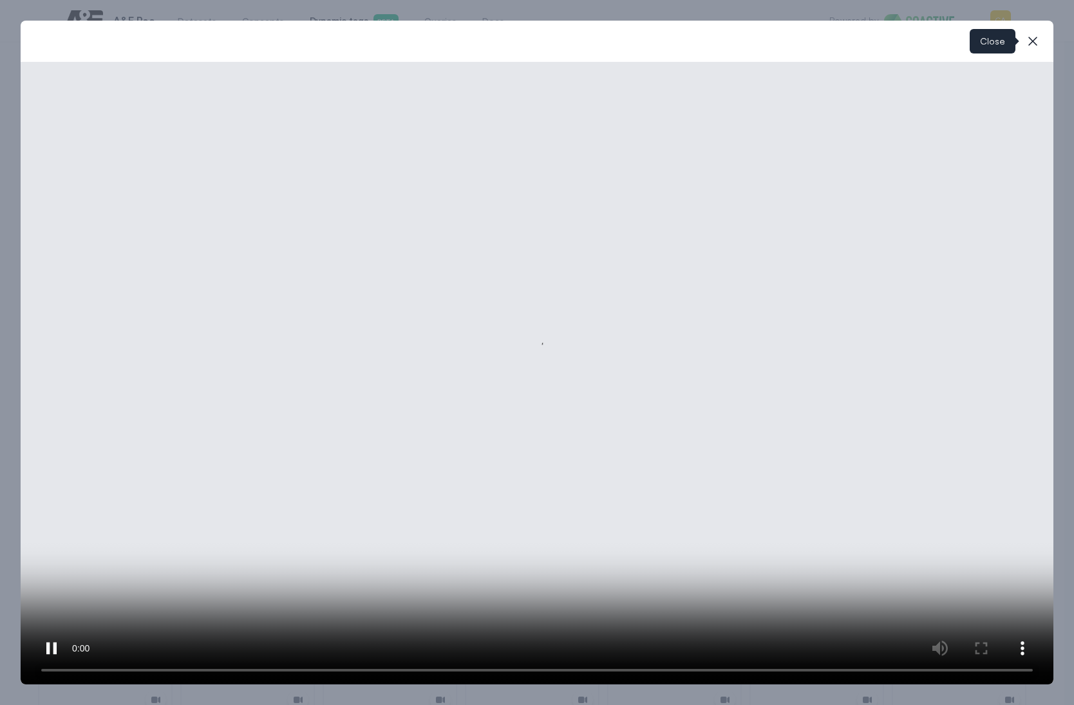
drag, startPoint x: 1034, startPoint y: 45, endPoint x: 784, endPoint y: 147, distance: 270.4
click at [1034, 44] on icon "button" at bounding box center [1032, 40] width 15 height 15
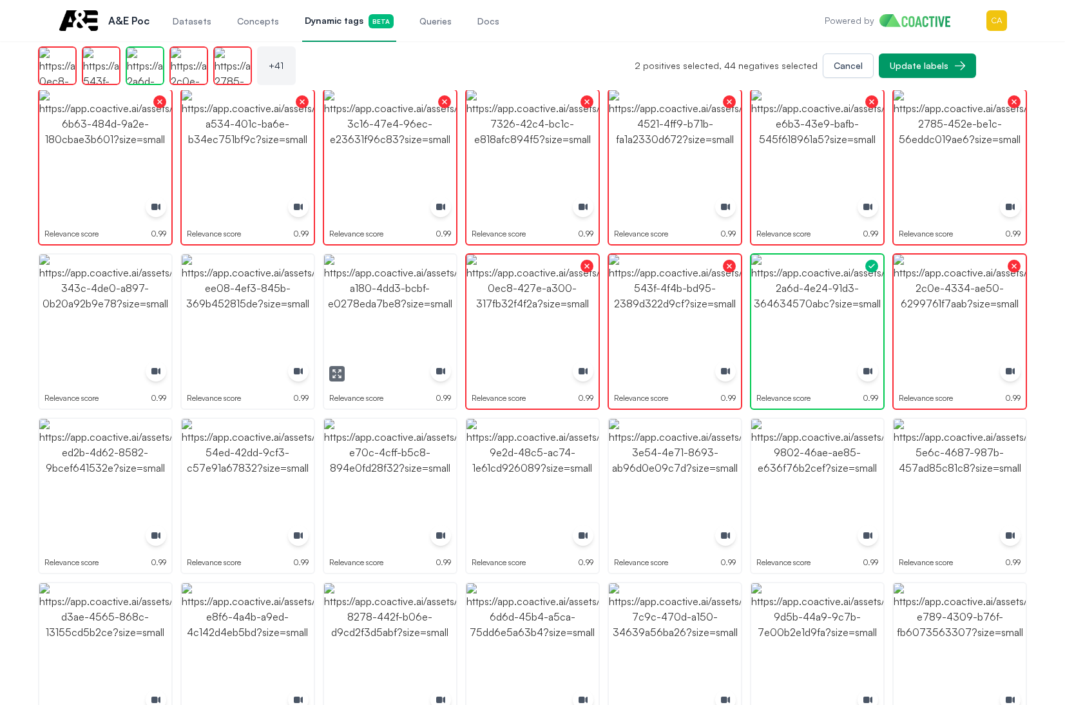
click at [406, 295] on img "button" at bounding box center [390, 320] width 132 height 132
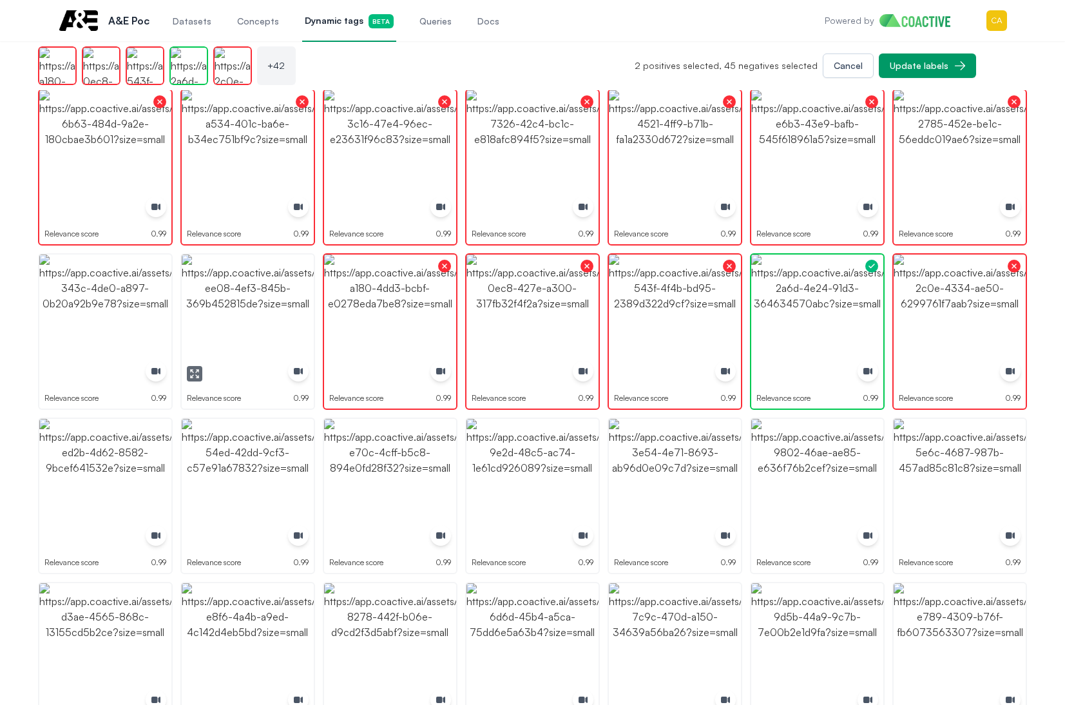
click at [249, 292] on img "button" at bounding box center [248, 320] width 132 height 132
click at [115, 296] on img "button" at bounding box center [105, 320] width 132 height 132
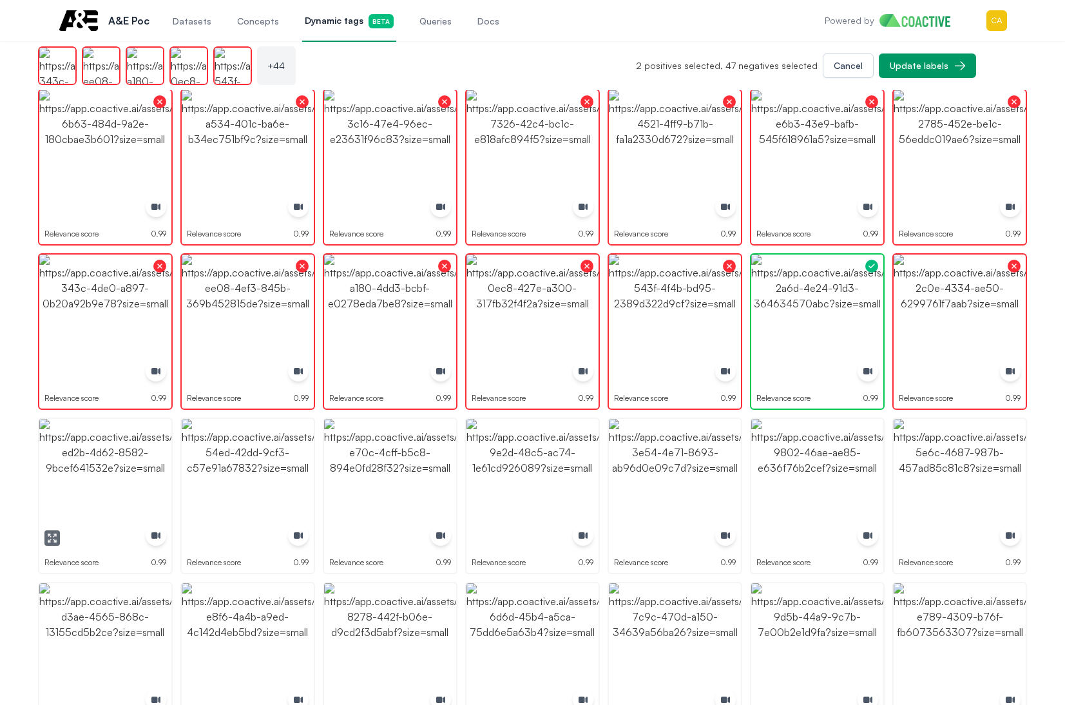
click at [108, 503] on img "button" at bounding box center [105, 485] width 132 height 132
click at [278, 477] on img "button" at bounding box center [248, 485] width 132 height 132
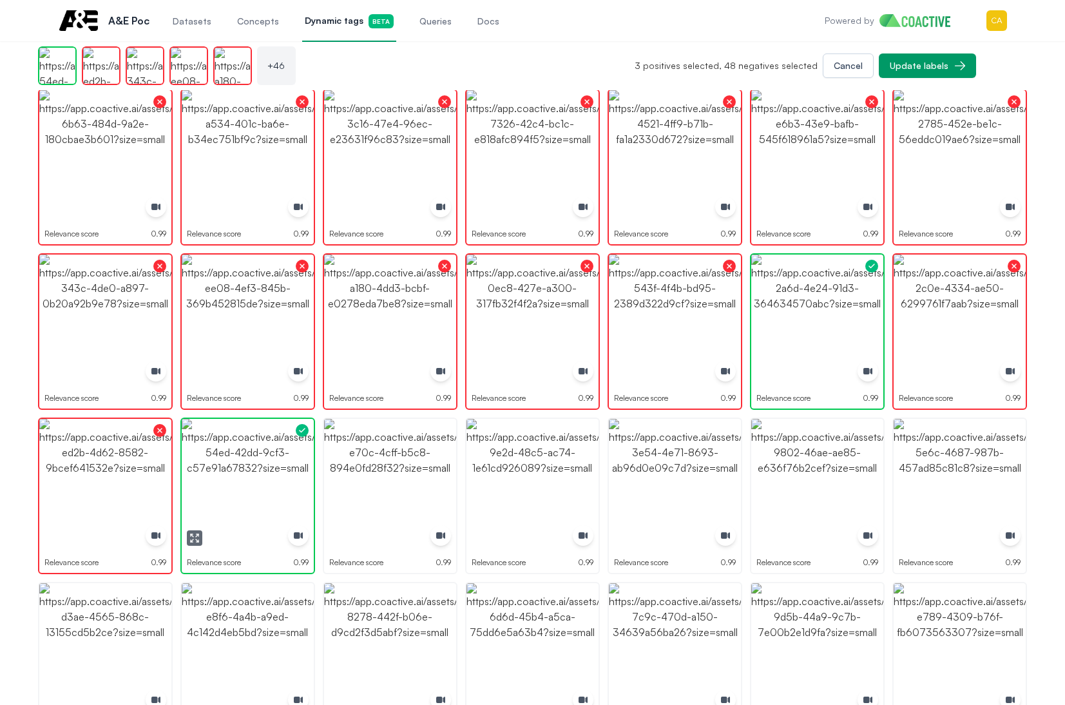
click at [278, 477] on img "button" at bounding box center [248, 485] width 132 height 132
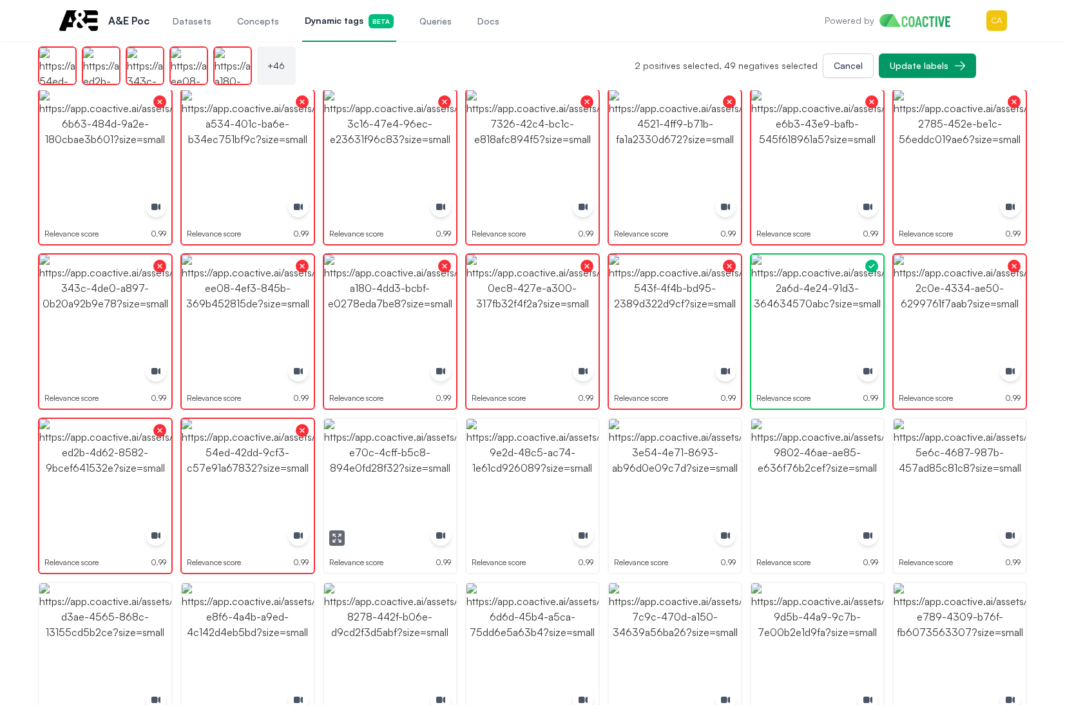
click at [400, 477] on img "button" at bounding box center [390, 485] width 132 height 132
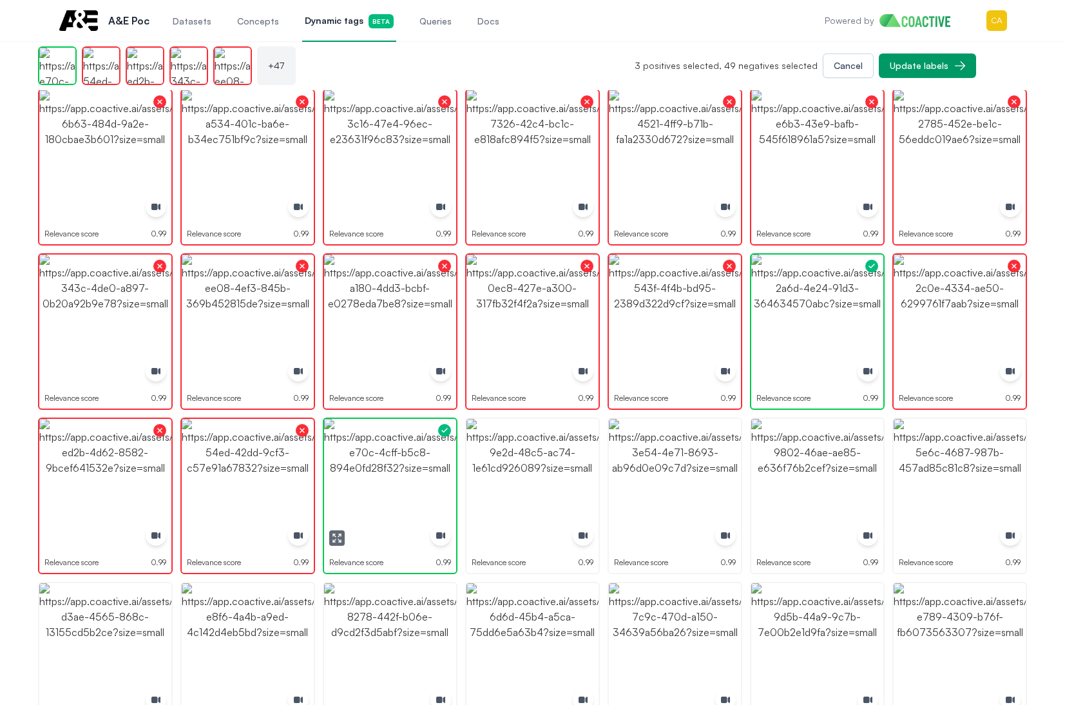
click at [400, 477] on img "button" at bounding box center [390, 485] width 132 height 132
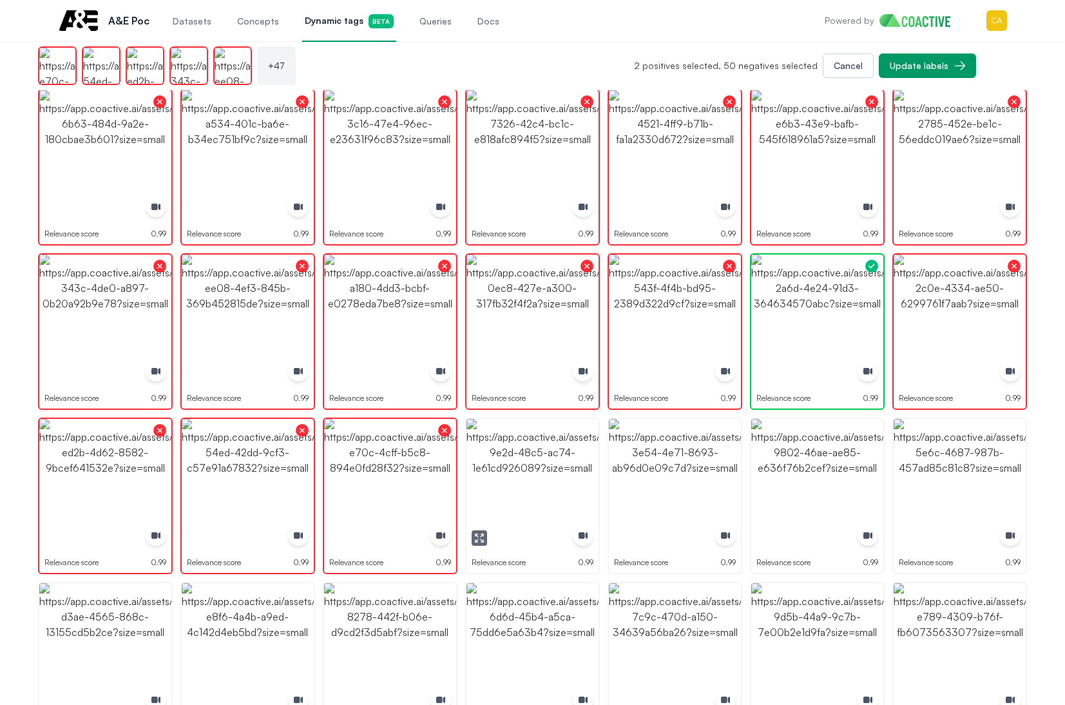
drag, startPoint x: 542, startPoint y: 476, endPoint x: 549, endPoint y: 470, distance: 9.6
click at [543, 476] on img "button" at bounding box center [532, 485] width 132 height 132
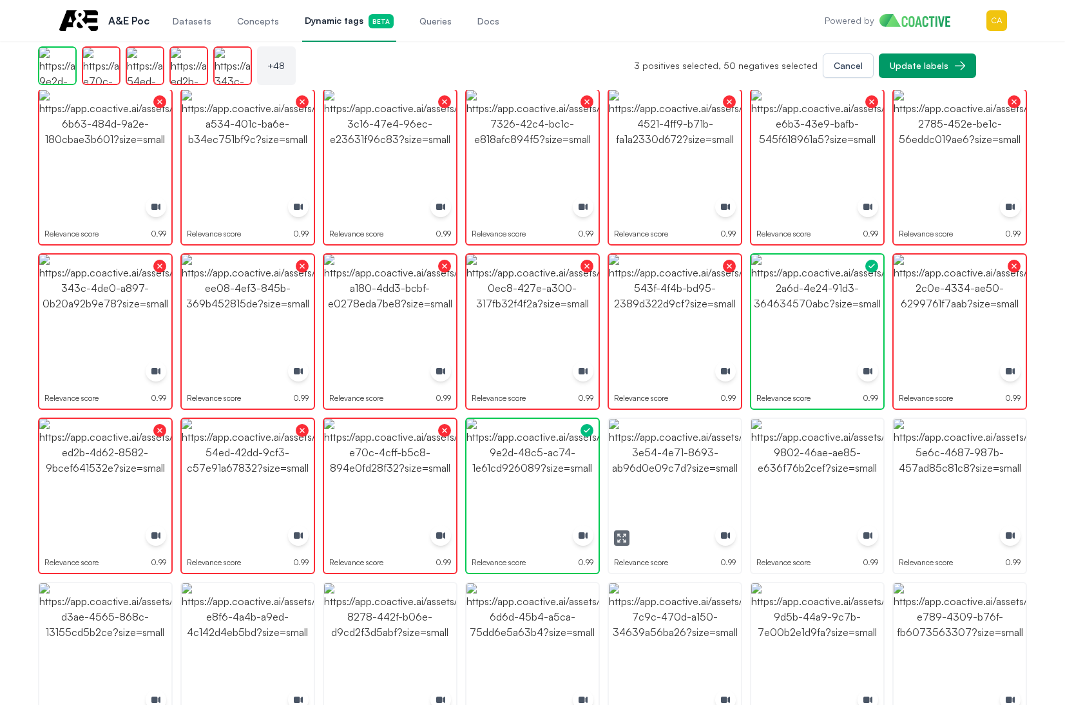
click at [713, 471] on img "button" at bounding box center [675, 485] width 132 height 132
click at [857, 476] on img "button" at bounding box center [817, 485] width 132 height 132
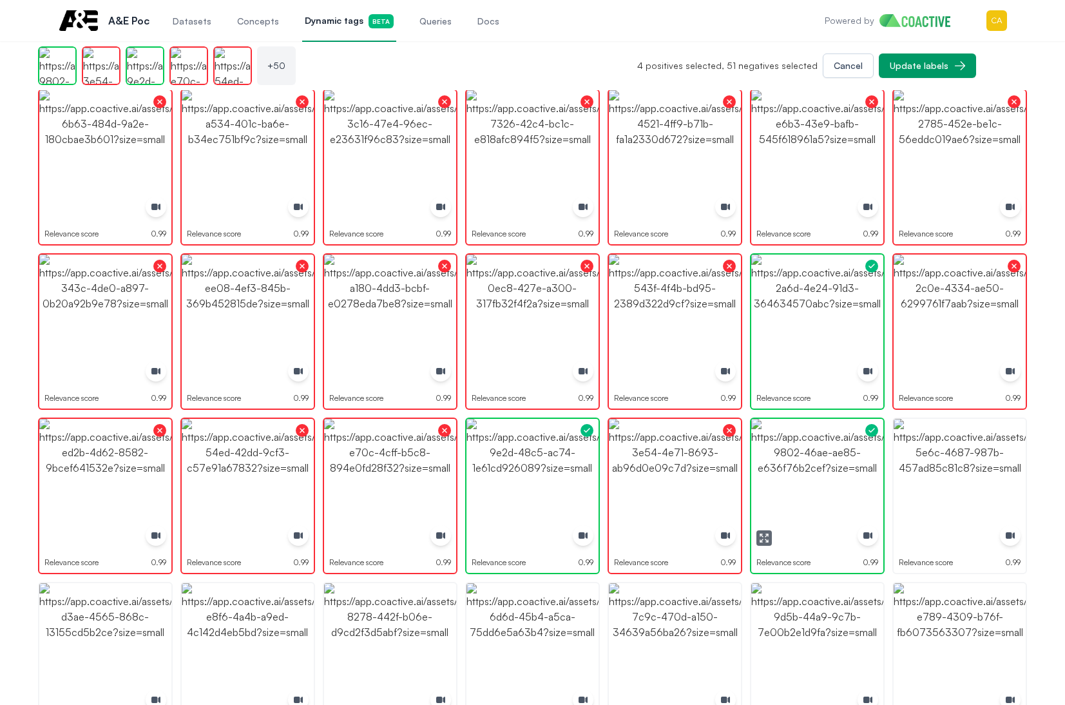
click at [857, 476] on img "button" at bounding box center [817, 485] width 132 height 132
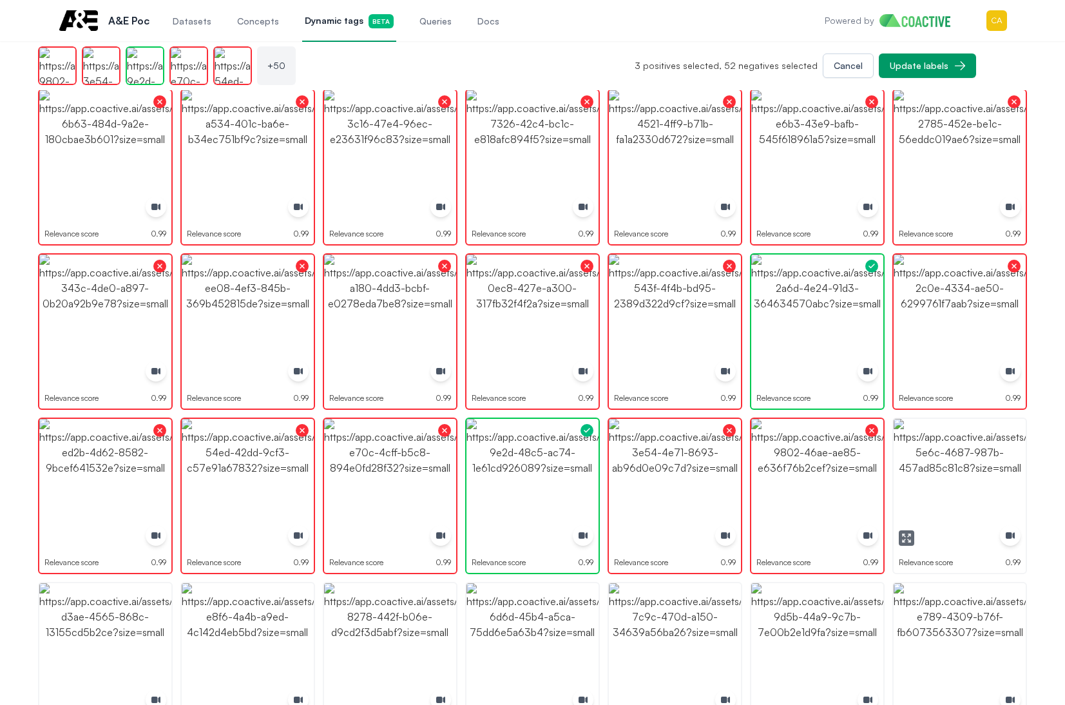
click at [965, 468] on img "button" at bounding box center [959, 485] width 132 height 132
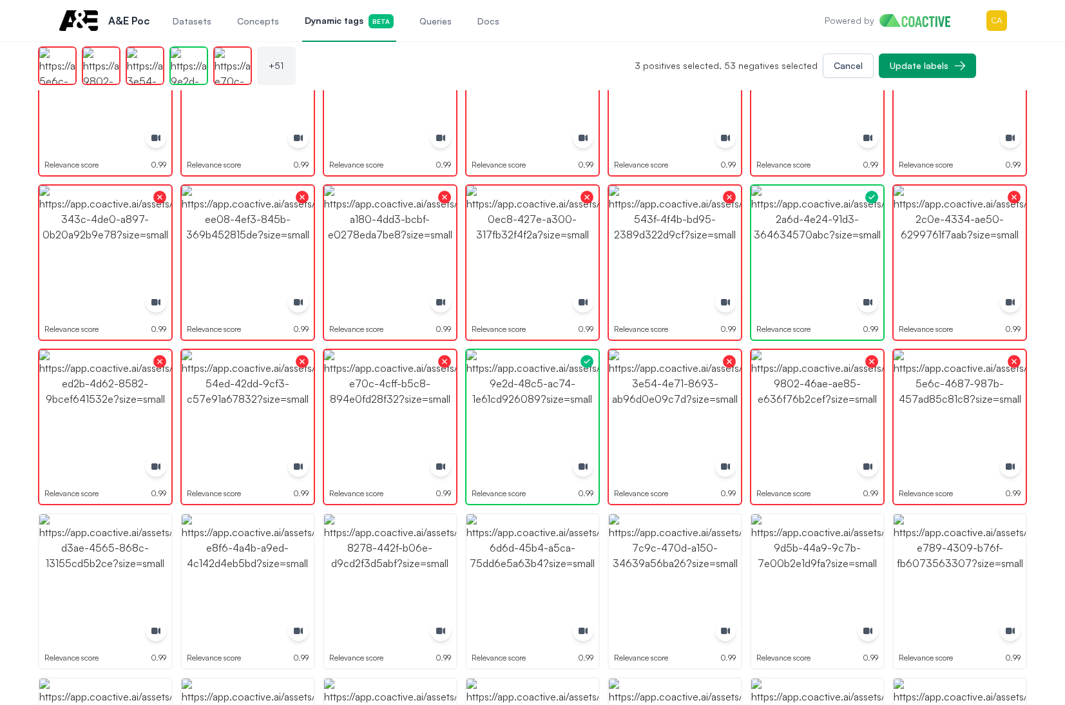
scroll to position [1159, 0]
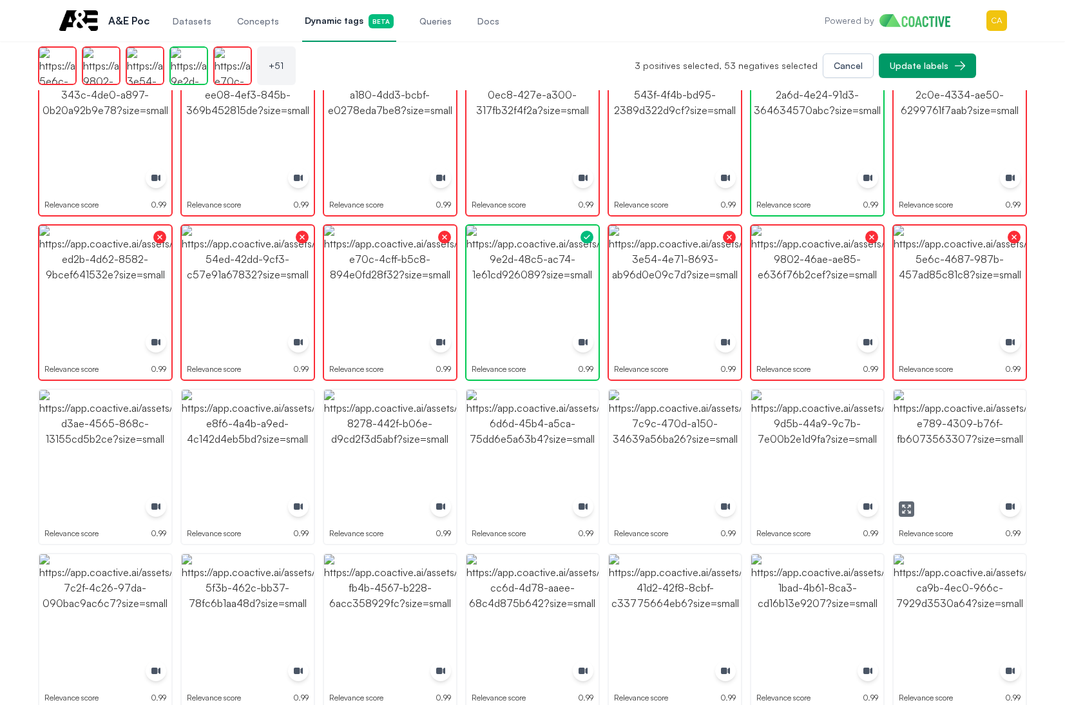
click at [964, 468] on img "button" at bounding box center [959, 456] width 132 height 132
click at [770, 440] on img "button" at bounding box center [817, 456] width 132 height 132
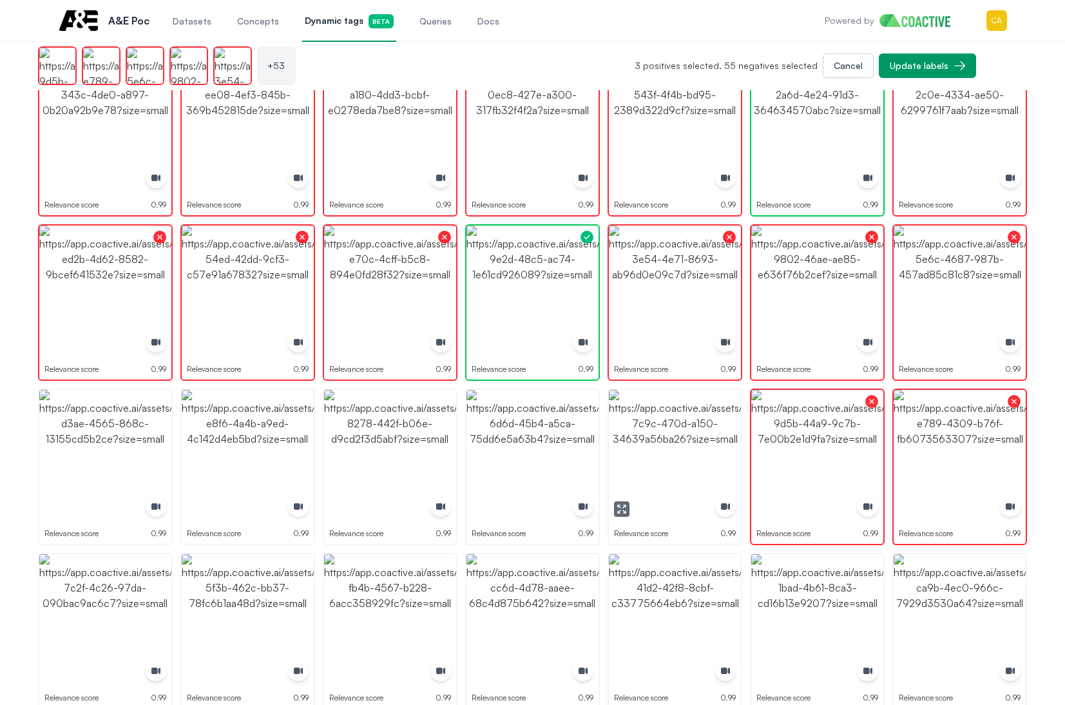
click at [629, 440] on img "button" at bounding box center [675, 456] width 132 height 132
click at [513, 435] on img "button" at bounding box center [532, 456] width 132 height 132
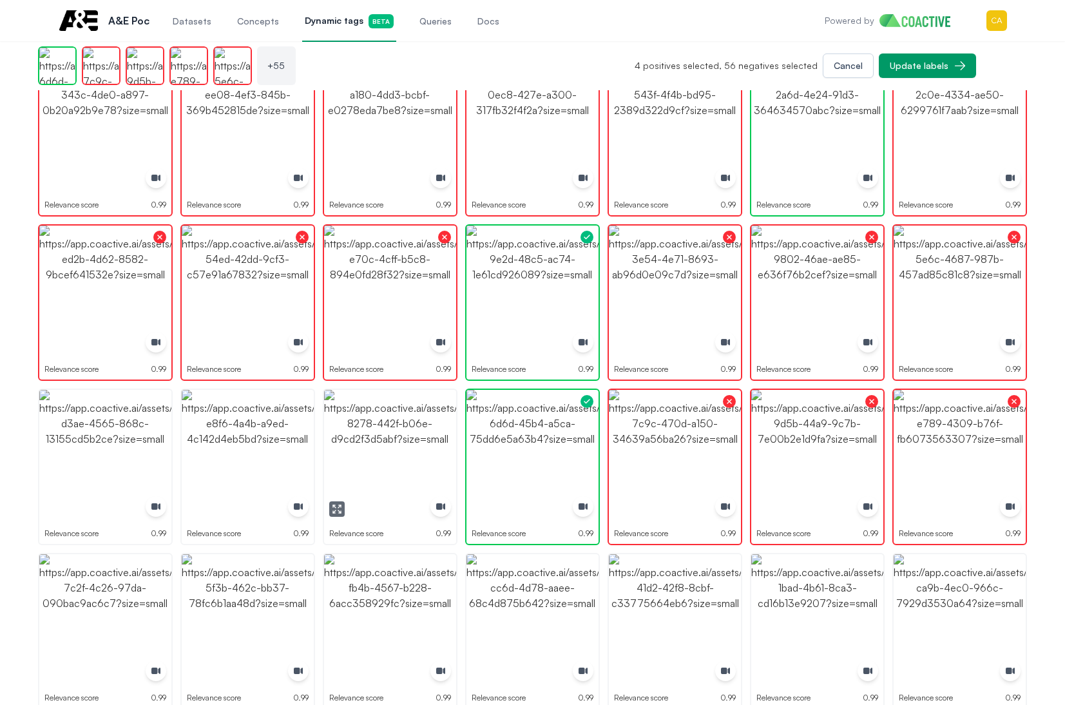
click at [380, 436] on img "button" at bounding box center [390, 456] width 132 height 132
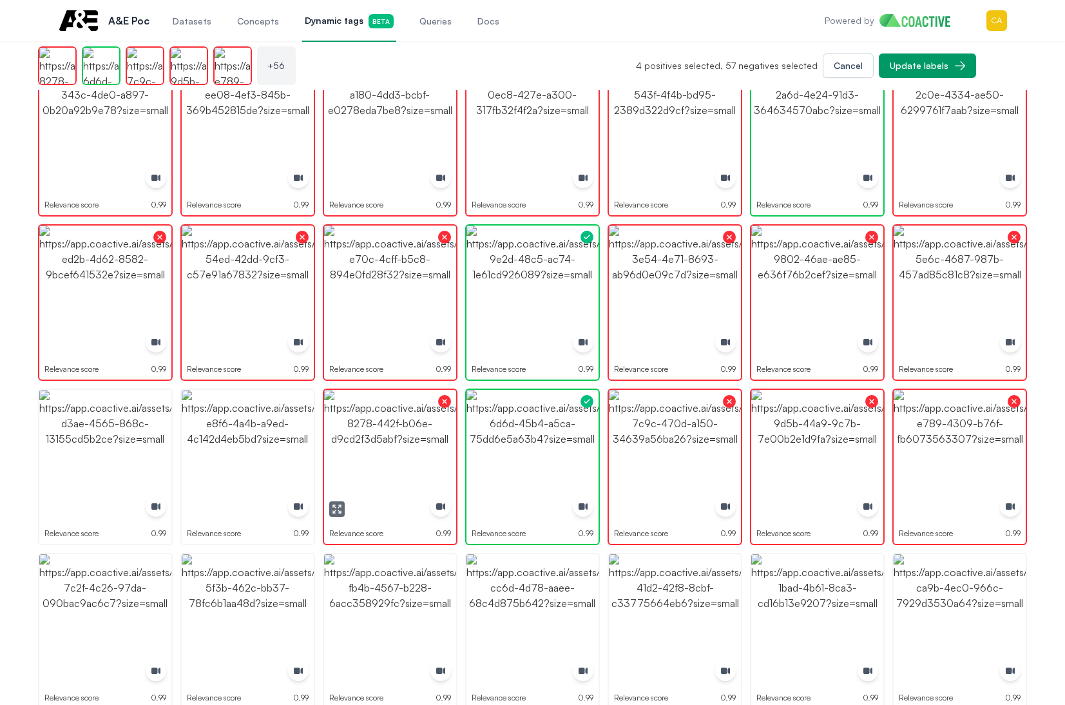
click at [239, 436] on img "button" at bounding box center [248, 456] width 132 height 132
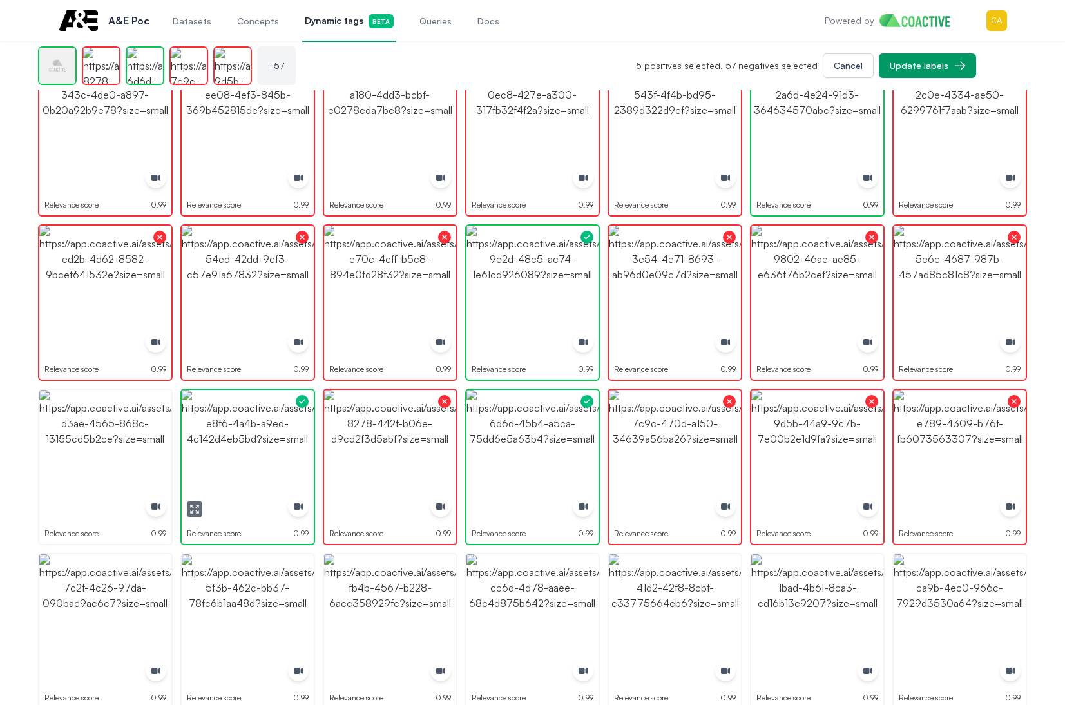
click at [239, 436] on img "button" at bounding box center [248, 456] width 132 height 132
click at [49, 437] on img "button" at bounding box center [105, 456] width 132 height 132
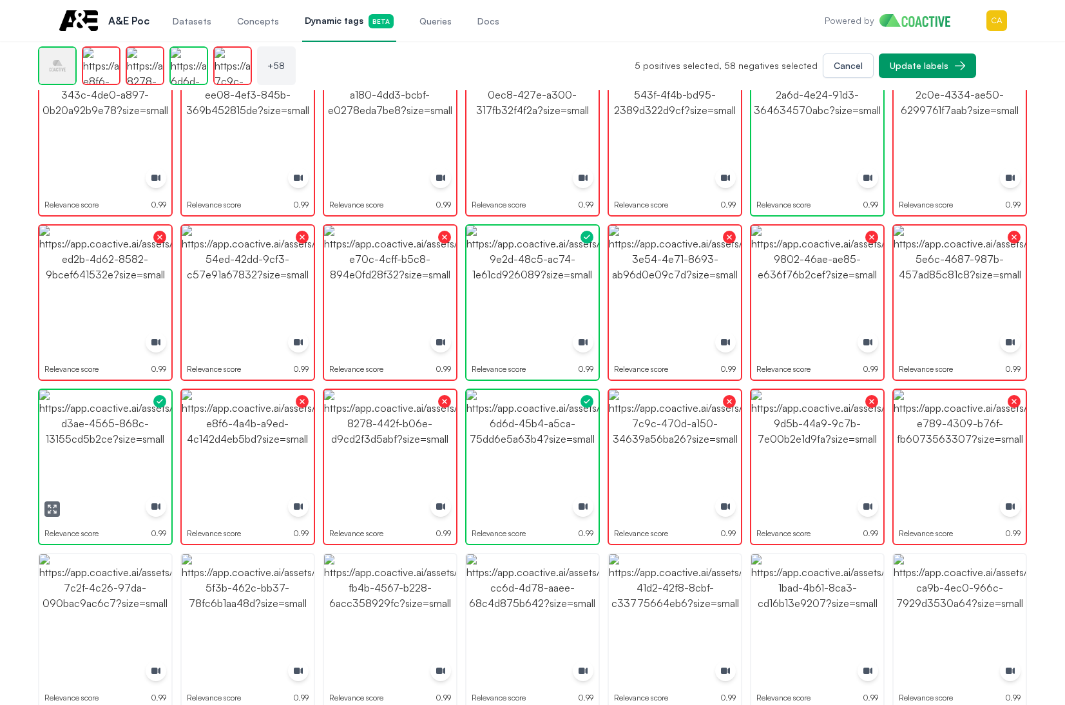
click at [49, 437] on img "button" at bounding box center [105, 456] width 132 height 132
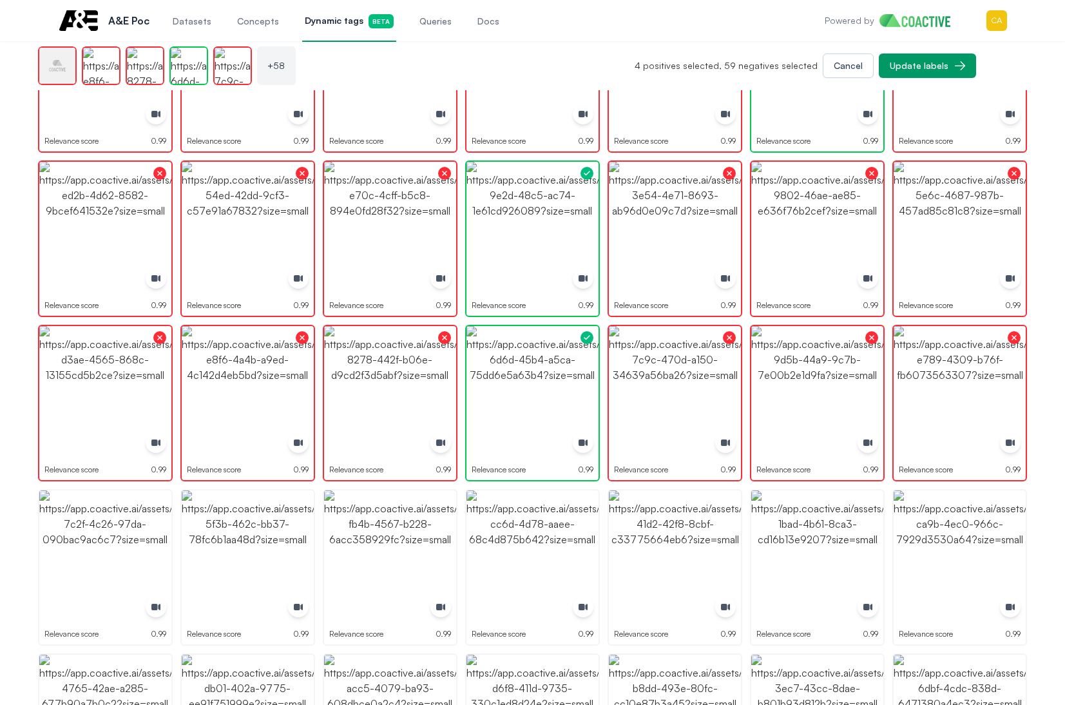
scroll to position [1417, 0]
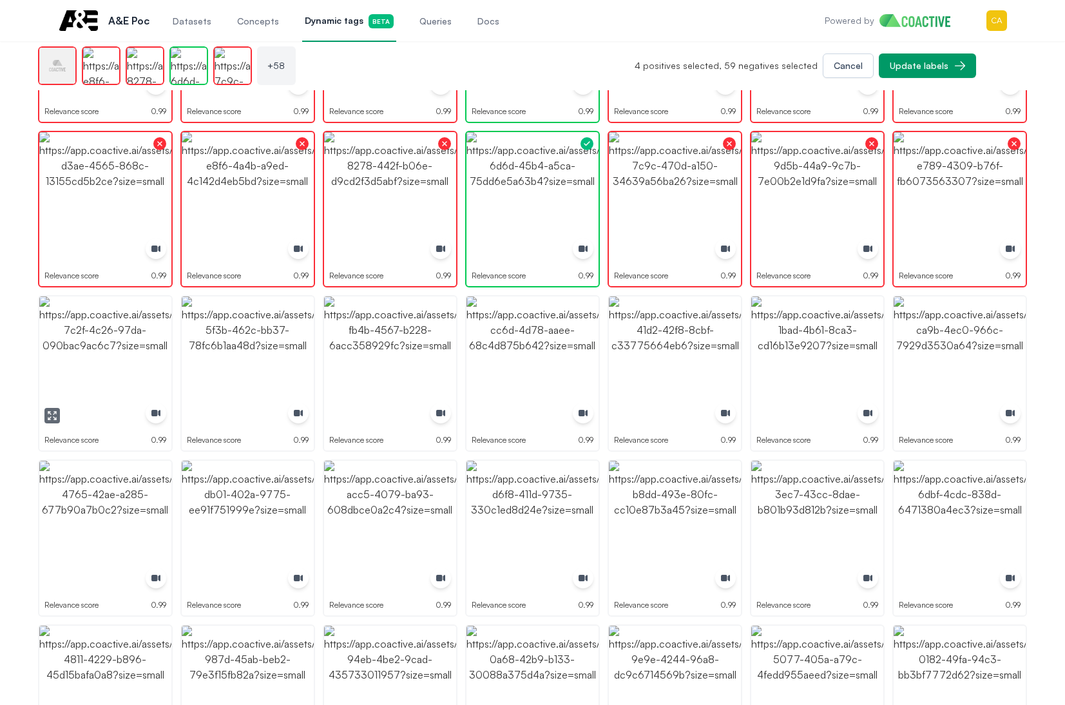
click at [95, 386] on img "button" at bounding box center [105, 362] width 132 height 132
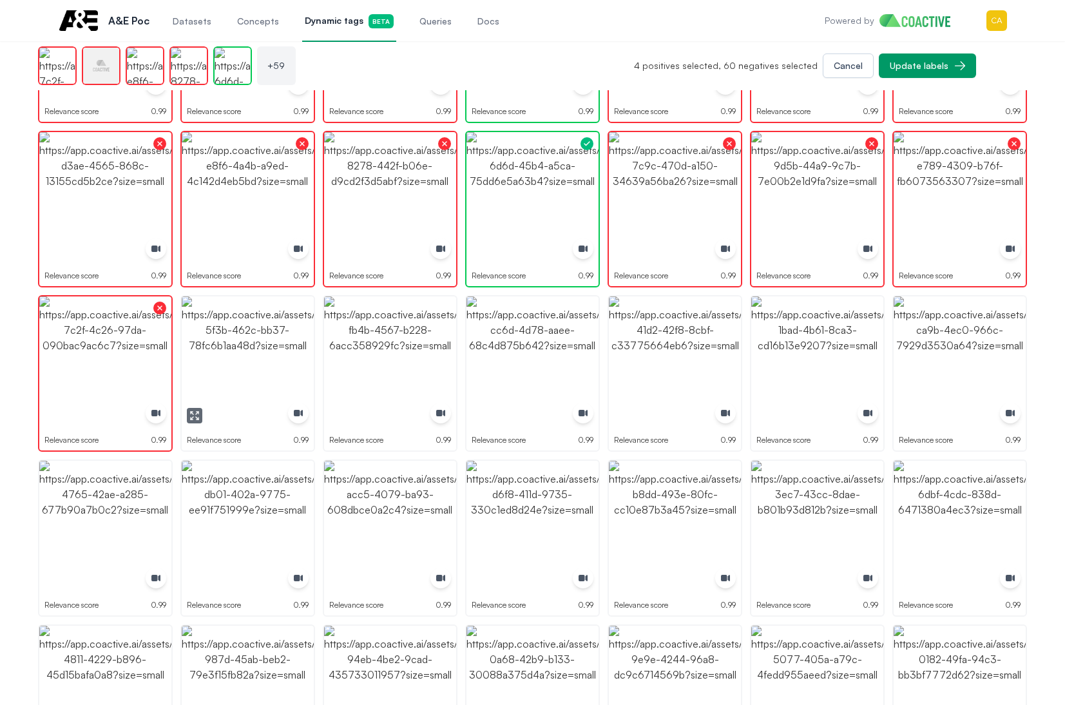
click at [283, 368] on img "button" at bounding box center [248, 362] width 132 height 132
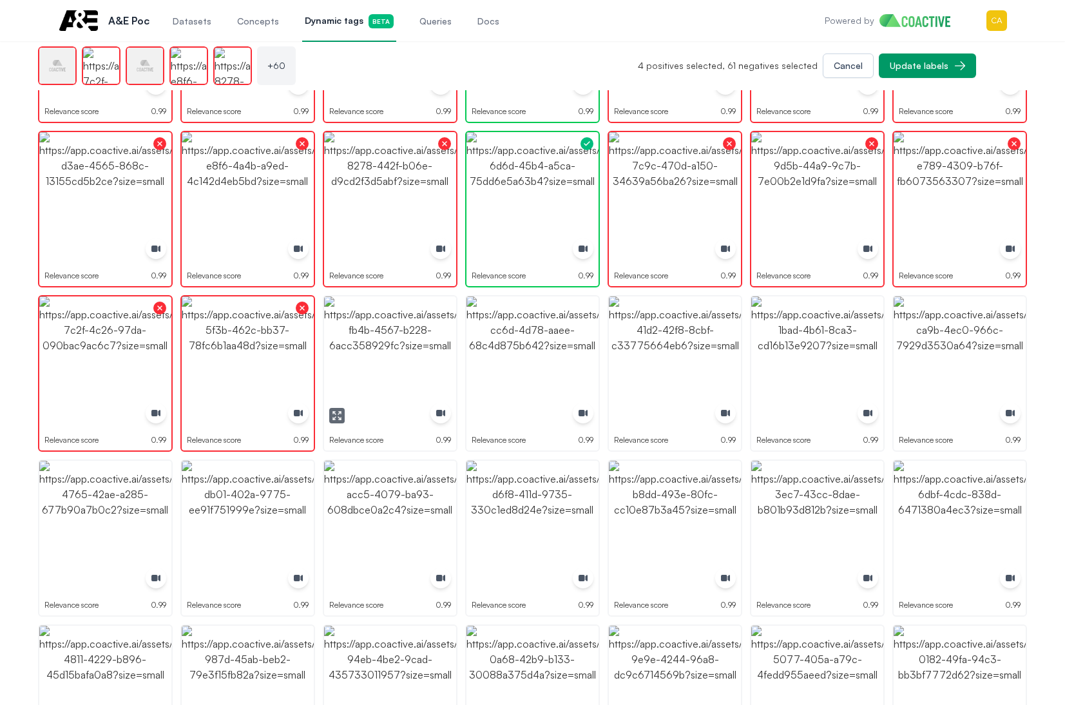
click at [417, 336] on img "button" at bounding box center [390, 362] width 132 height 132
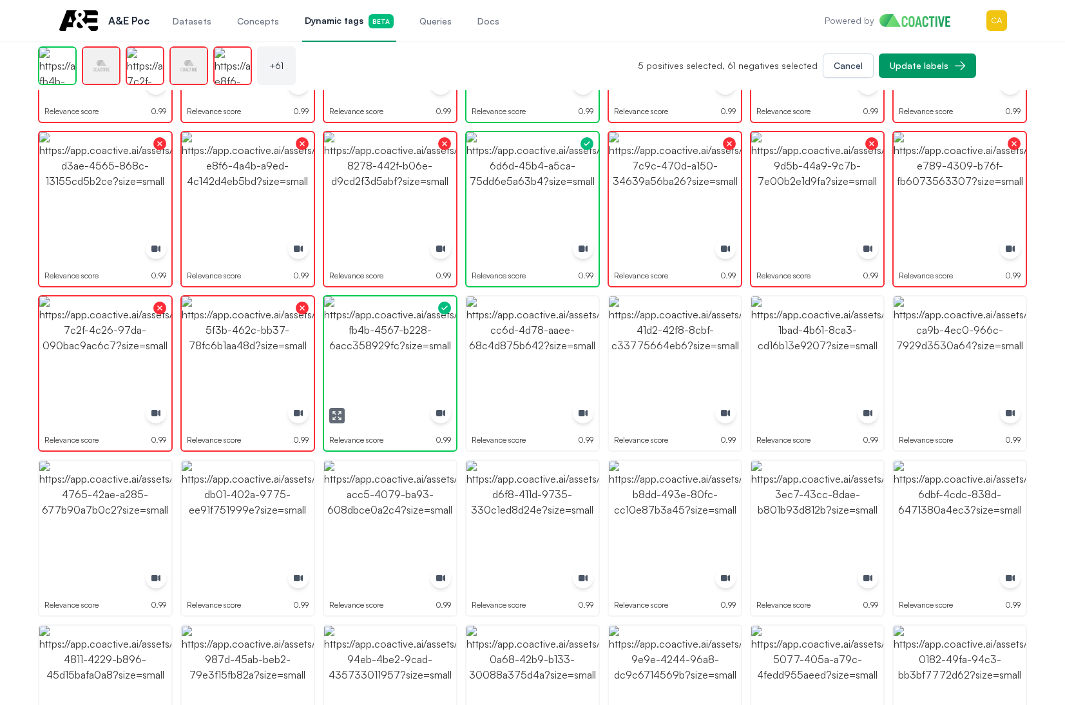
click at [417, 336] on img "button" at bounding box center [390, 362] width 132 height 132
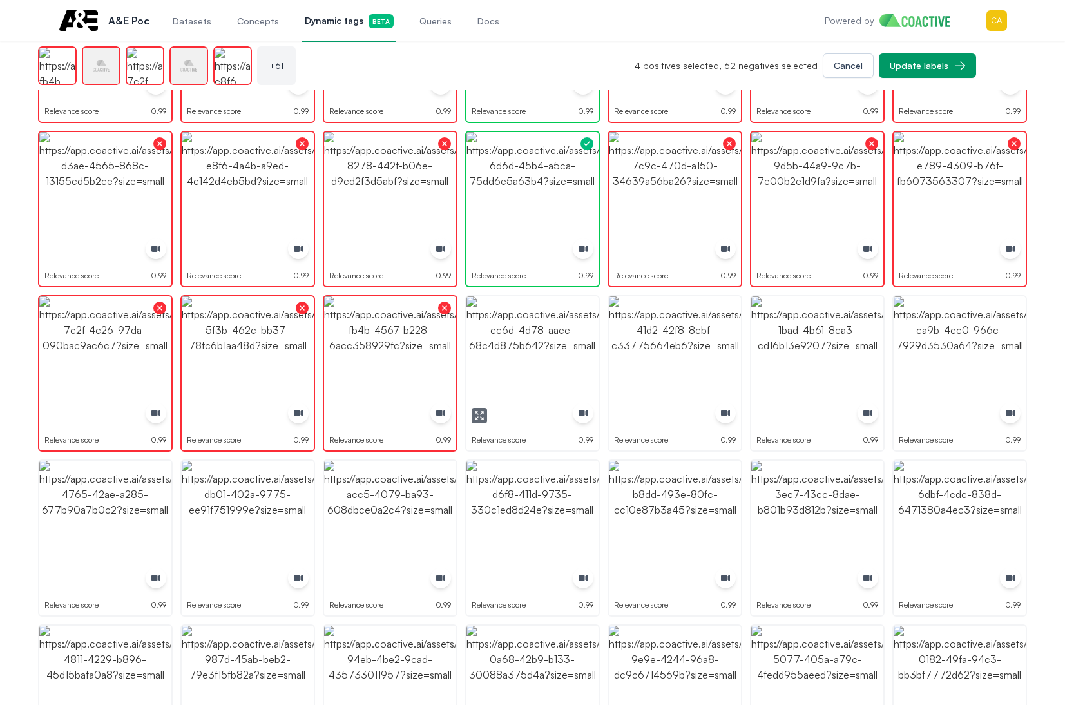
click at [578, 314] on img "button" at bounding box center [532, 362] width 132 height 132
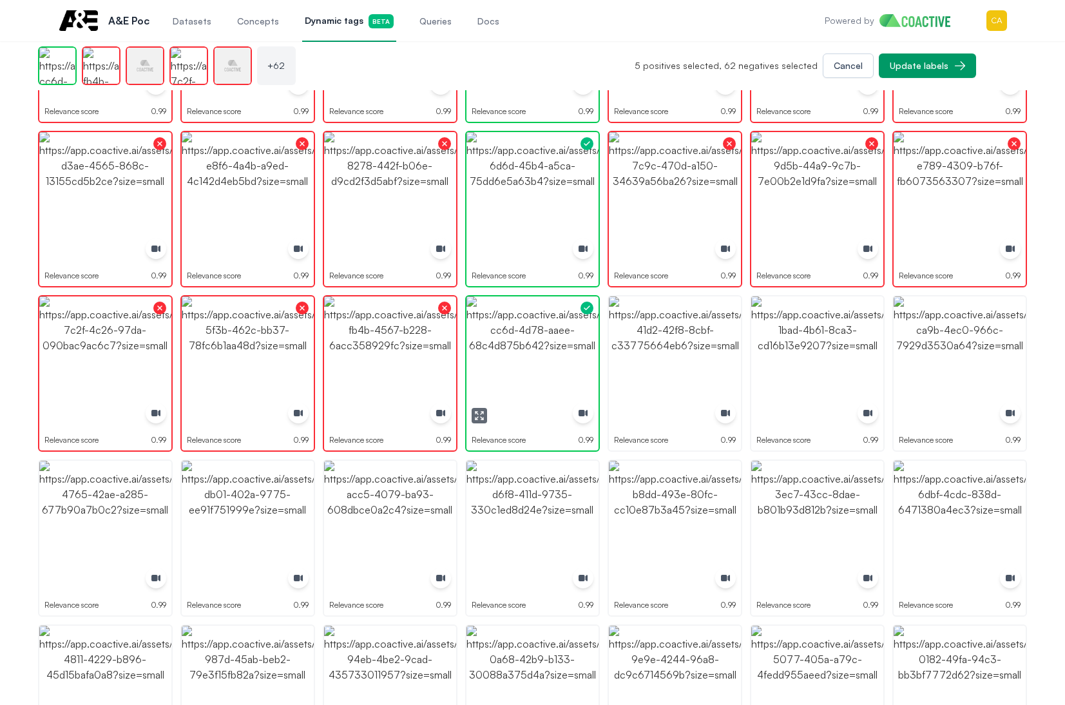
click at [578, 314] on div "button" at bounding box center [586, 307] width 23 height 23
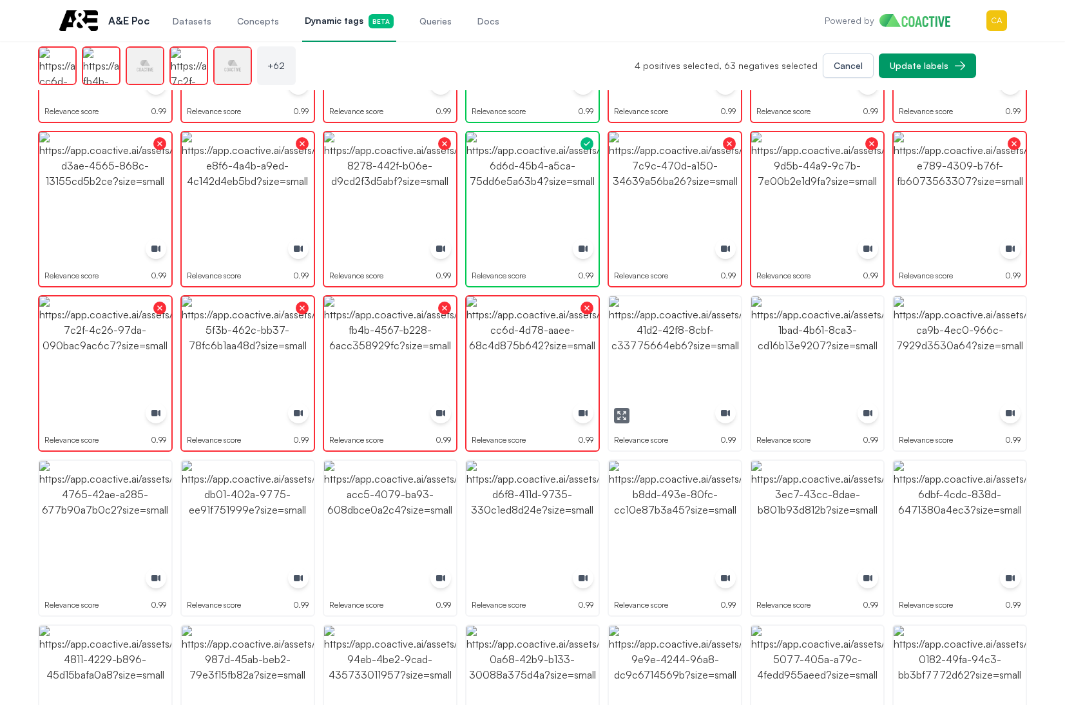
click at [658, 318] on img "button" at bounding box center [675, 362] width 132 height 132
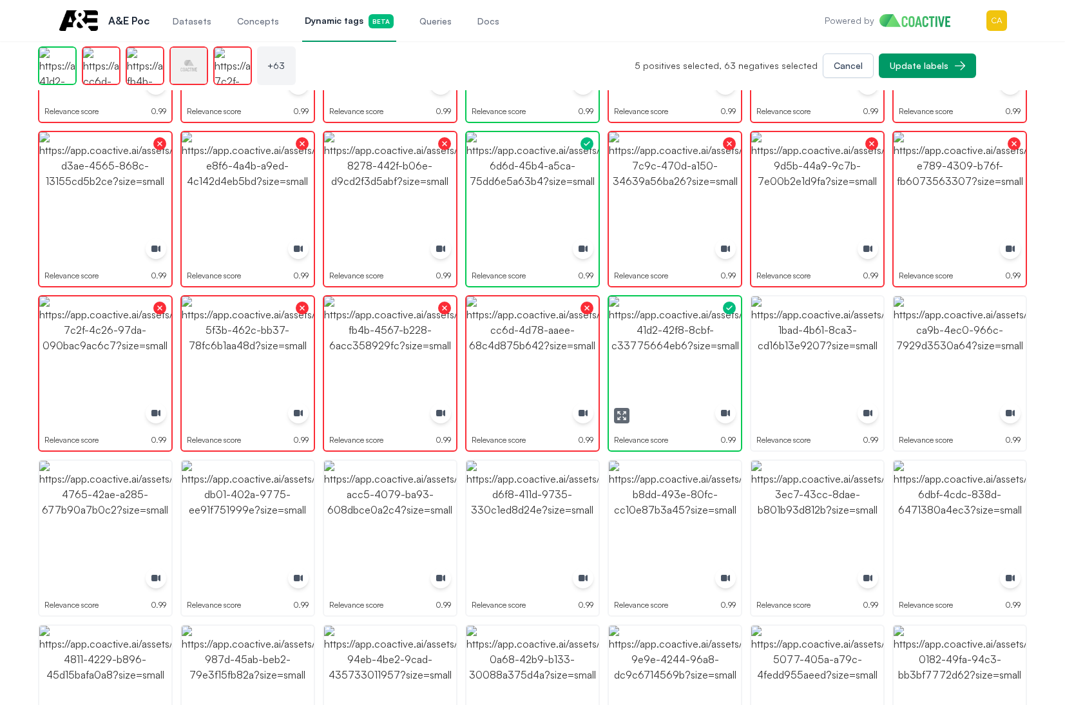
click at [658, 318] on img "button" at bounding box center [675, 362] width 132 height 132
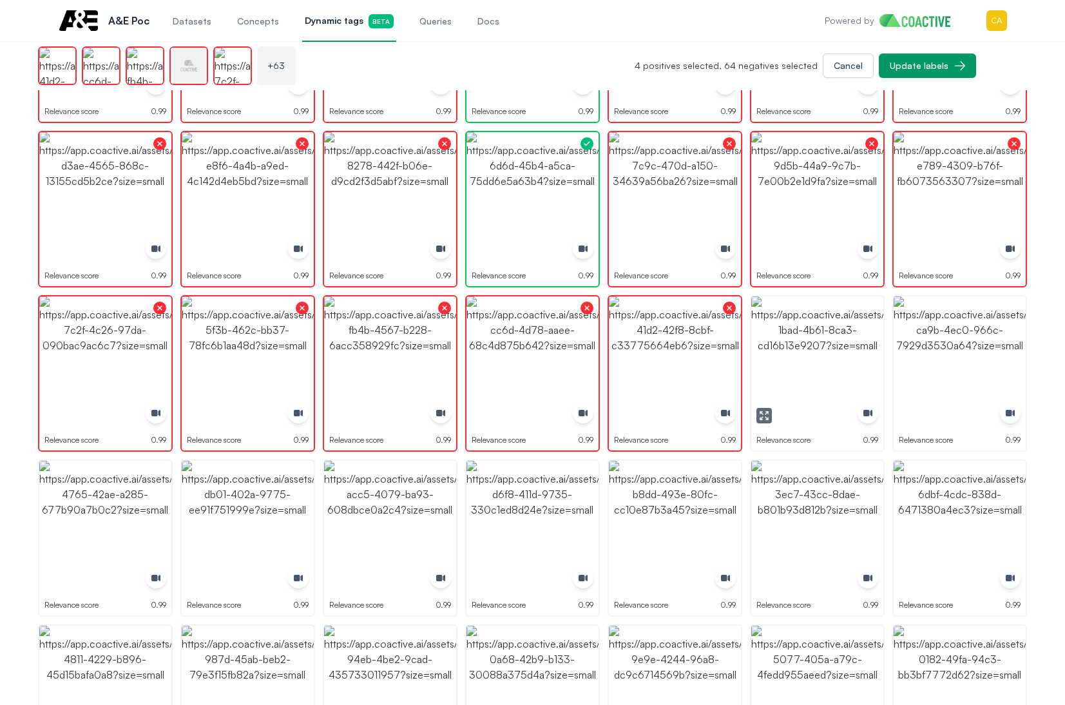
click at [779, 330] on img "button" at bounding box center [817, 362] width 132 height 132
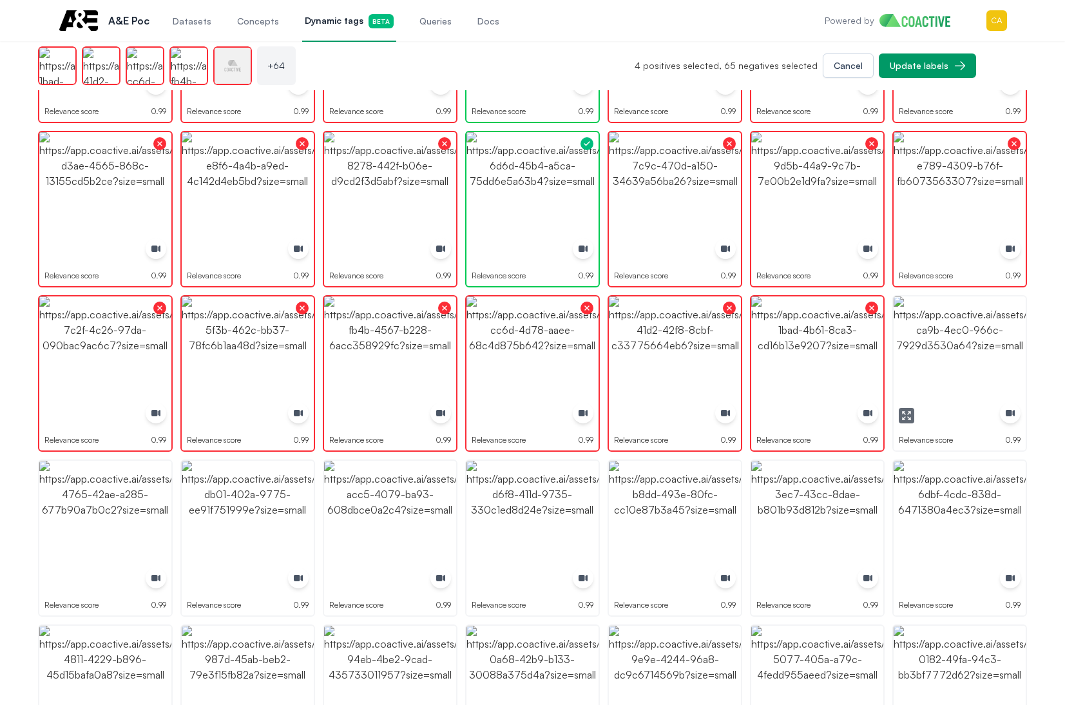
click at [909, 330] on img "button" at bounding box center [959, 362] width 132 height 132
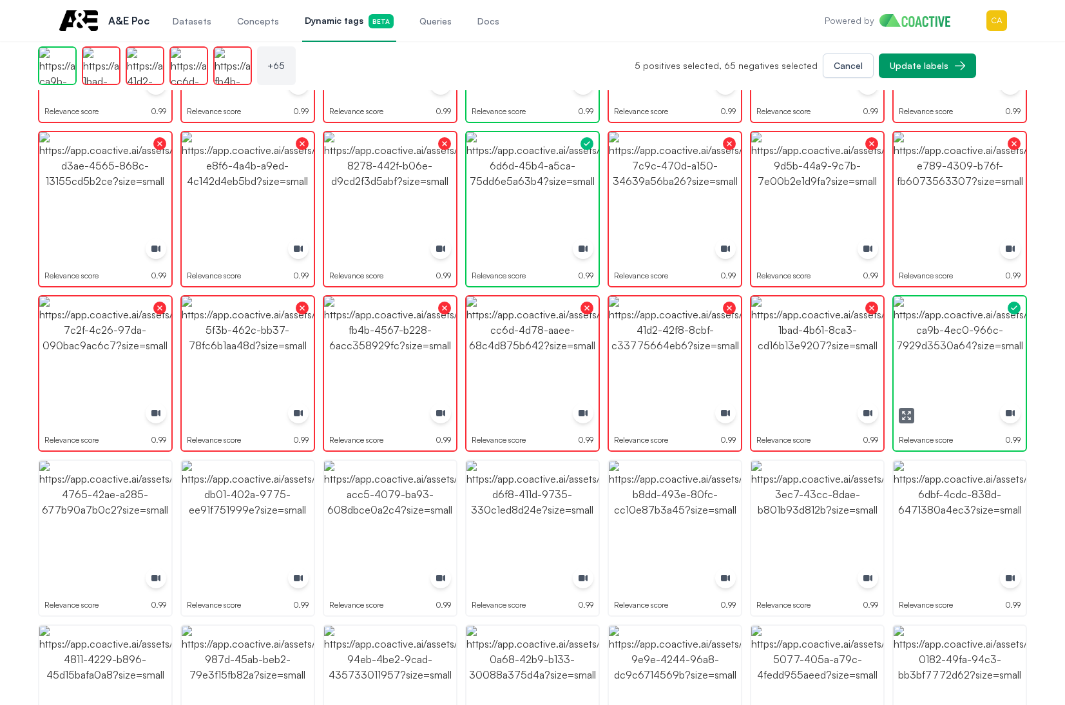
click at [909, 330] on img "button" at bounding box center [959, 362] width 132 height 132
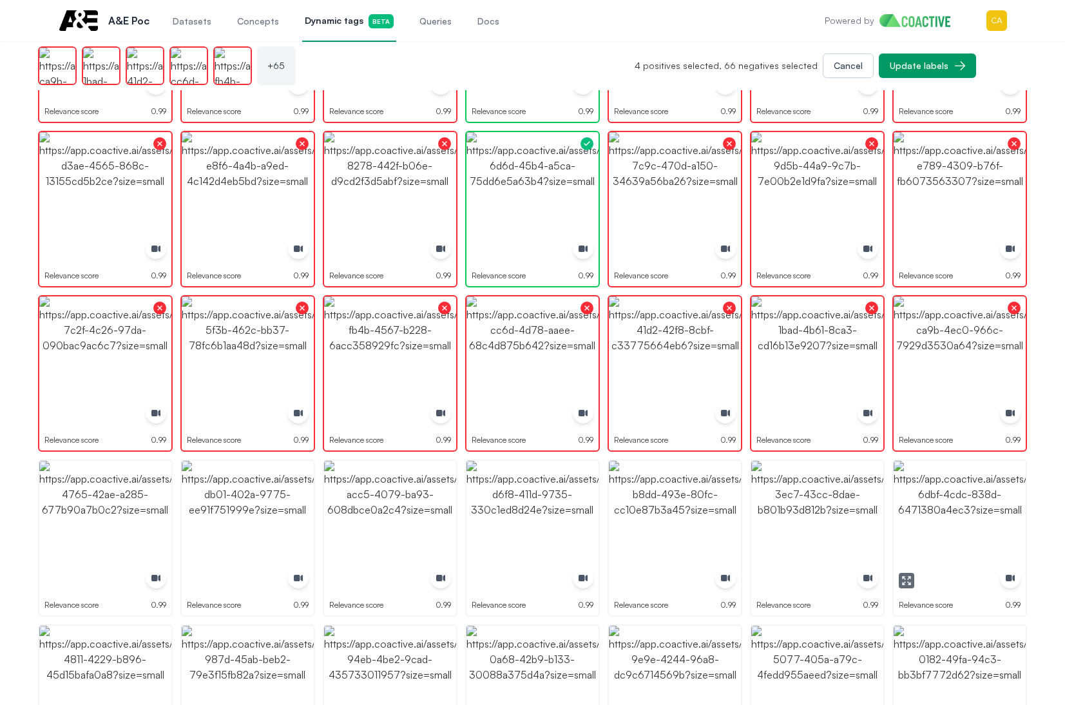
click at [960, 512] on img "button" at bounding box center [959, 527] width 132 height 132
click at [802, 511] on img "button" at bounding box center [817, 527] width 132 height 132
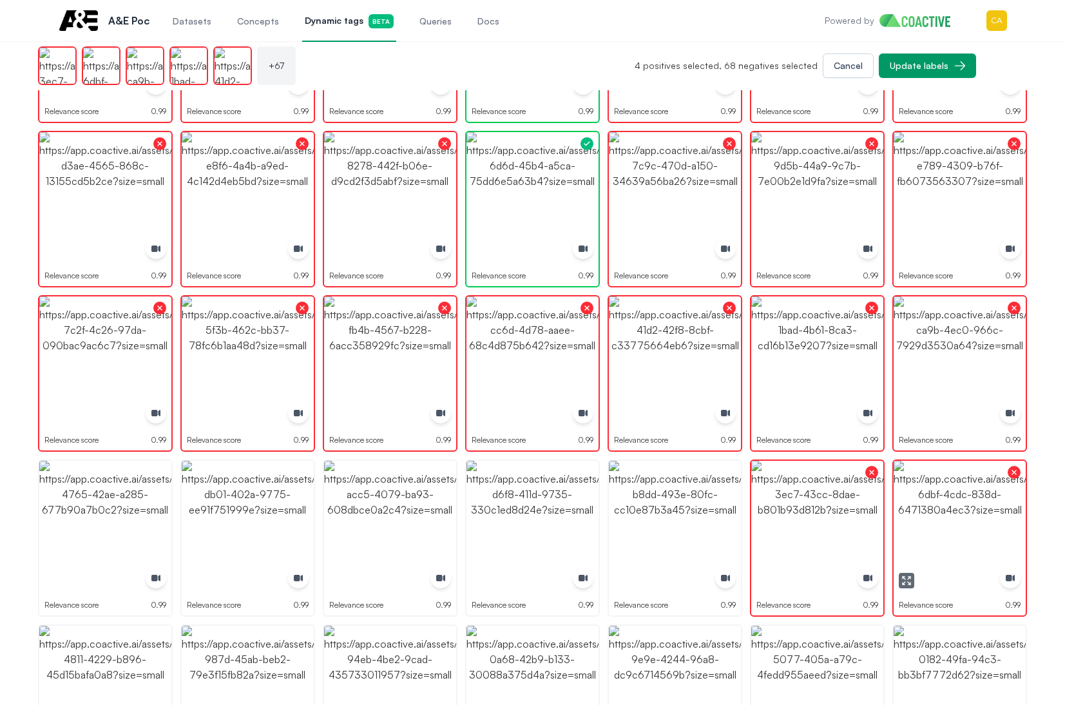
click at [937, 524] on img "button" at bounding box center [959, 527] width 132 height 132
click at [899, 576] on button "button" at bounding box center [906, 580] width 15 height 15
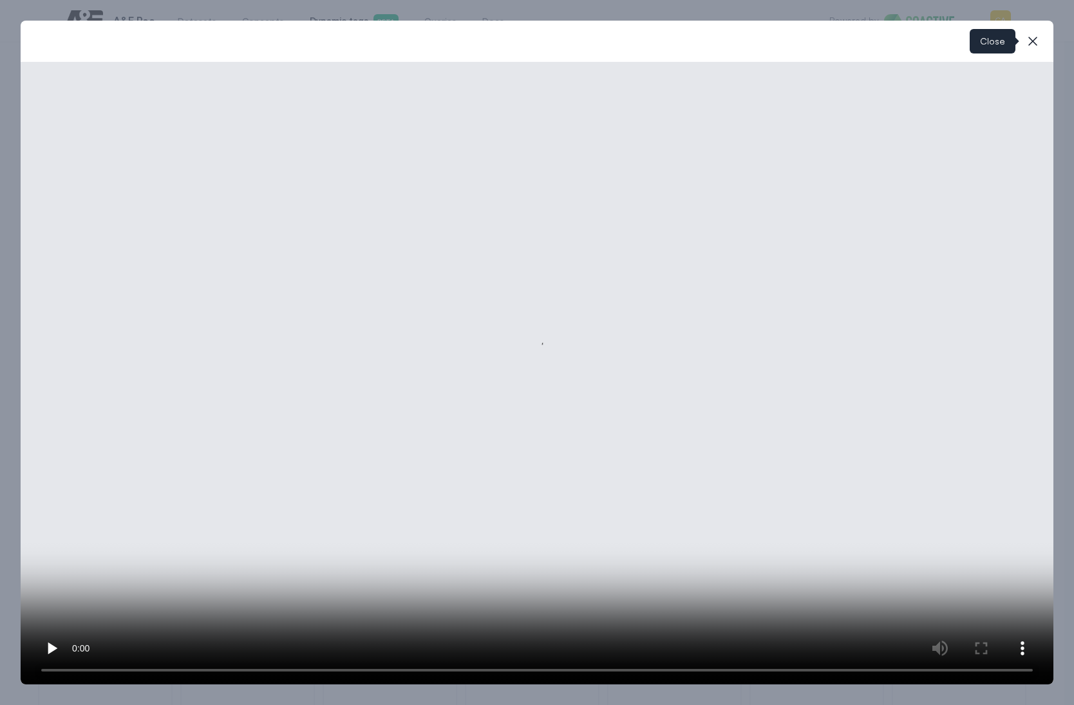
click at [1038, 44] on icon "button" at bounding box center [1032, 40] width 15 height 15
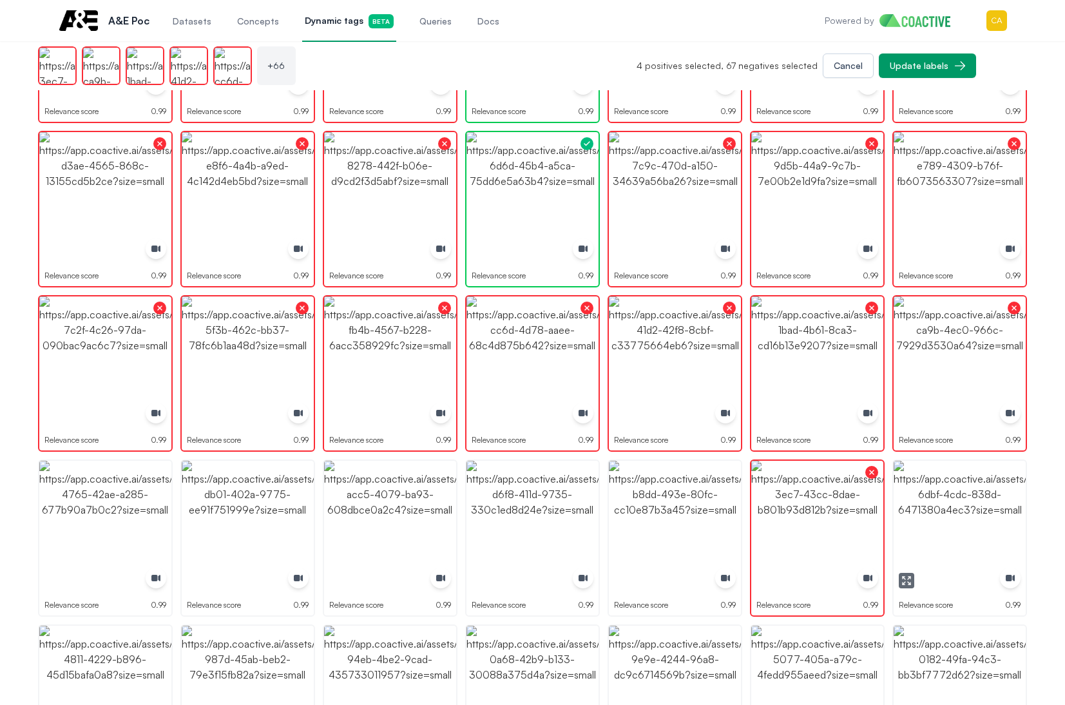
click at [944, 488] on img "button" at bounding box center [959, 527] width 132 height 132
click at [675, 517] on img "button" at bounding box center [675, 527] width 132 height 132
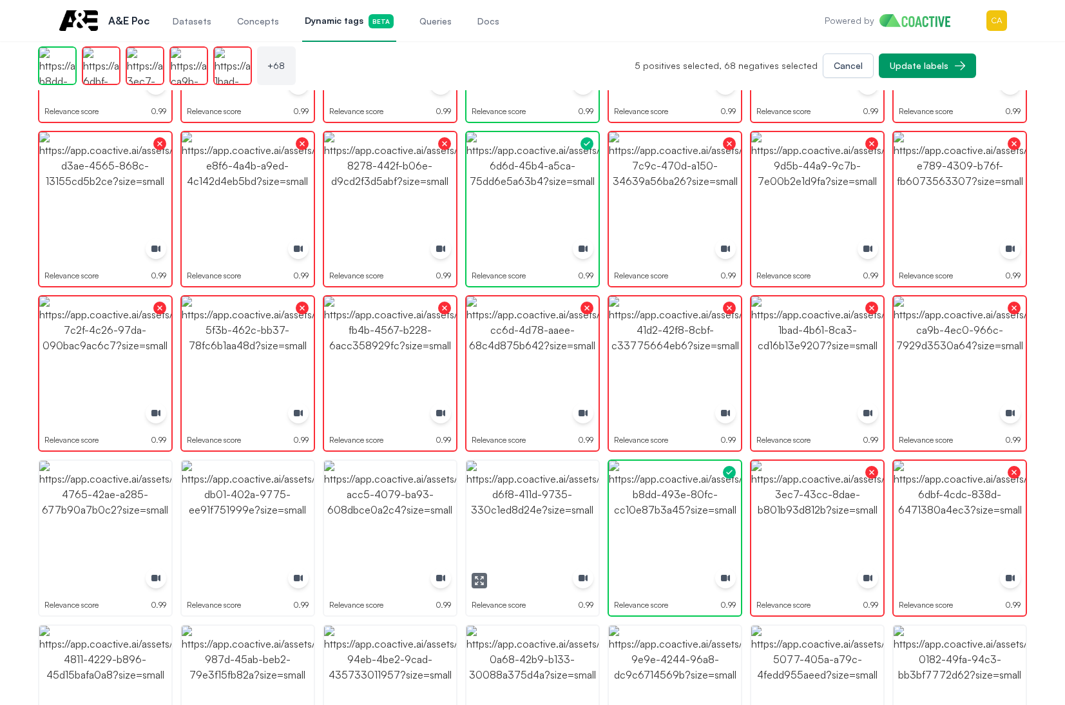
click at [523, 533] on img "button" at bounding box center [532, 527] width 132 height 132
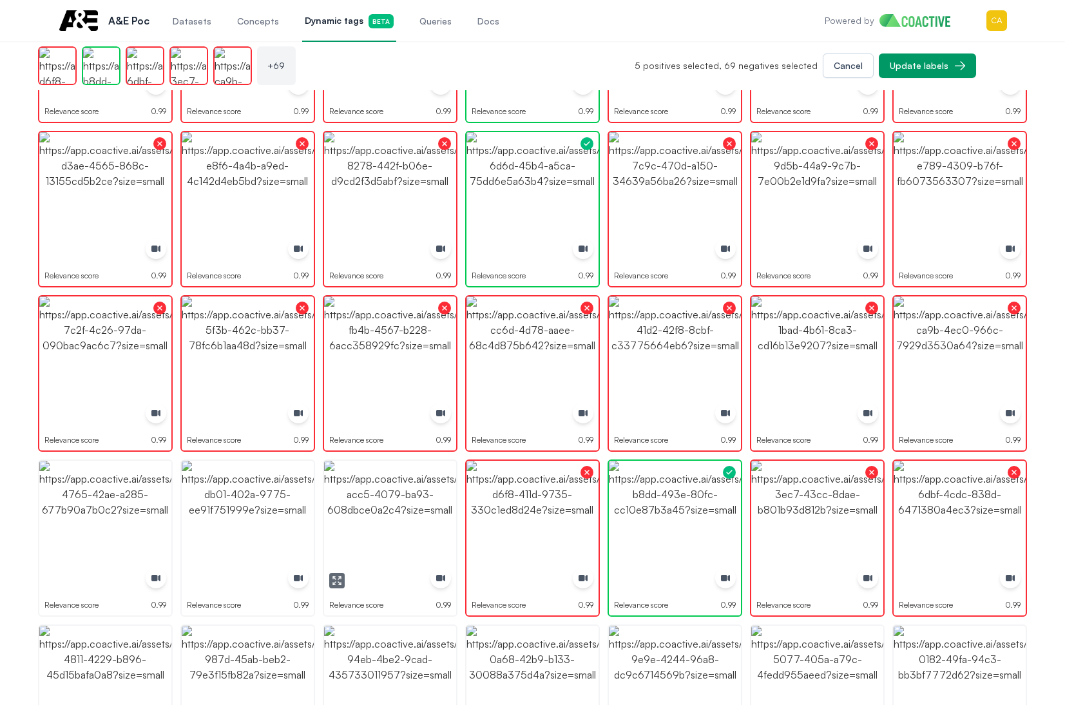
click at [354, 533] on img "button" at bounding box center [390, 527] width 132 height 132
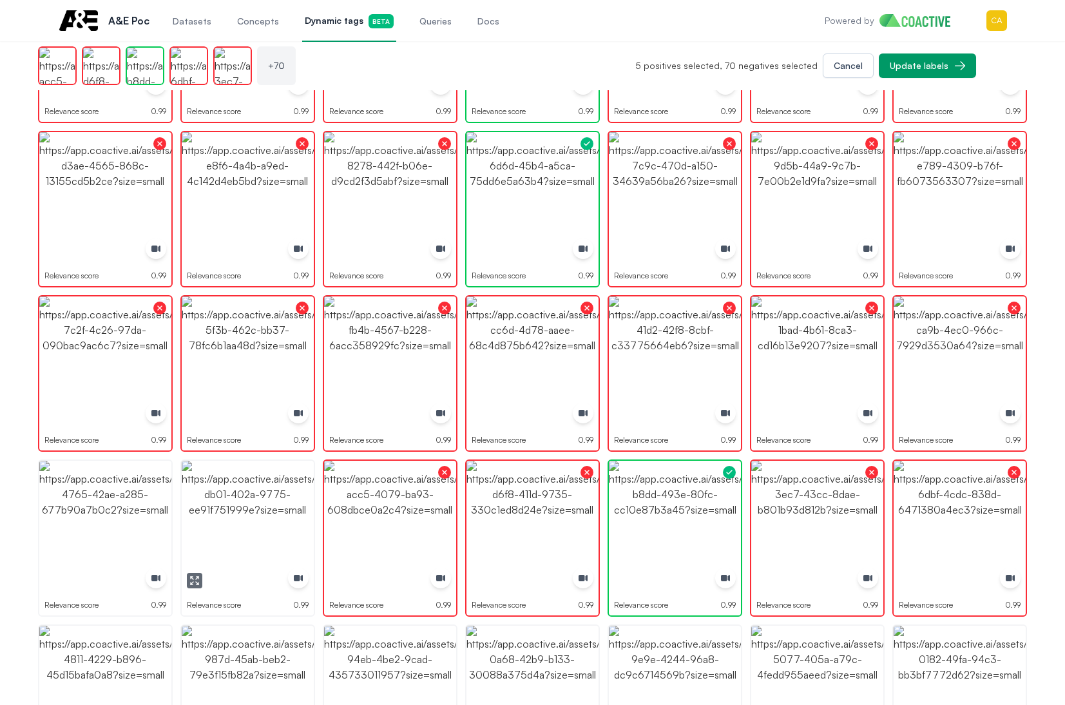
click at [223, 533] on img "button" at bounding box center [248, 527] width 132 height 132
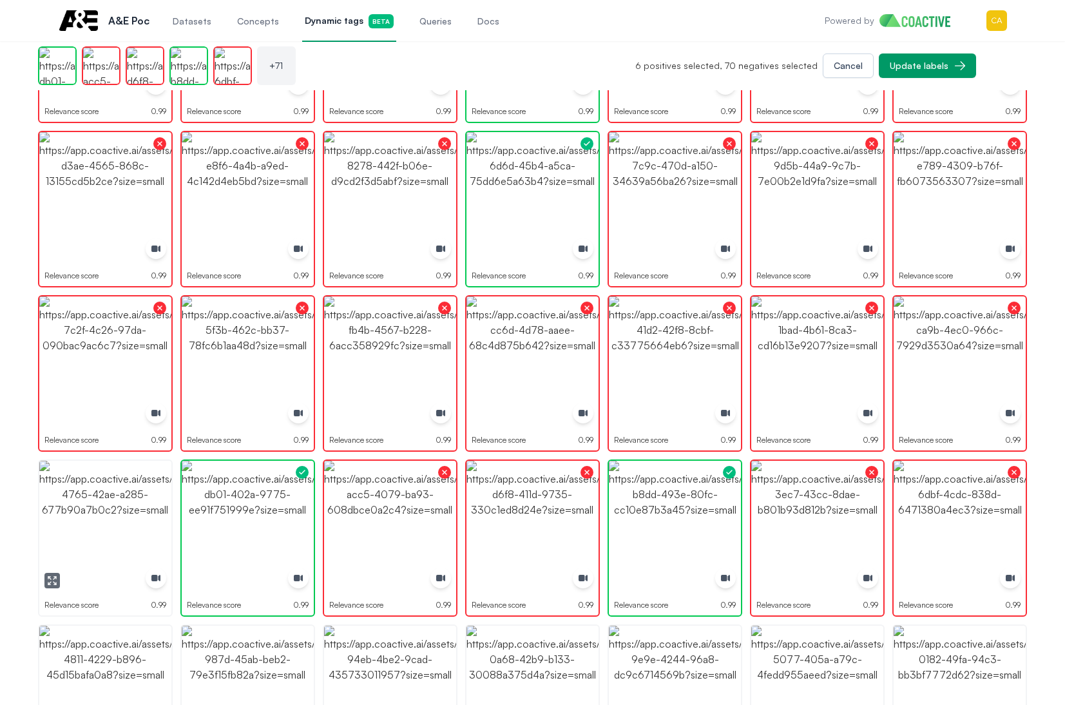
click at [117, 557] on img "button" at bounding box center [105, 527] width 132 height 132
click at [119, 558] on img "button" at bounding box center [105, 527] width 132 height 132
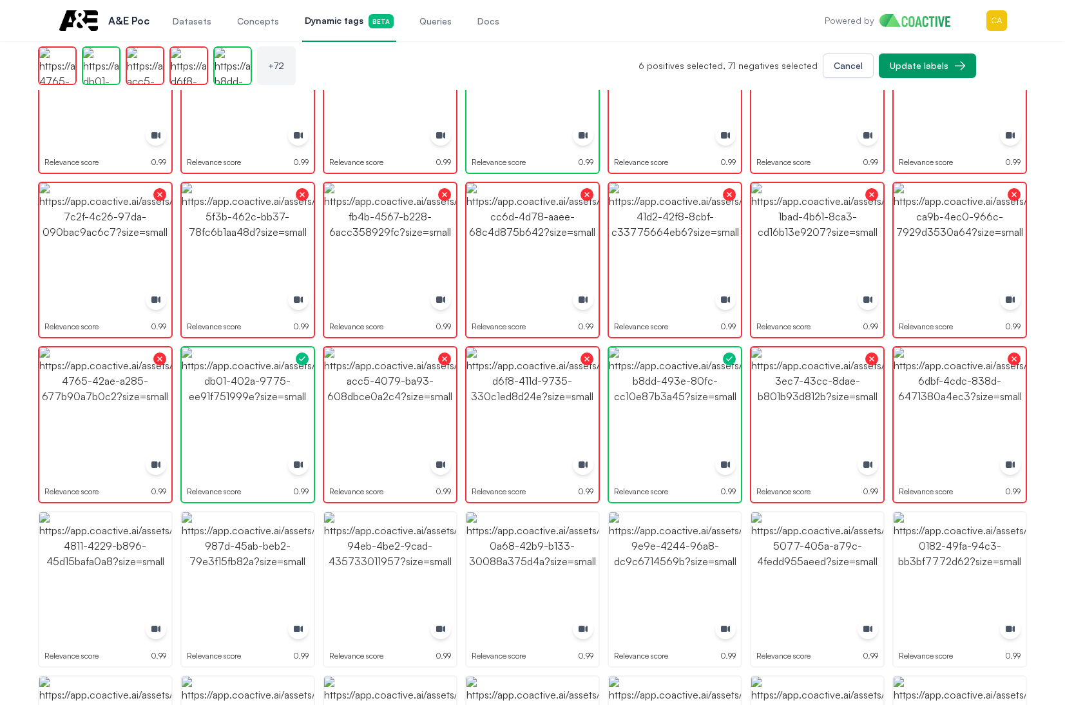
scroll to position [1675, 0]
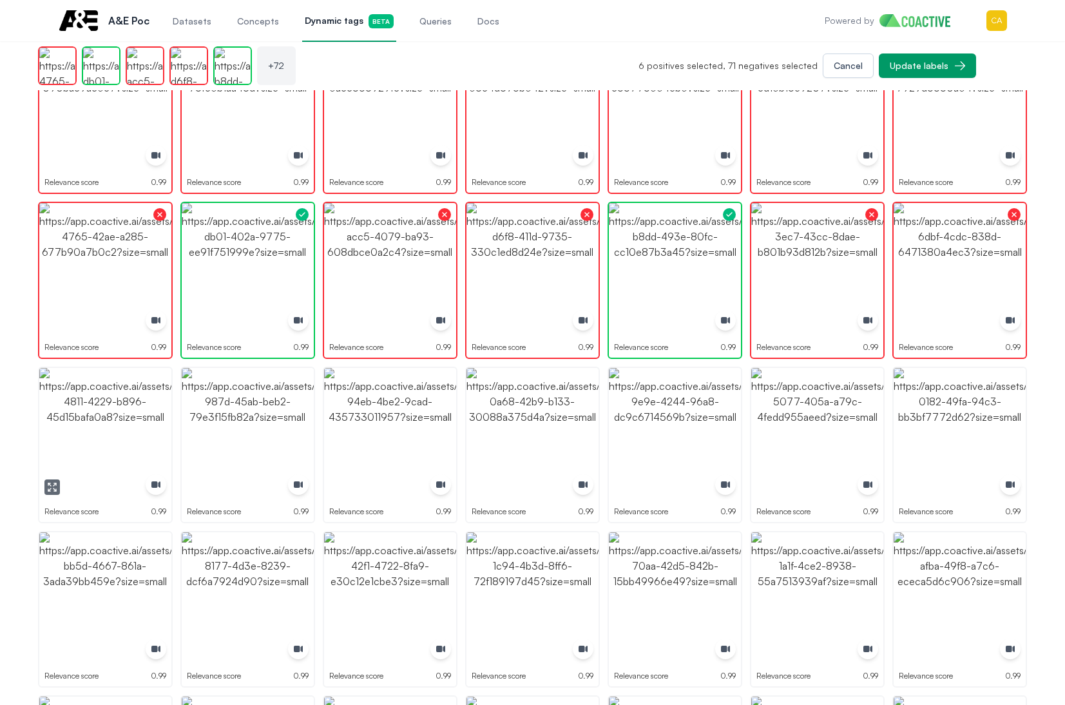
click at [125, 427] on img "button" at bounding box center [105, 434] width 132 height 132
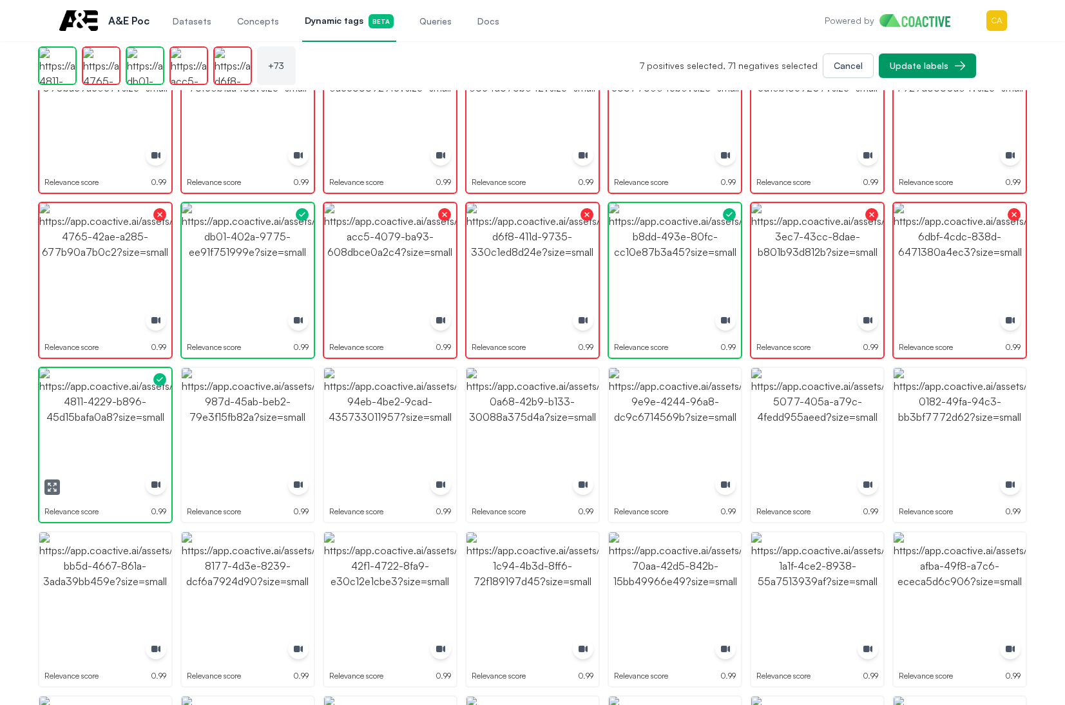
click at [125, 427] on img "button" at bounding box center [105, 434] width 132 height 132
click at [271, 432] on img "button" at bounding box center [248, 434] width 132 height 132
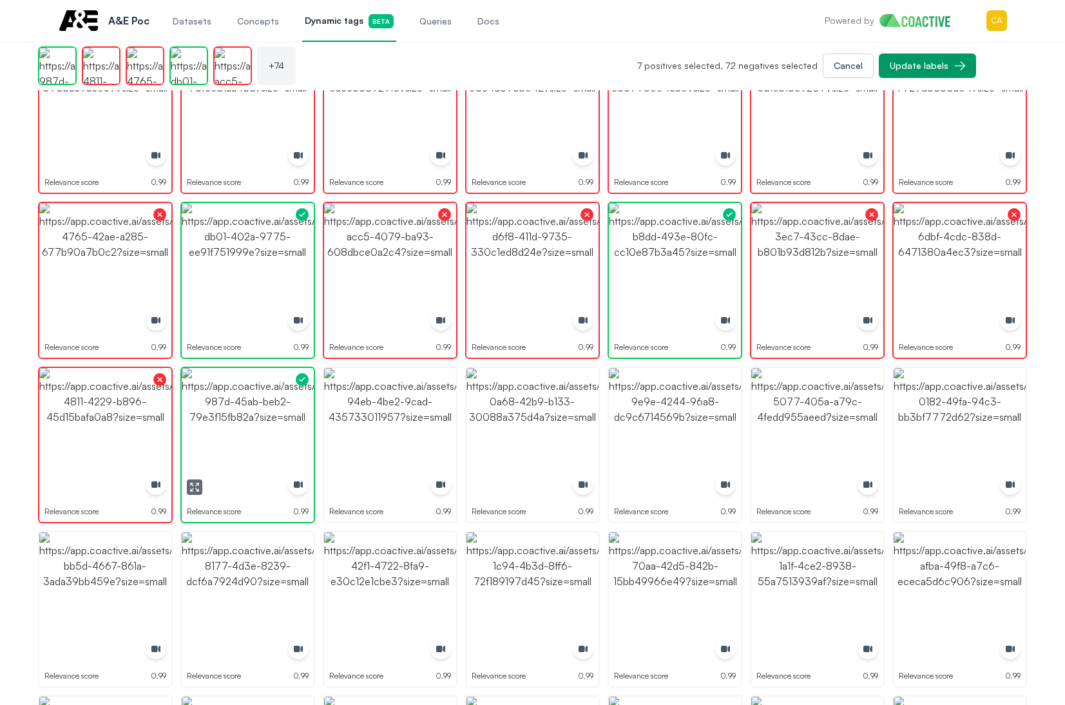
click at [271, 432] on img "button" at bounding box center [248, 434] width 132 height 132
click at [391, 433] on img "button" at bounding box center [390, 434] width 132 height 132
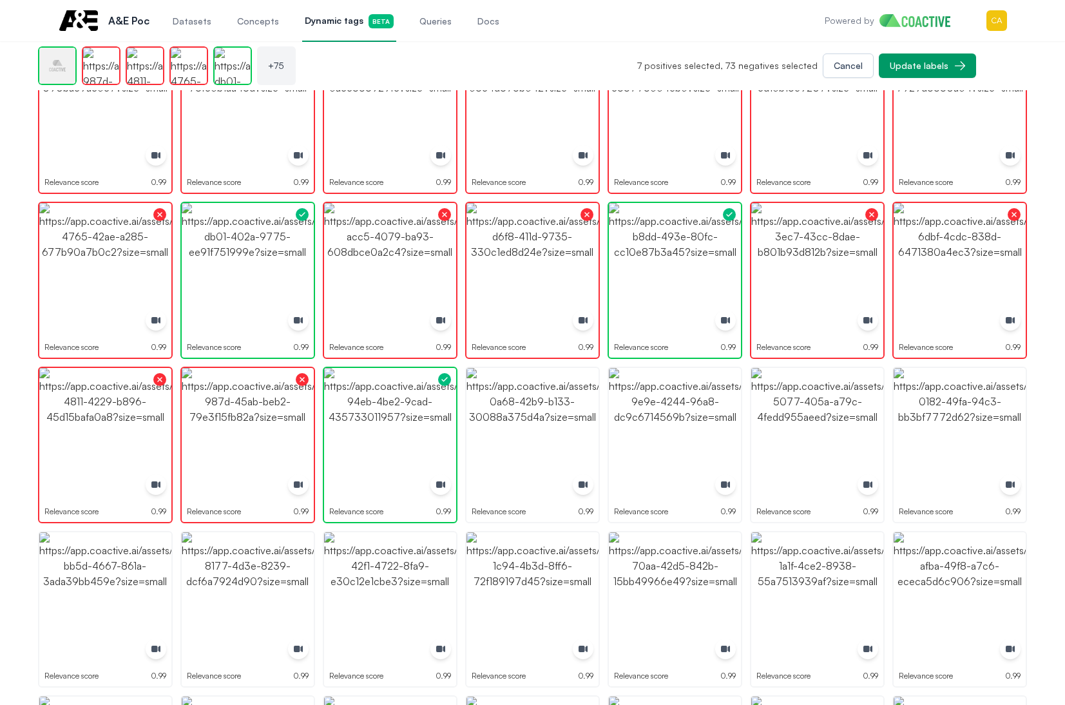
click at [564, 430] on img "button" at bounding box center [532, 434] width 132 height 132
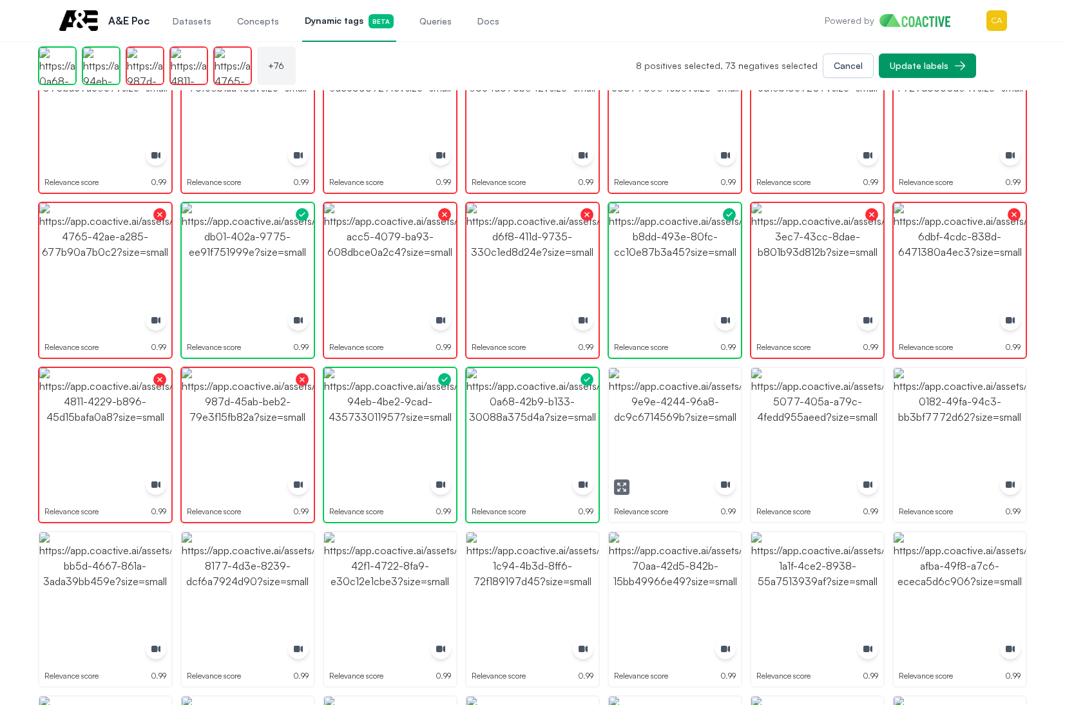
click at [662, 433] on img "button" at bounding box center [675, 434] width 132 height 132
click at [857, 433] on img "button" at bounding box center [817, 434] width 132 height 132
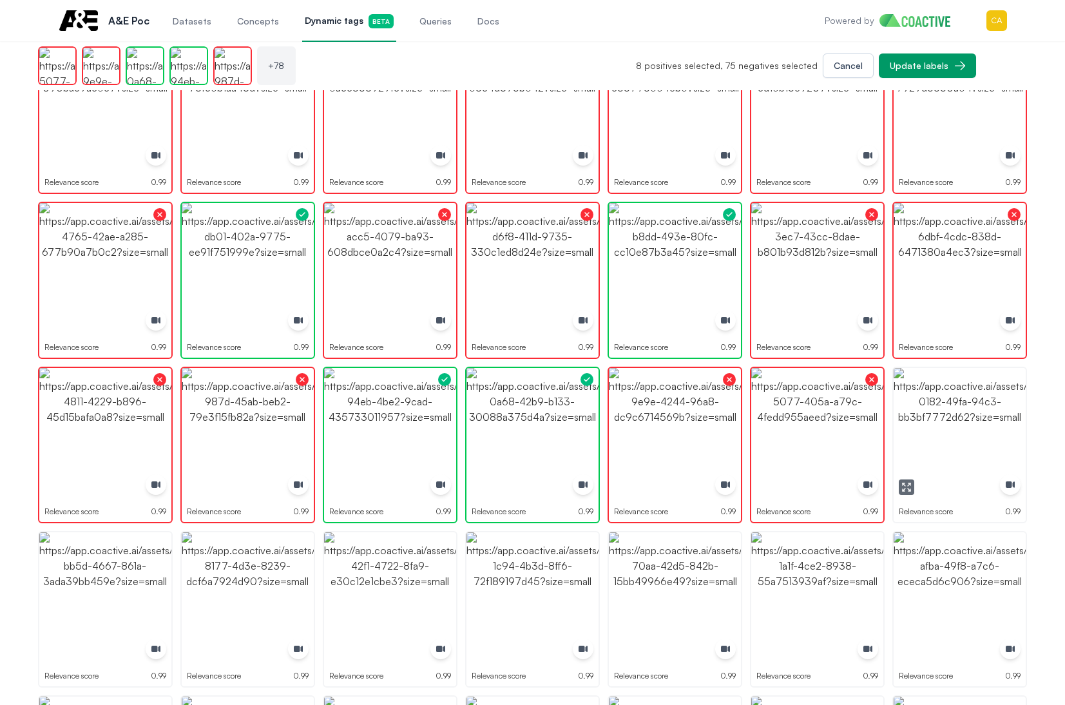
click at [991, 432] on img "button" at bounding box center [959, 434] width 132 height 132
click at [617, 491] on button "button" at bounding box center [621, 486] width 15 height 15
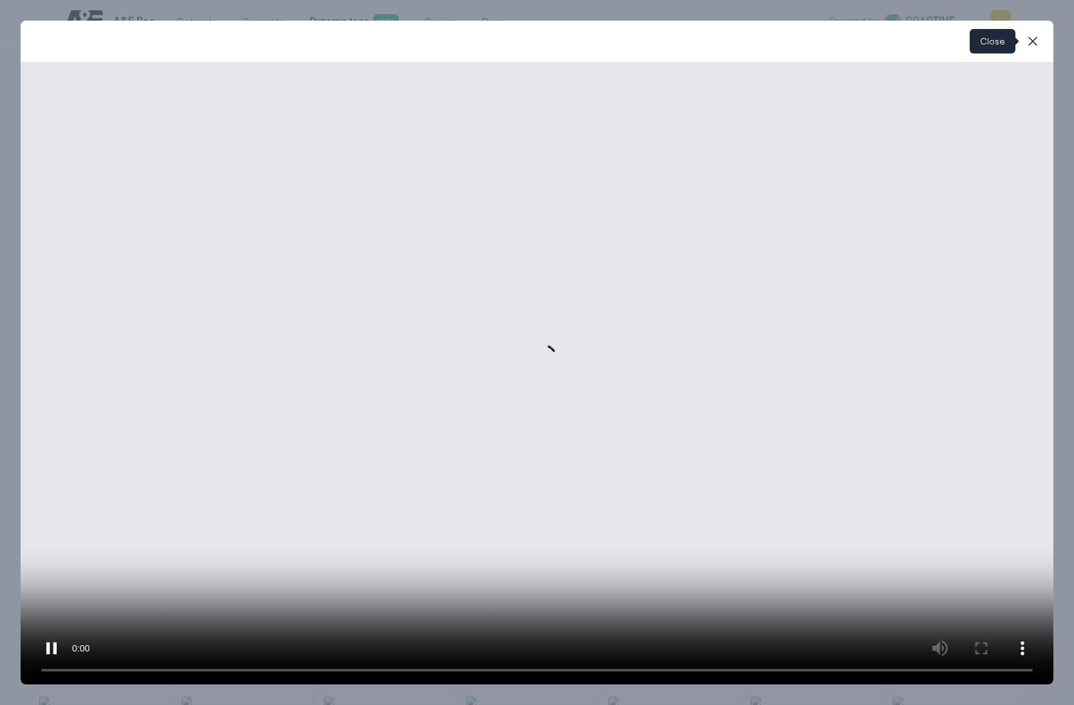
click at [1027, 41] on icon "button" at bounding box center [1032, 40] width 15 height 15
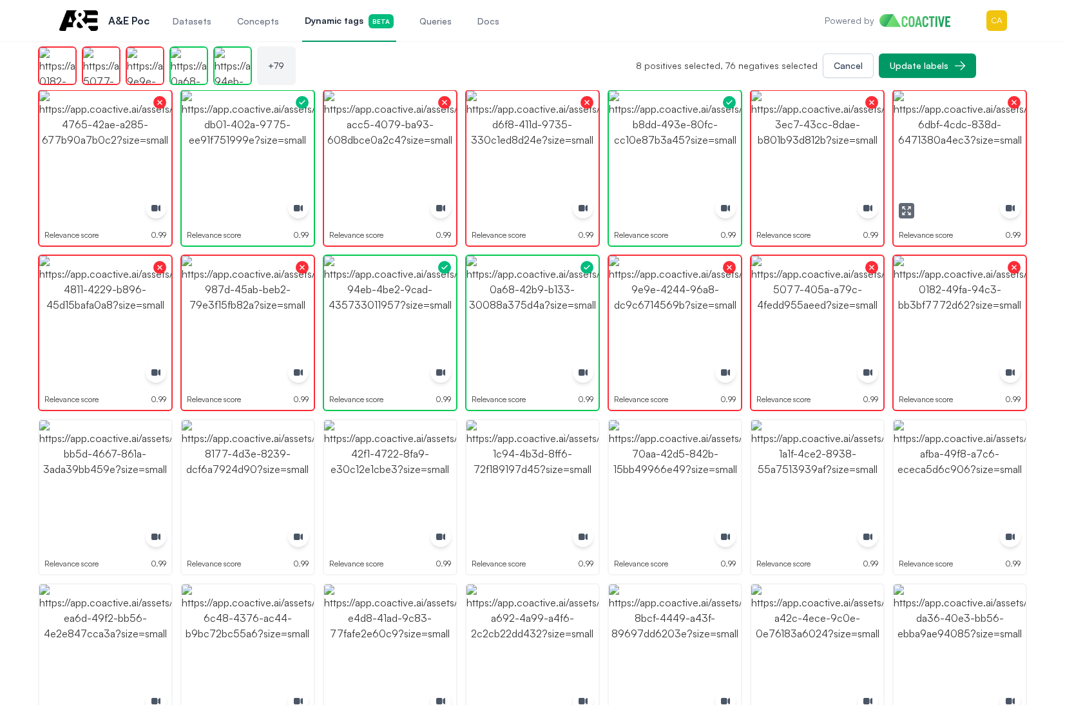
scroll to position [1804, 0]
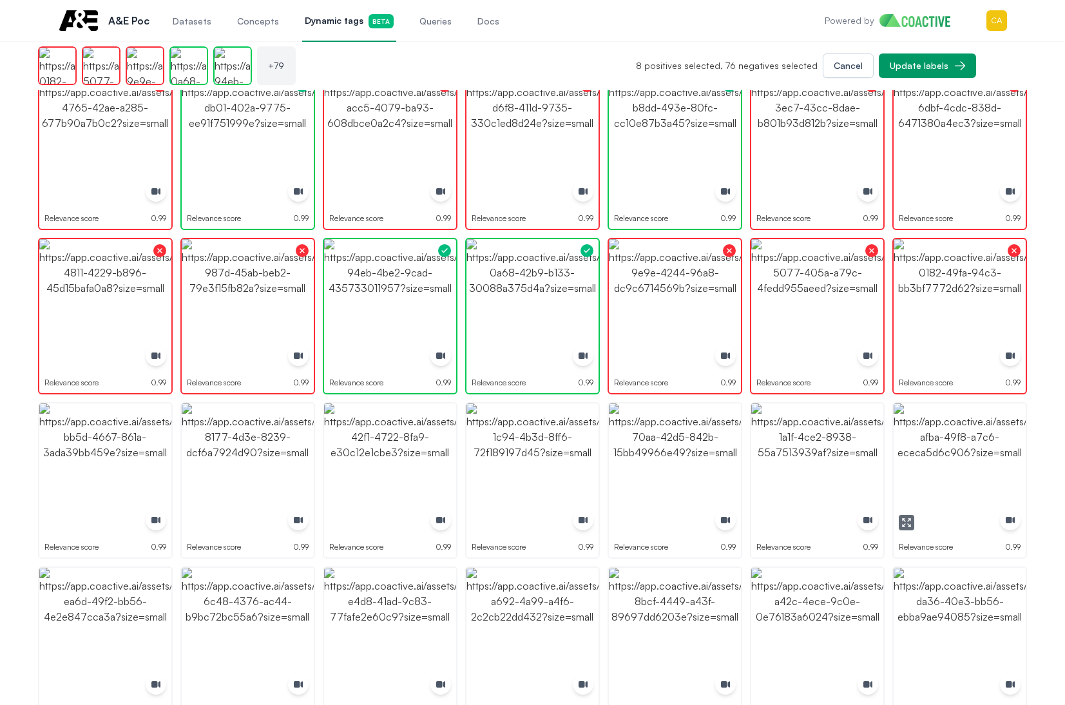
click at [935, 473] on img "button" at bounding box center [959, 469] width 132 height 132
click at [801, 444] on img "button" at bounding box center [817, 469] width 132 height 132
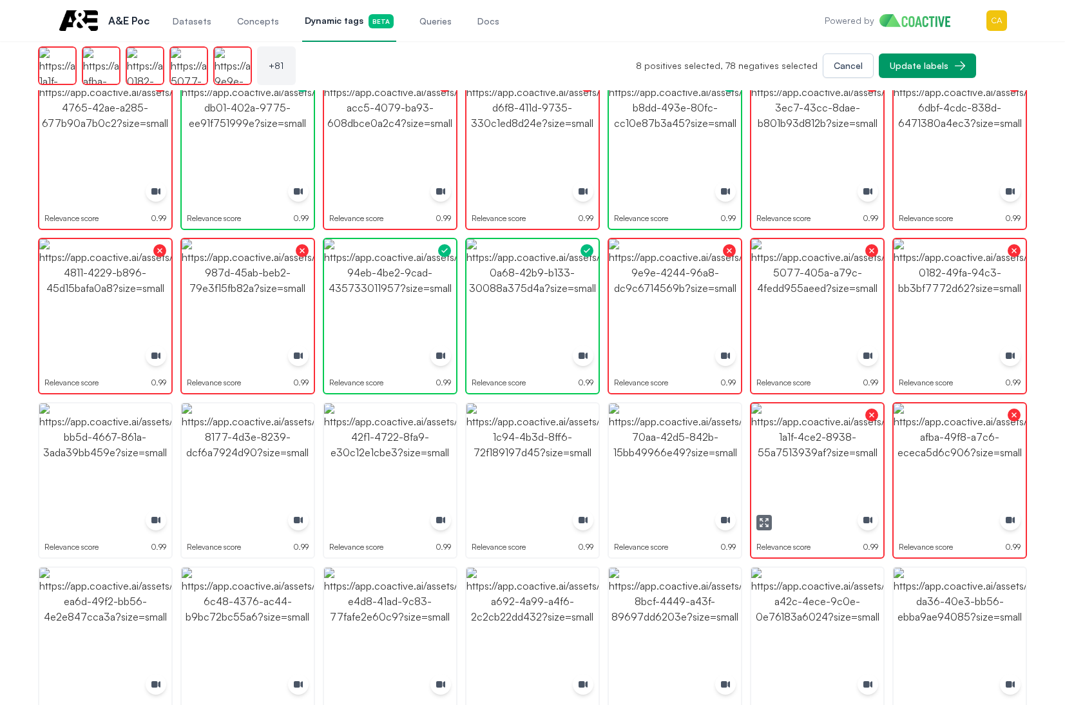
click at [669, 444] on img "button" at bounding box center [675, 469] width 132 height 132
click at [505, 459] on img "button" at bounding box center [532, 469] width 132 height 132
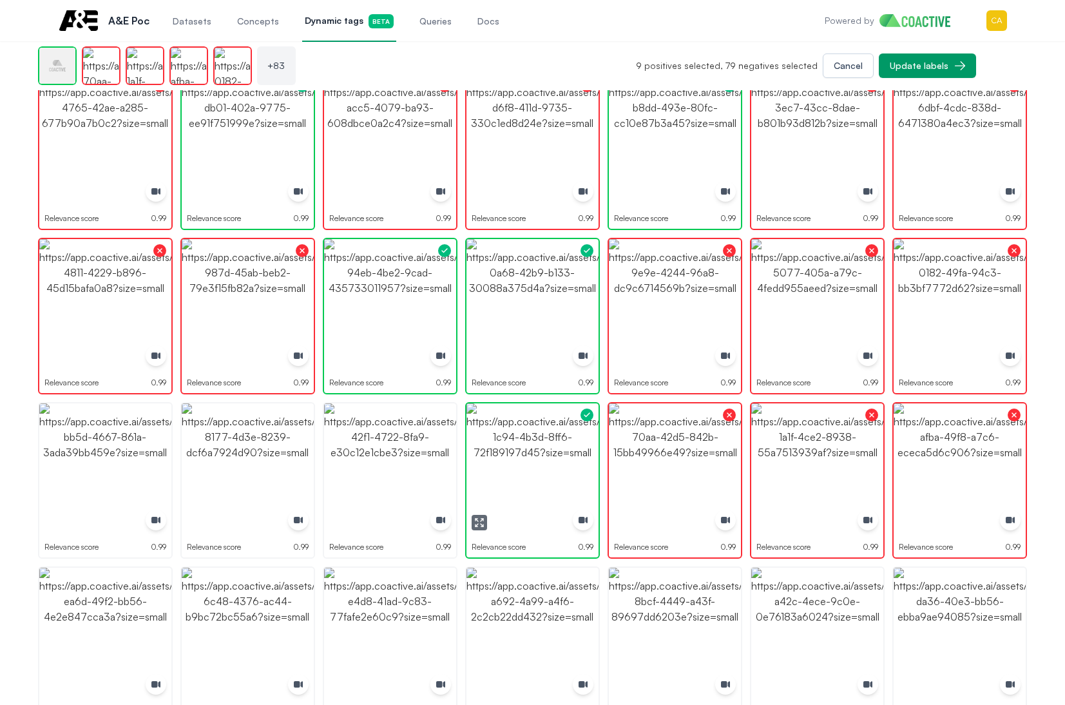
click at [505, 459] on img "button" at bounding box center [532, 469] width 132 height 132
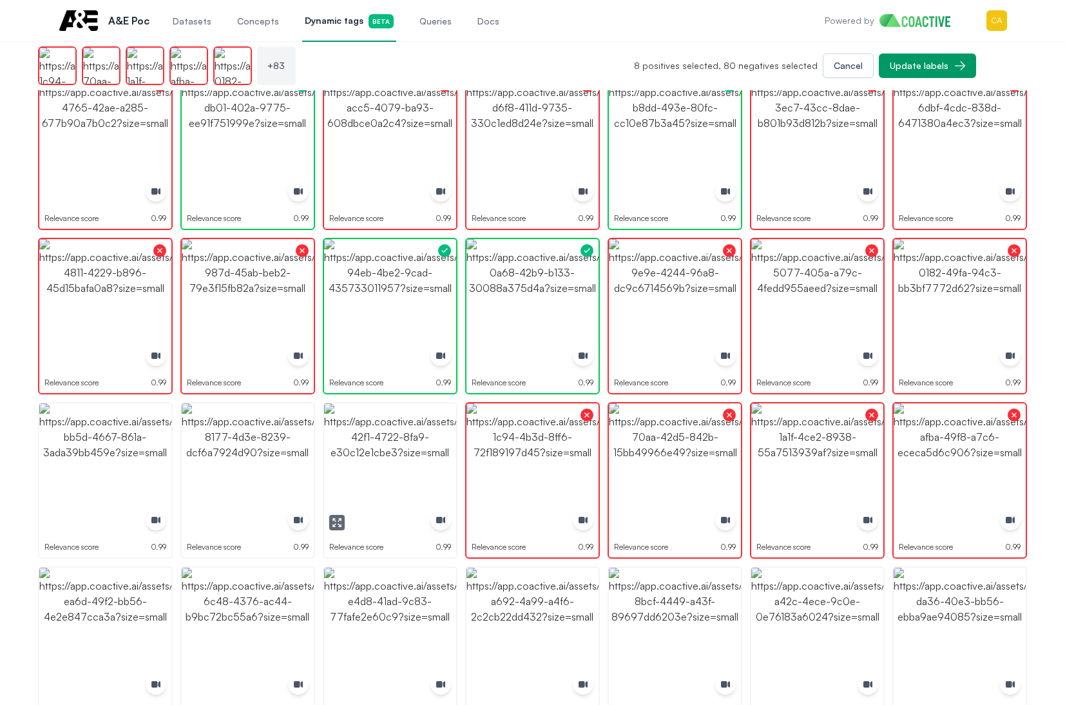
click at [384, 466] on img "button" at bounding box center [390, 469] width 132 height 132
click at [240, 463] on img "button" at bounding box center [248, 469] width 132 height 132
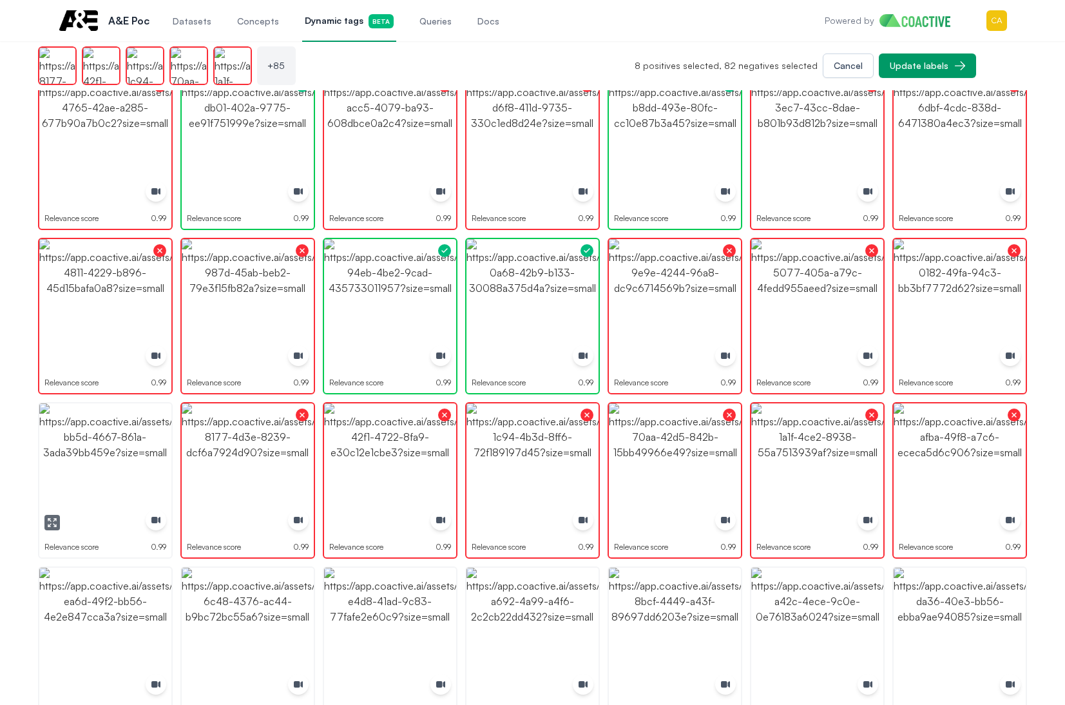
click at [108, 464] on img "button" at bounding box center [105, 469] width 132 height 132
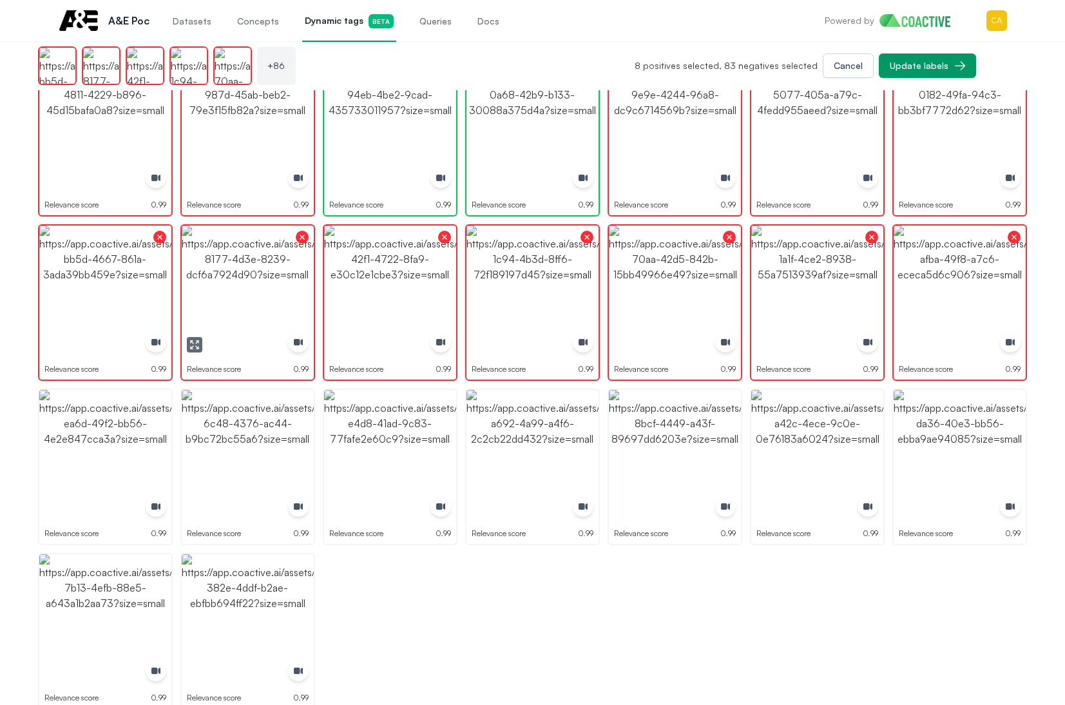
scroll to position [1996, 0]
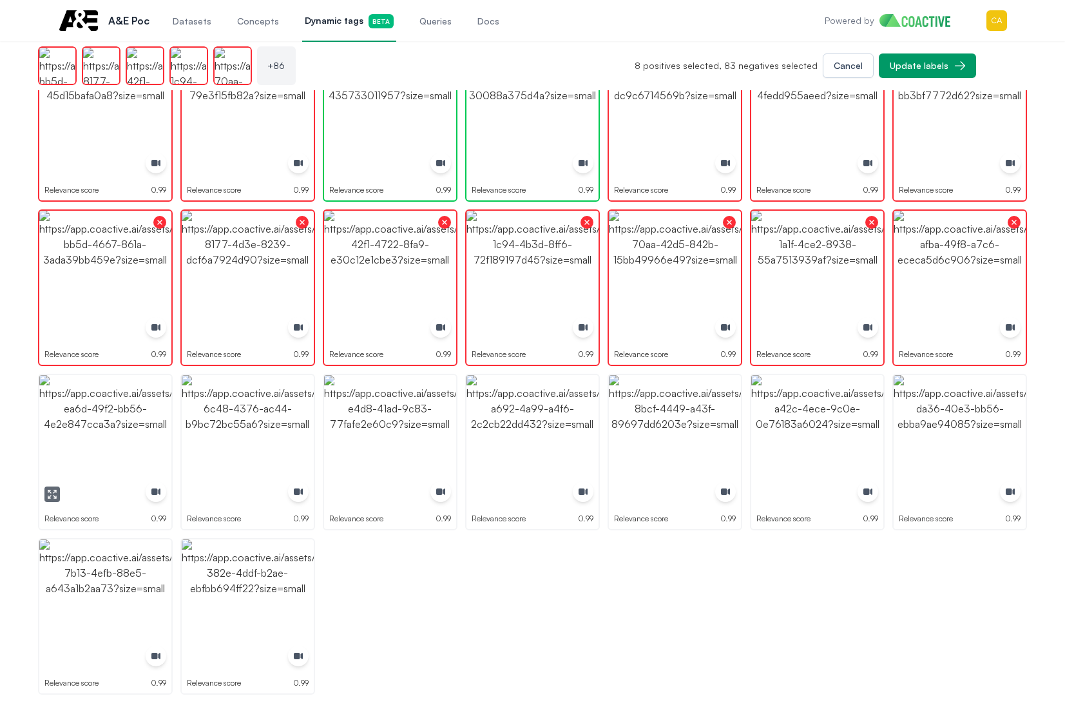
click at [115, 436] on img "button" at bounding box center [105, 441] width 132 height 132
click at [301, 440] on img "button" at bounding box center [248, 441] width 132 height 132
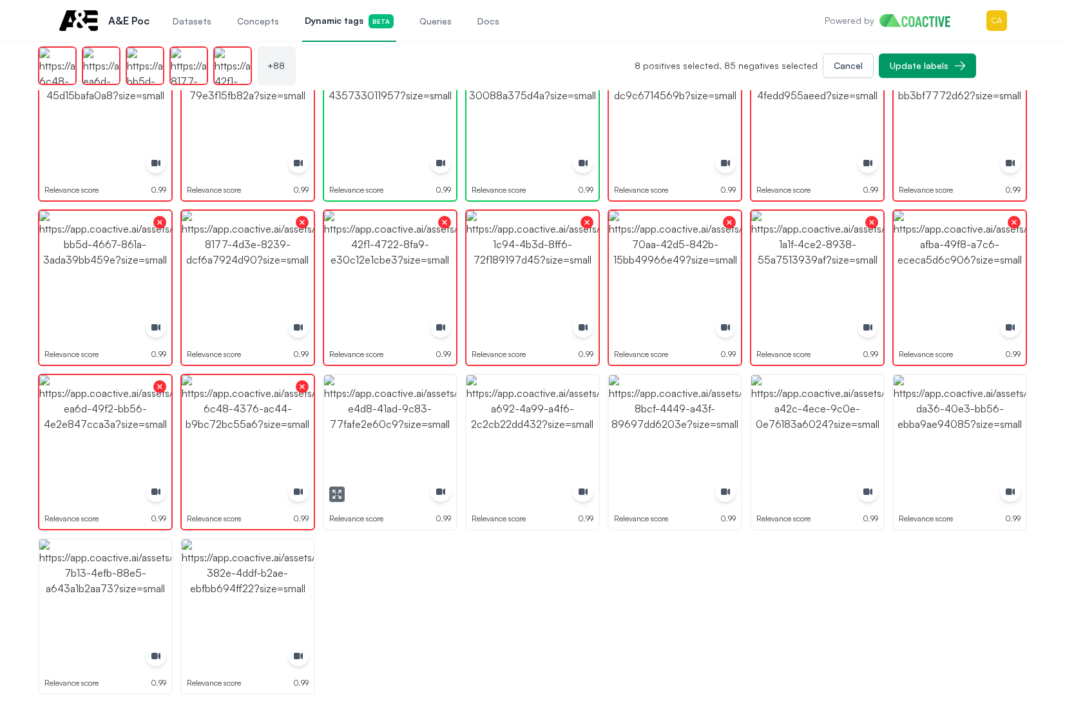
click at [435, 411] on img "button" at bounding box center [390, 441] width 132 height 132
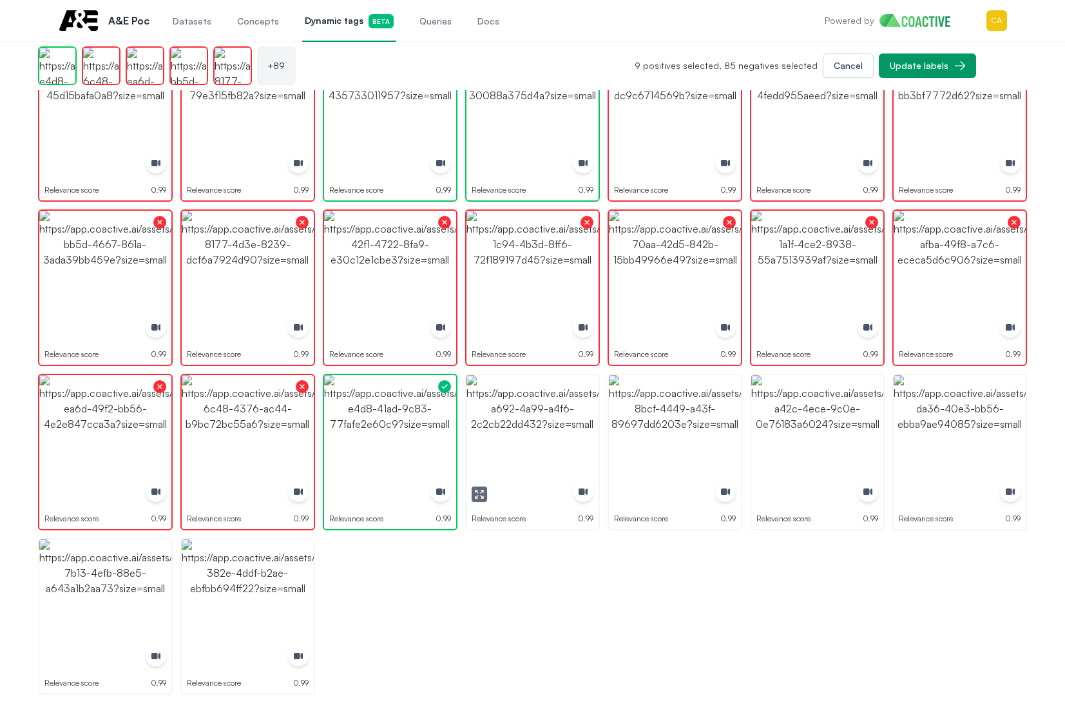
click at [559, 417] on img "button" at bounding box center [532, 441] width 132 height 132
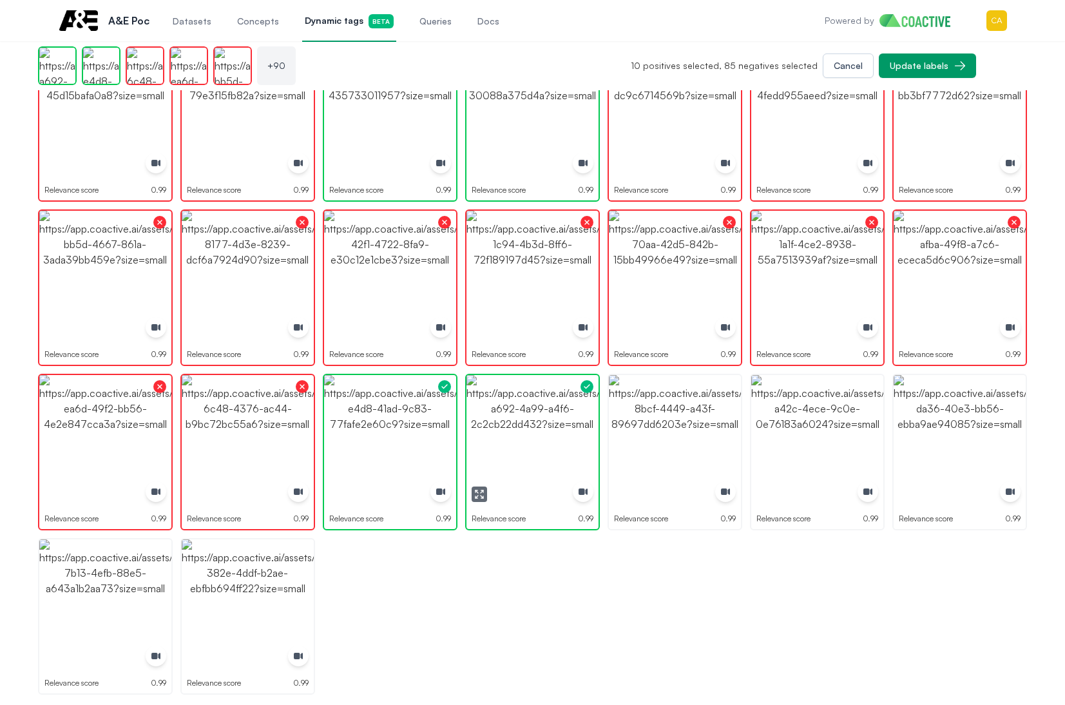
click at [559, 417] on img "button" at bounding box center [532, 441] width 132 height 132
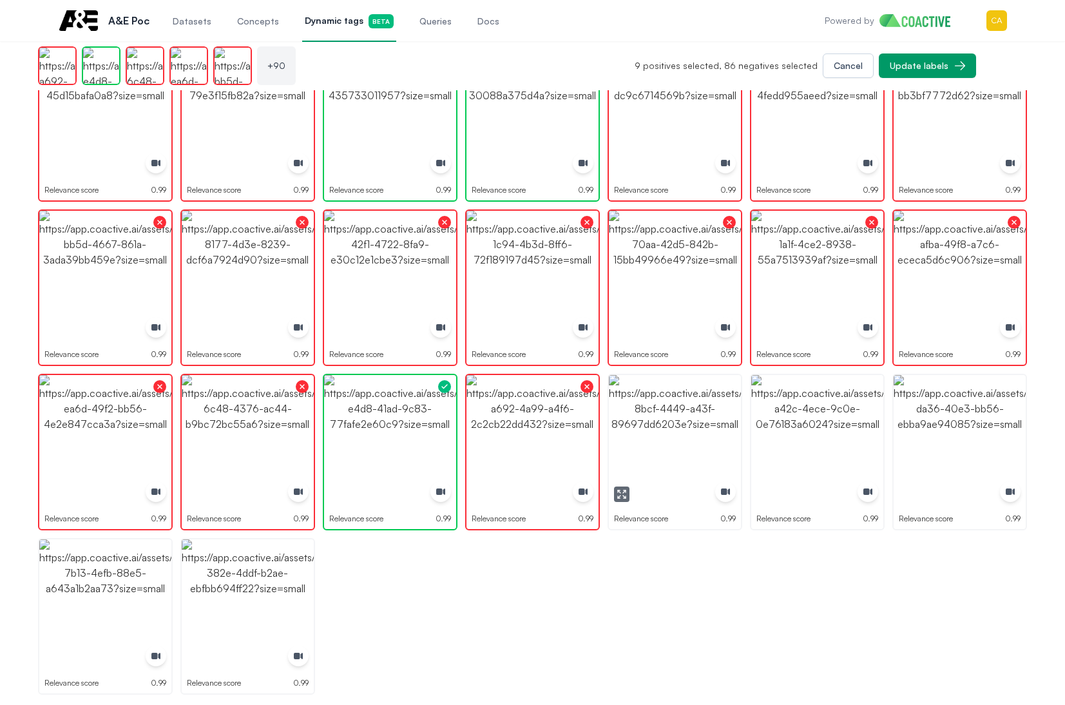
click at [687, 419] on img "button" at bounding box center [675, 441] width 132 height 132
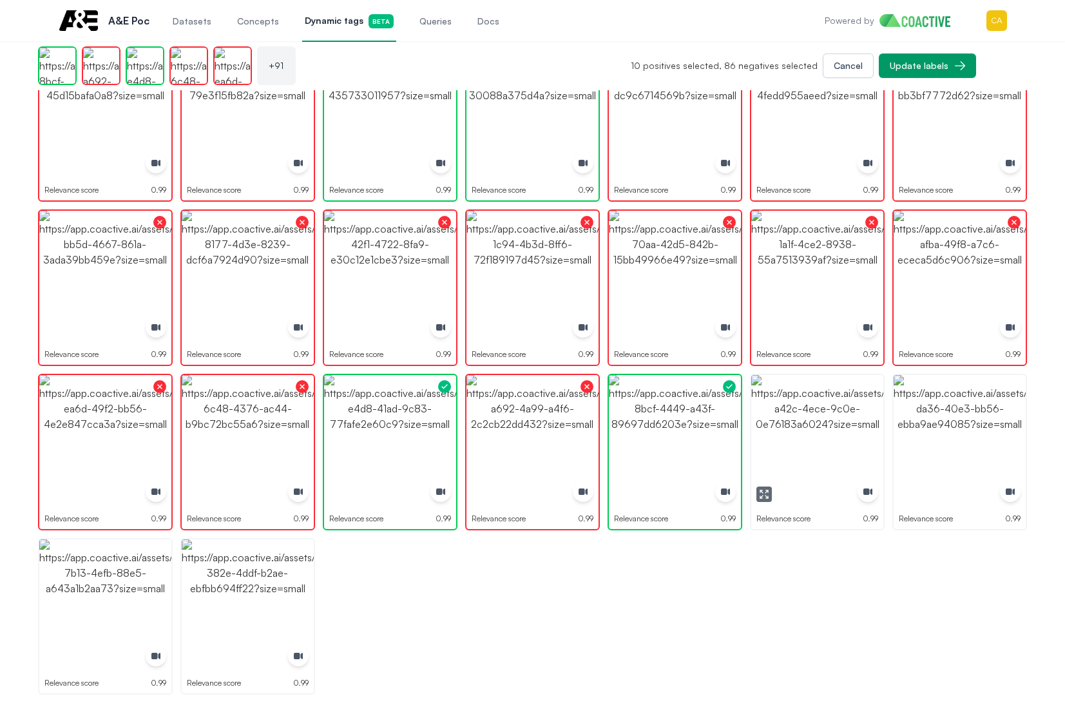
click at [833, 422] on img "button" at bounding box center [817, 441] width 132 height 132
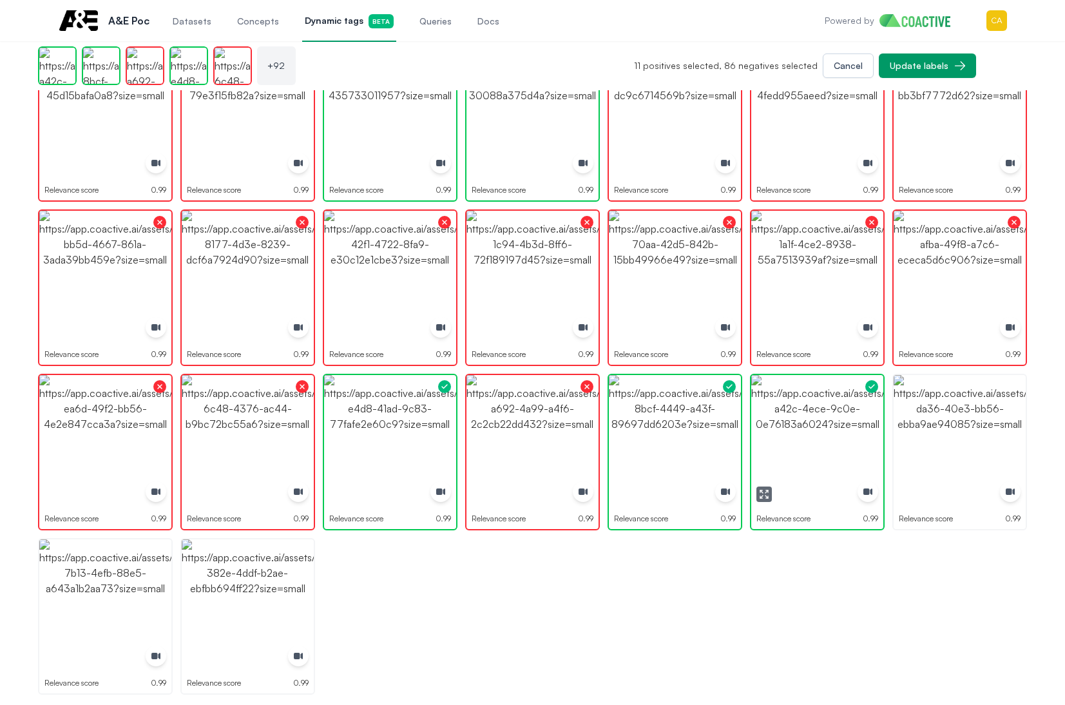
click at [833, 422] on img "button" at bounding box center [817, 441] width 132 height 132
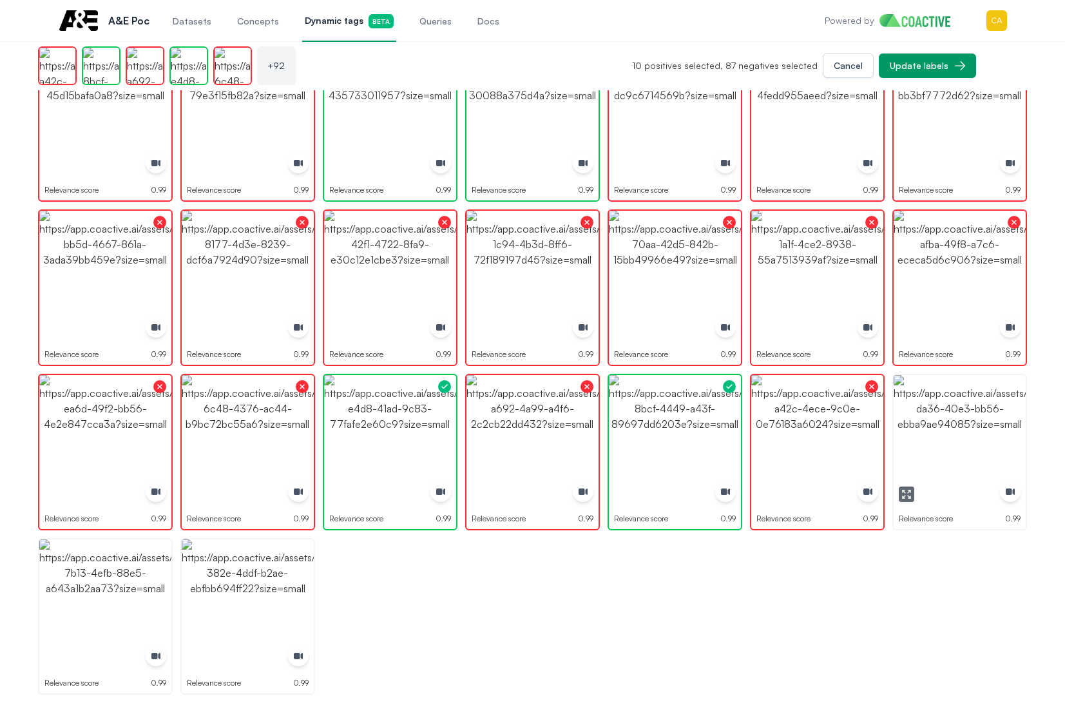
click at [957, 422] on img "button" at bounding box center [959, 441] width 132 height 132
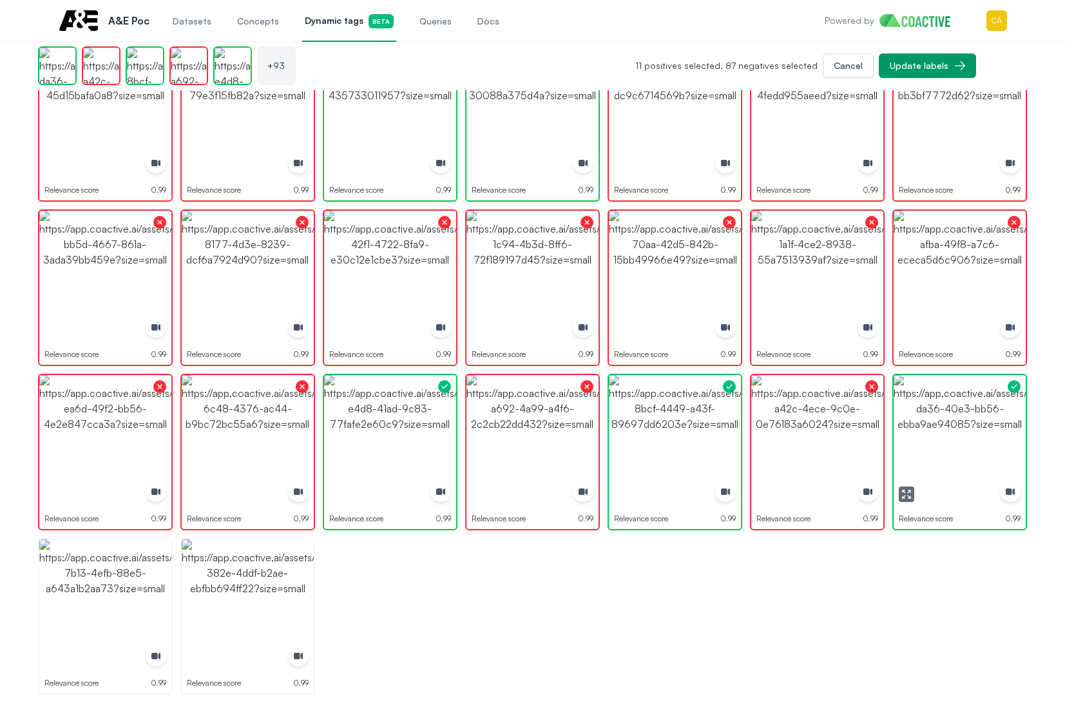
click at [957, 422] on img "button" at bounding box center [959, 441] width 132 height 132
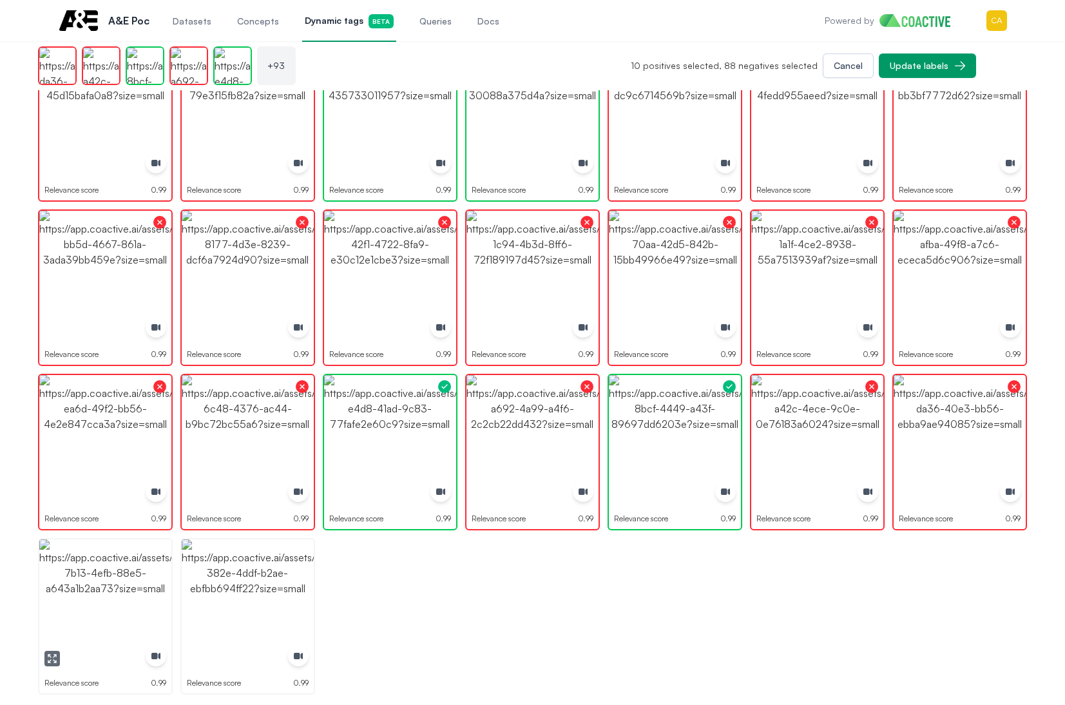
click at [122, 575] on img "button" at bounding box center [105, 605] width 132 height 132
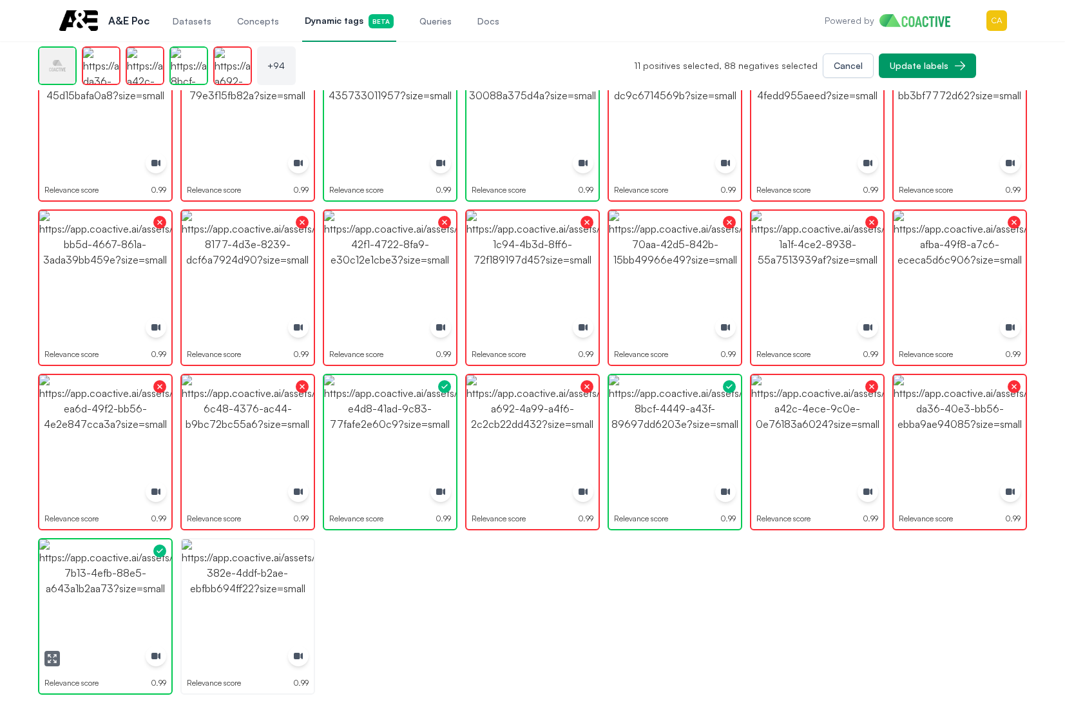
drag, startPoint x: 122, startPoint y: 575, endPoint x: 148, endPoint y: 577, distance: 26.5
click at [121, 578] on img "button" at bounding box center [105, 605] width 132 height 132
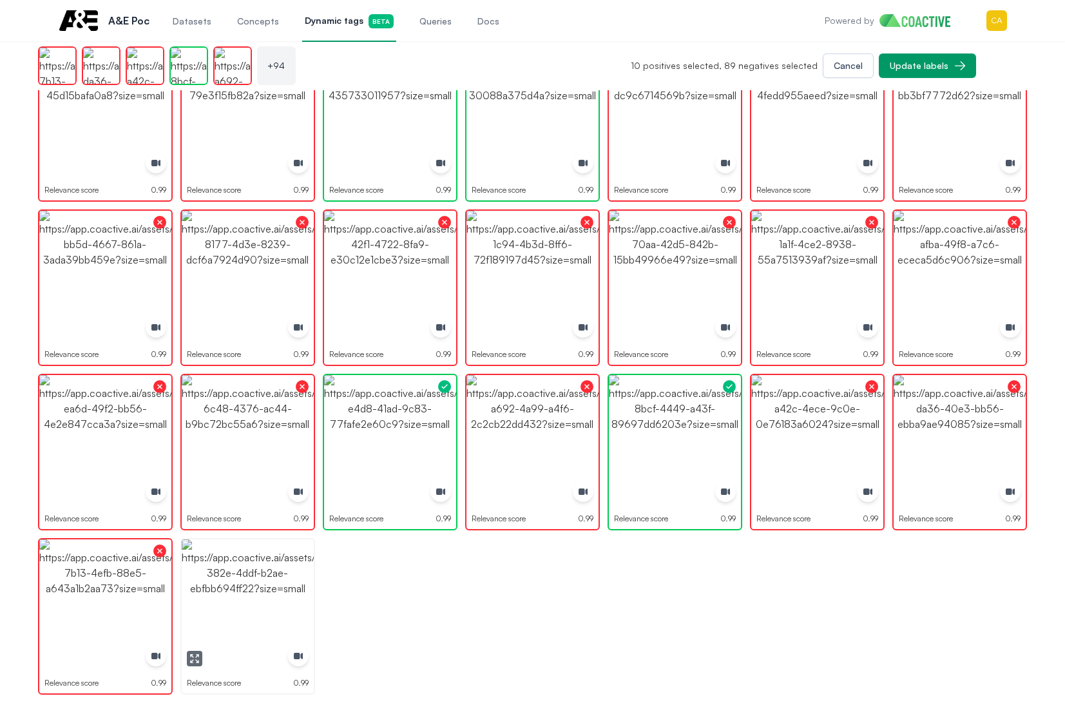
click at [244, 587] on img "button" at bounding box center [248, 605] width 132 height 132
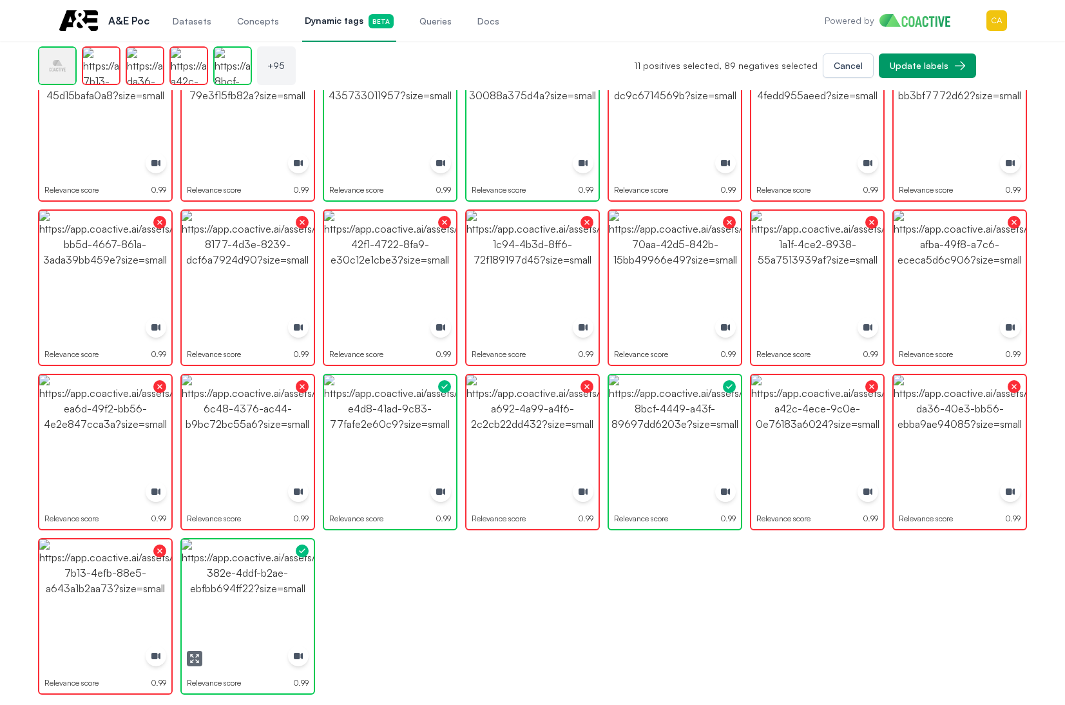
click at [244, 587] on img "button" at bounding box center [248, 605] width 132 height 132
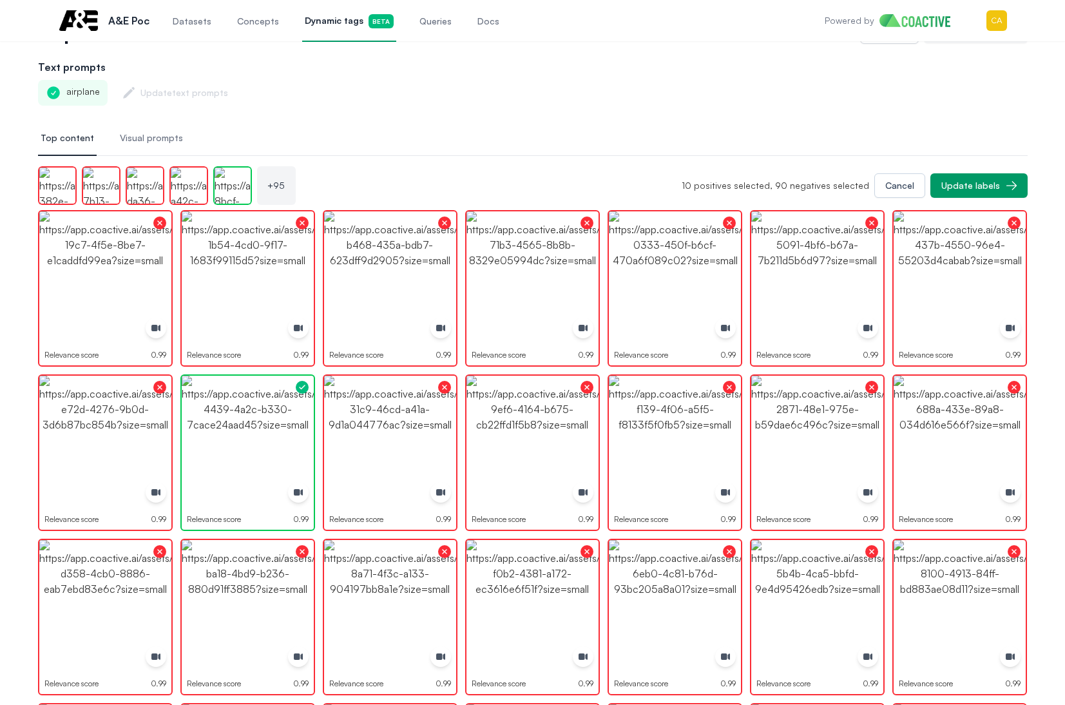
scroll to position [0, 0]
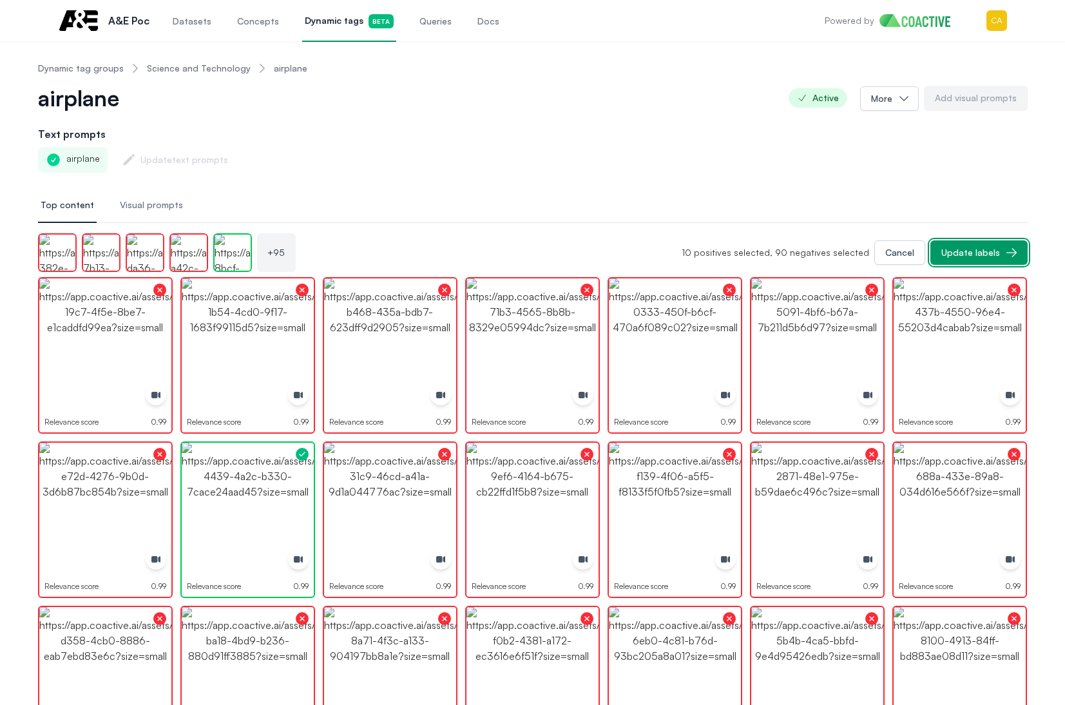
click at [966, 249] on div "Update labels" at bounding box center [970, 252] width 59 height 13
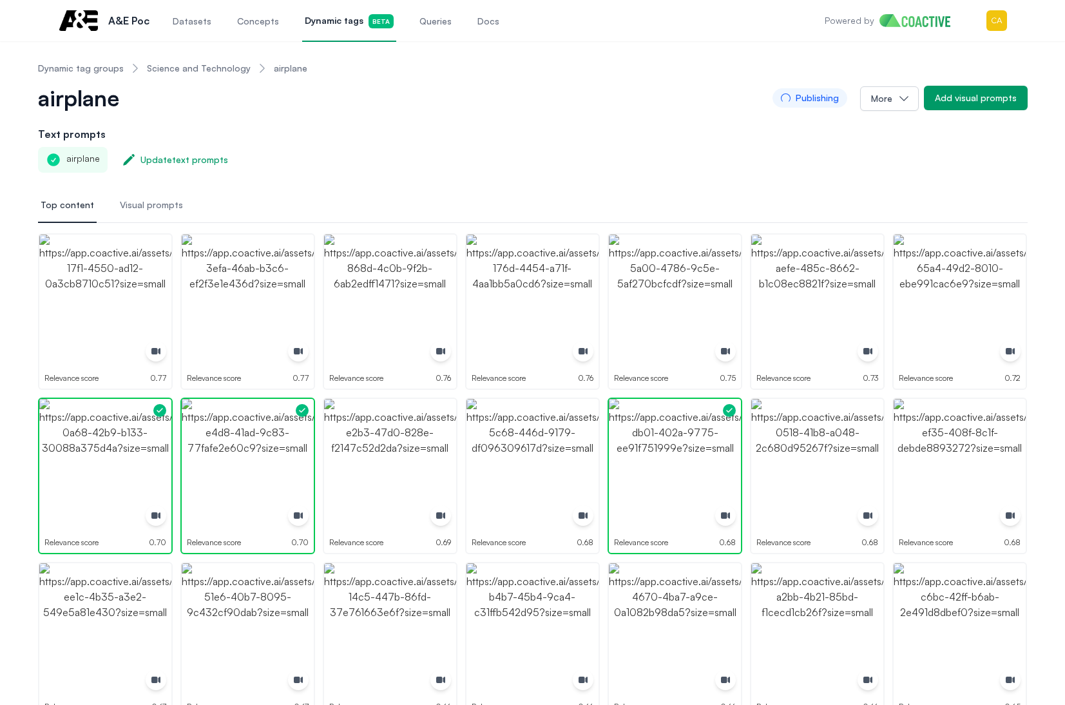
drag, startPoint x: 287, startPoint y: 166, endPoint x: 417, endPoint y: 8, distance: 204.1
click at [287, 166] on div "airplane Update text prompts" at bounding box center [532, 160] width 989 height 26
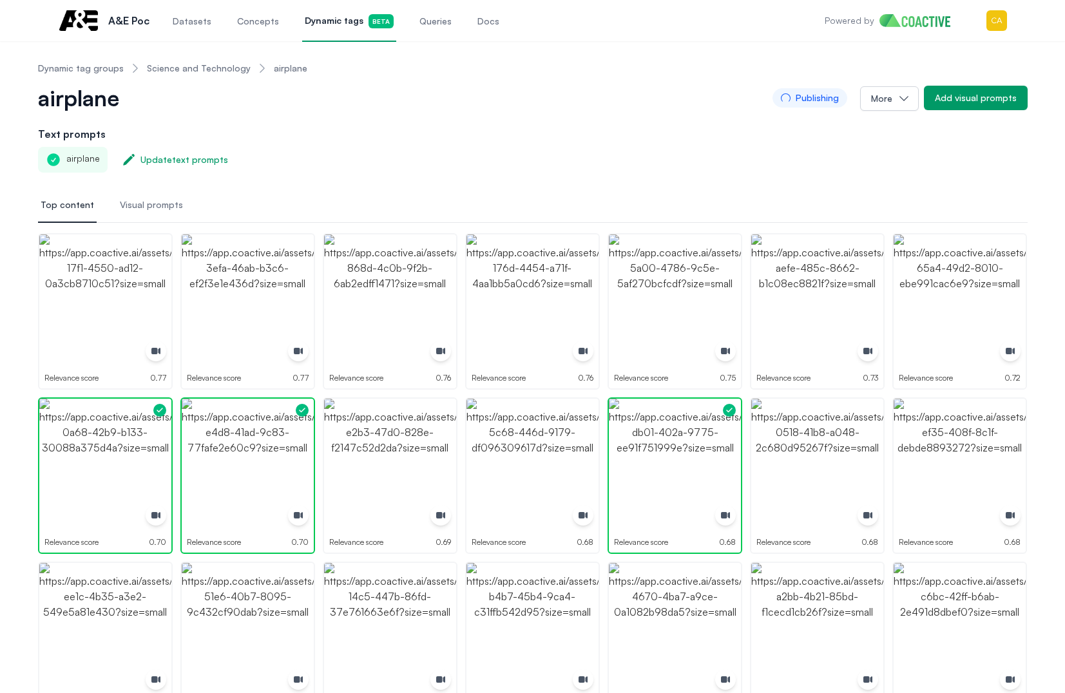
click at [182, 70] on link "Science and Technology" at bounding box center [199, 68] width 104 height 13
